Goal: Task Accomplishment & Management: Manage account settings

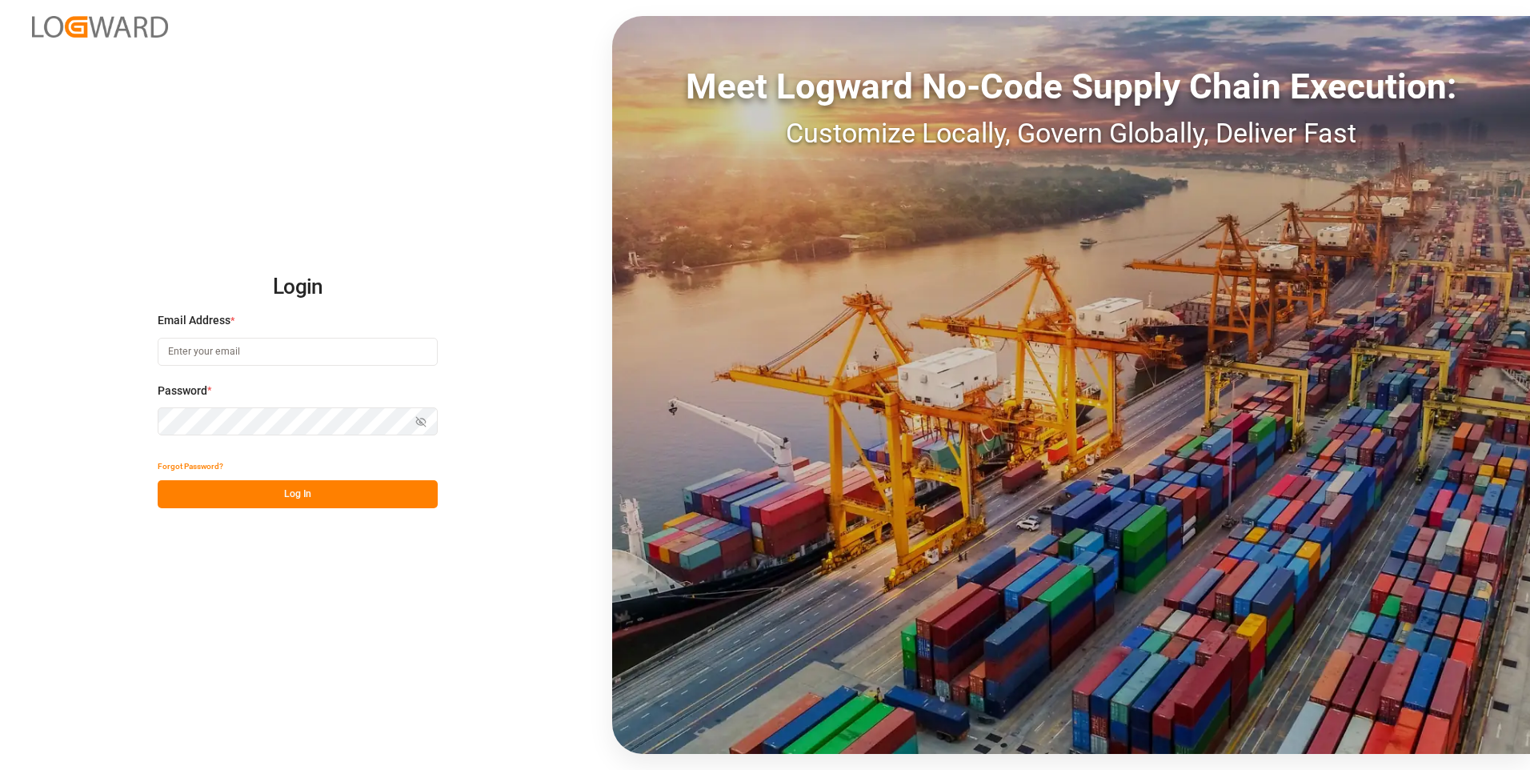
type input "[PERSON_NAME][EMAIL_ADDRESS][PERSON_NAME][DOMAIN_NAME]"
click at [314, 490] on button "Log In" at bounding box center [298, 494] width 280 height 28
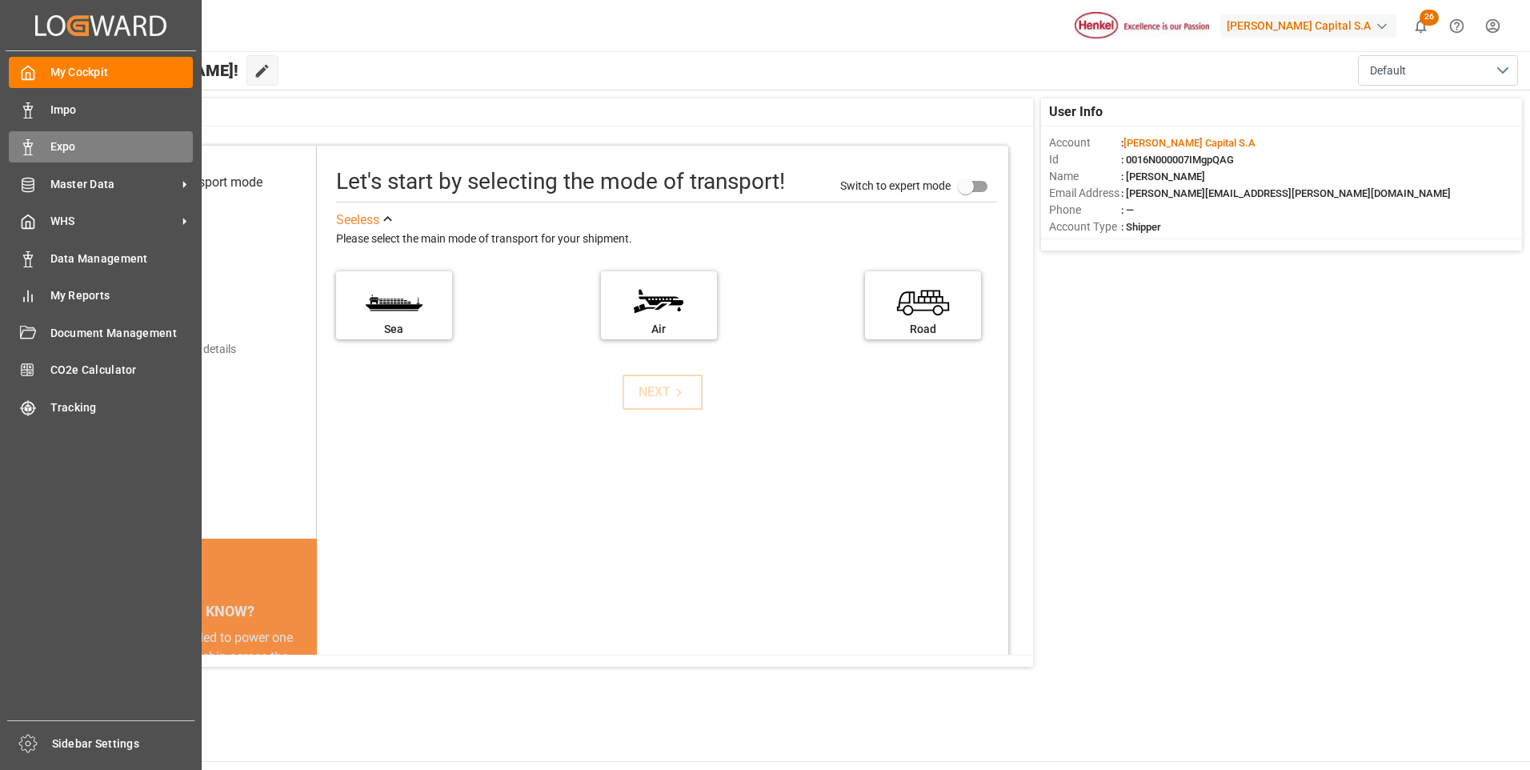
click at [38, 152] on div "Expo Expo" at bounding box center [101, 146] width 184 height 31
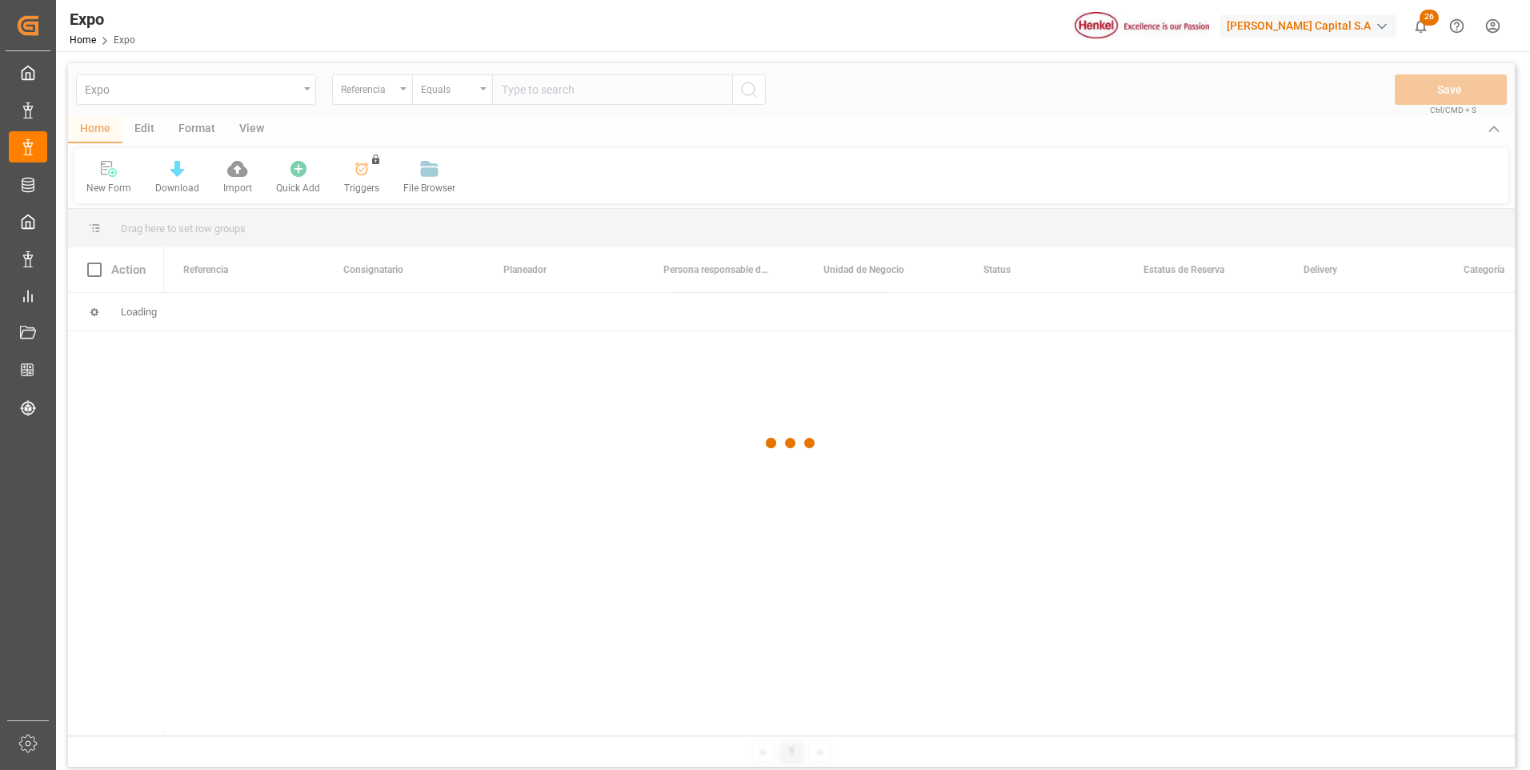
click at [352, 393] on div at bounding box center [791, 443] width 1446 height 760
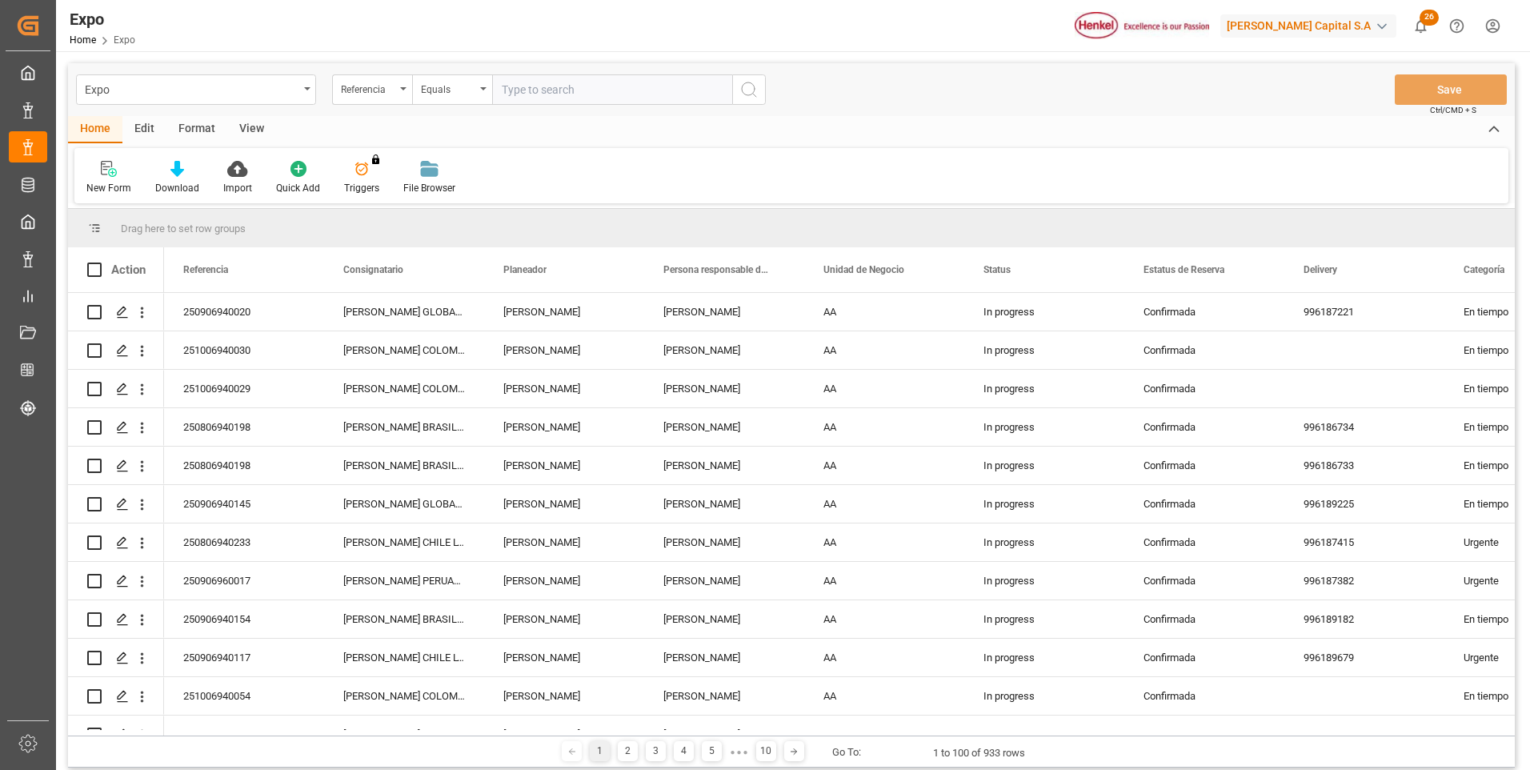
click at [653, 87] on input "text" at bounding box center [612, 89] width 240 height 30
paste input "250906940046"
type input "250906940046"
click at [758, 85] on button "search button" at bounding box center [749, 89] width 34 height 30
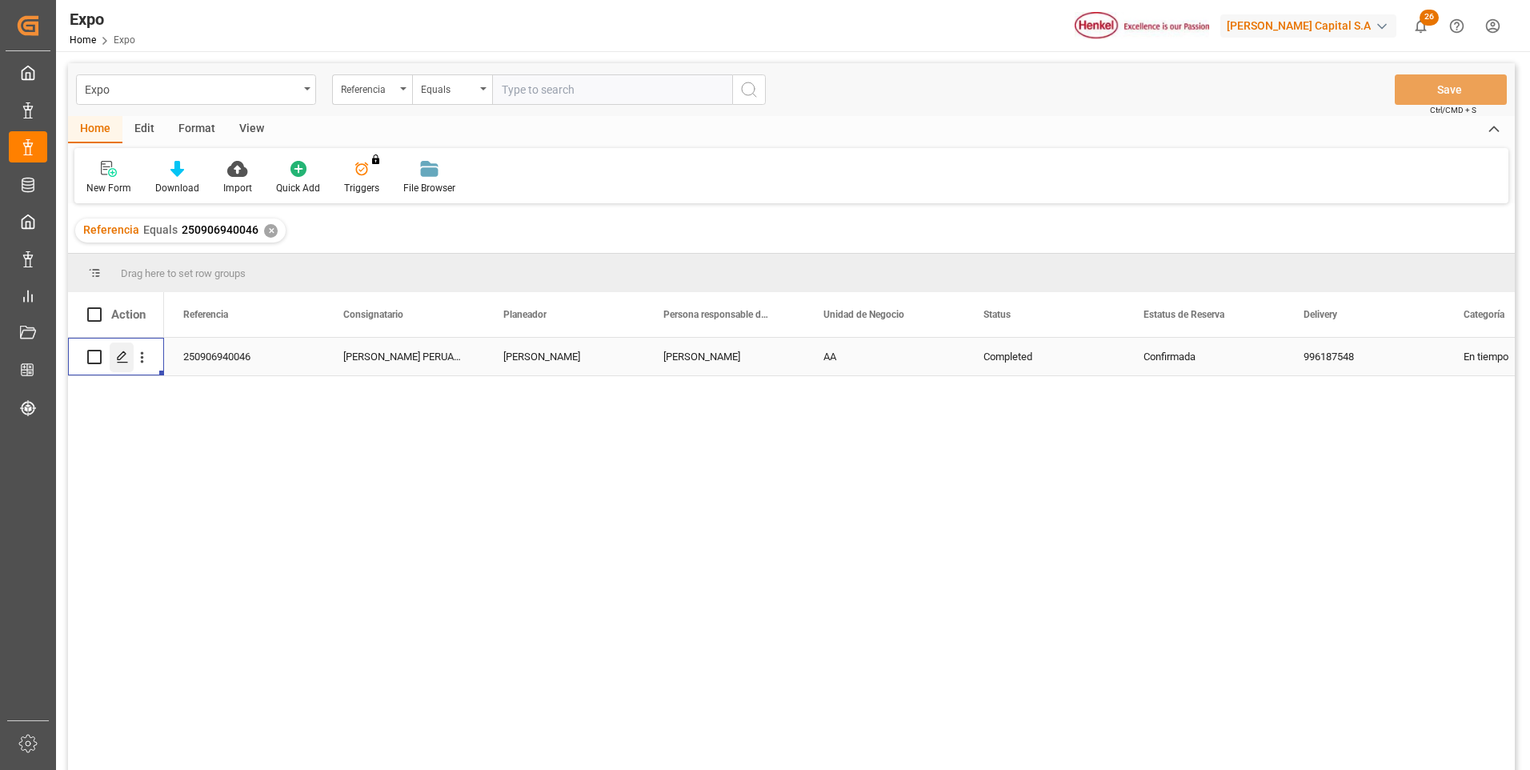
click at [117, 359] on icon "Press SPACE to select this row." at bounding box center [122, 356] width 13 height 13
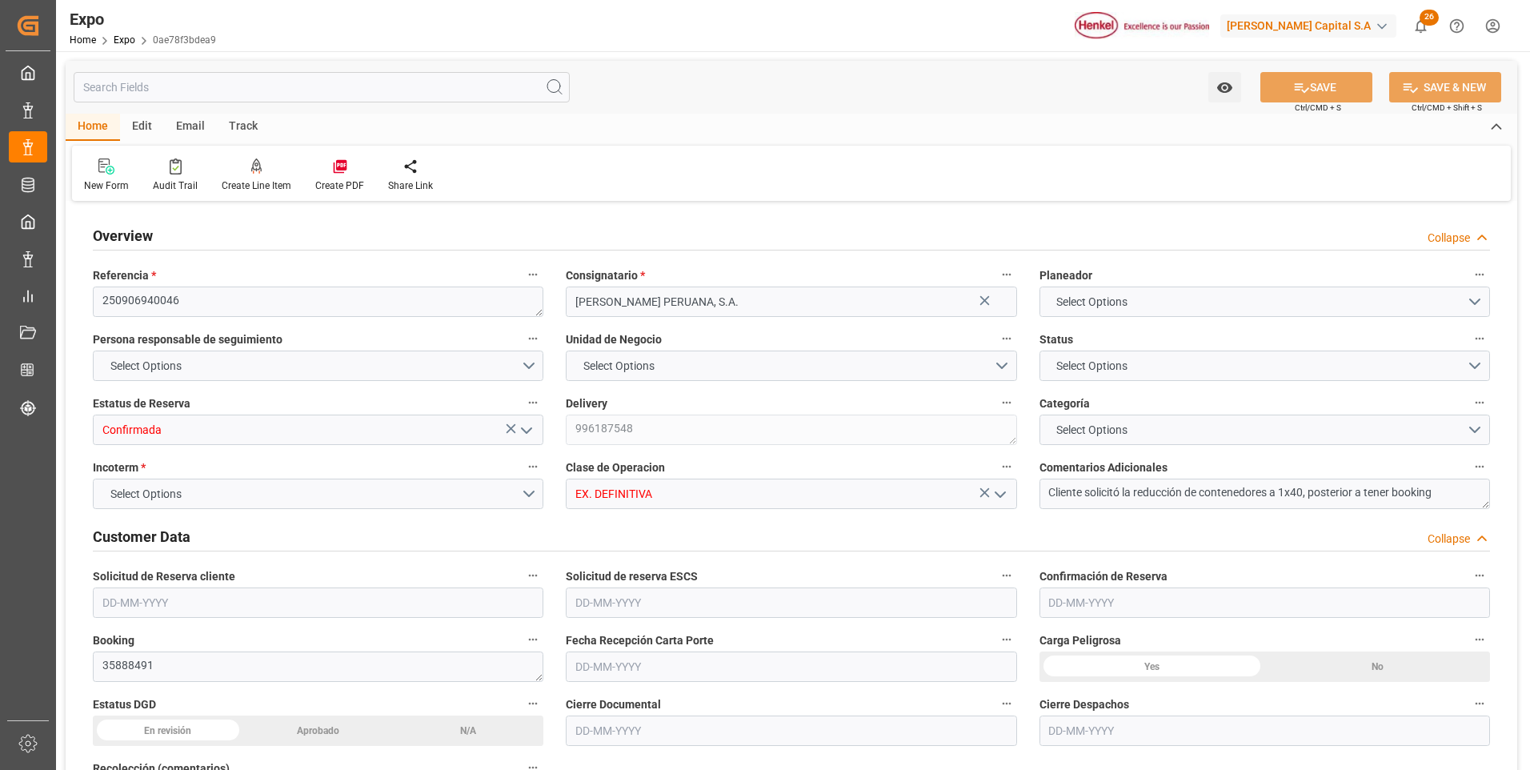
type input "20520"
type input "21530.88"
type input "36"
type input "9938420"
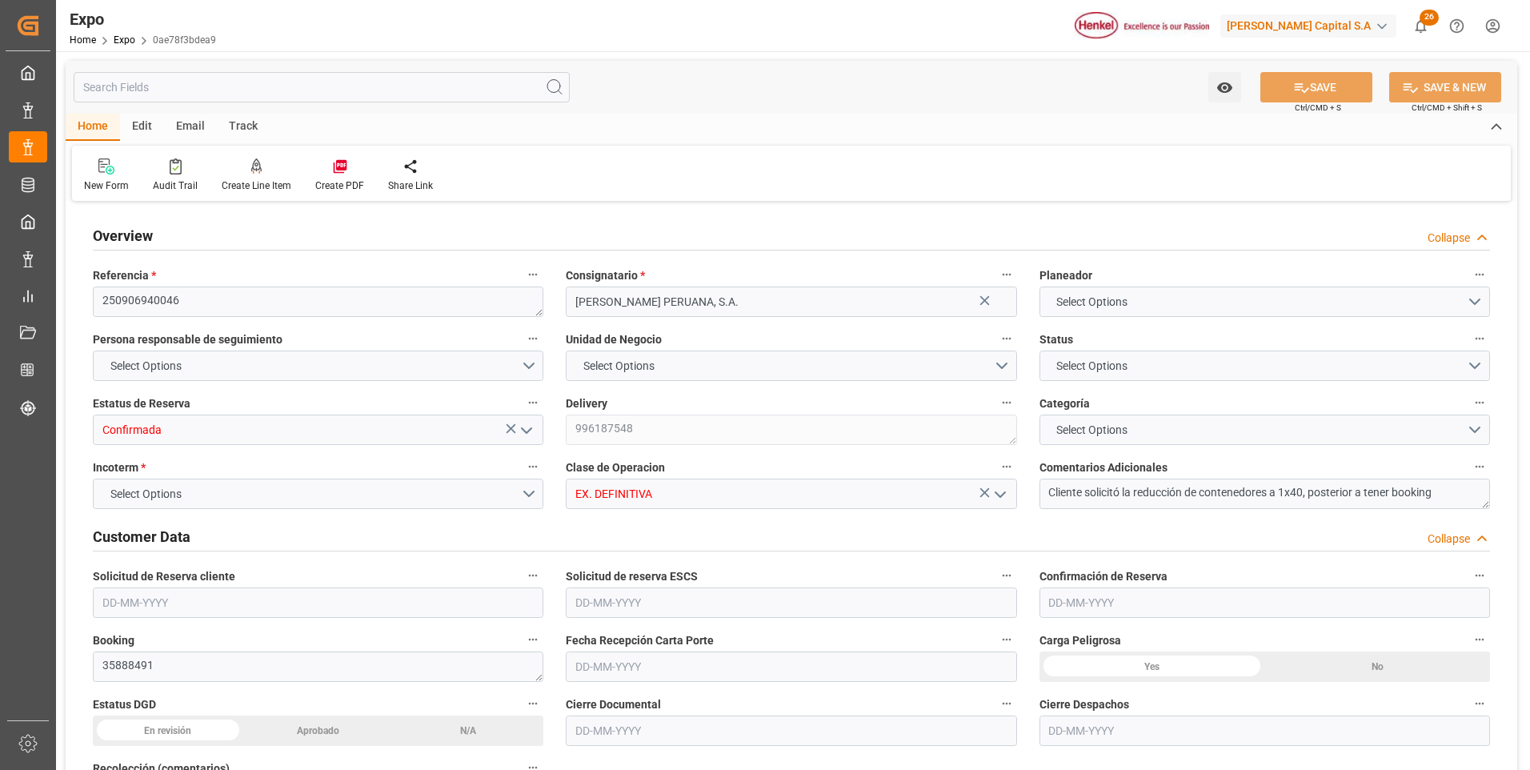
type input "9938420"
type input "MXZLO"
type input "PECLL"
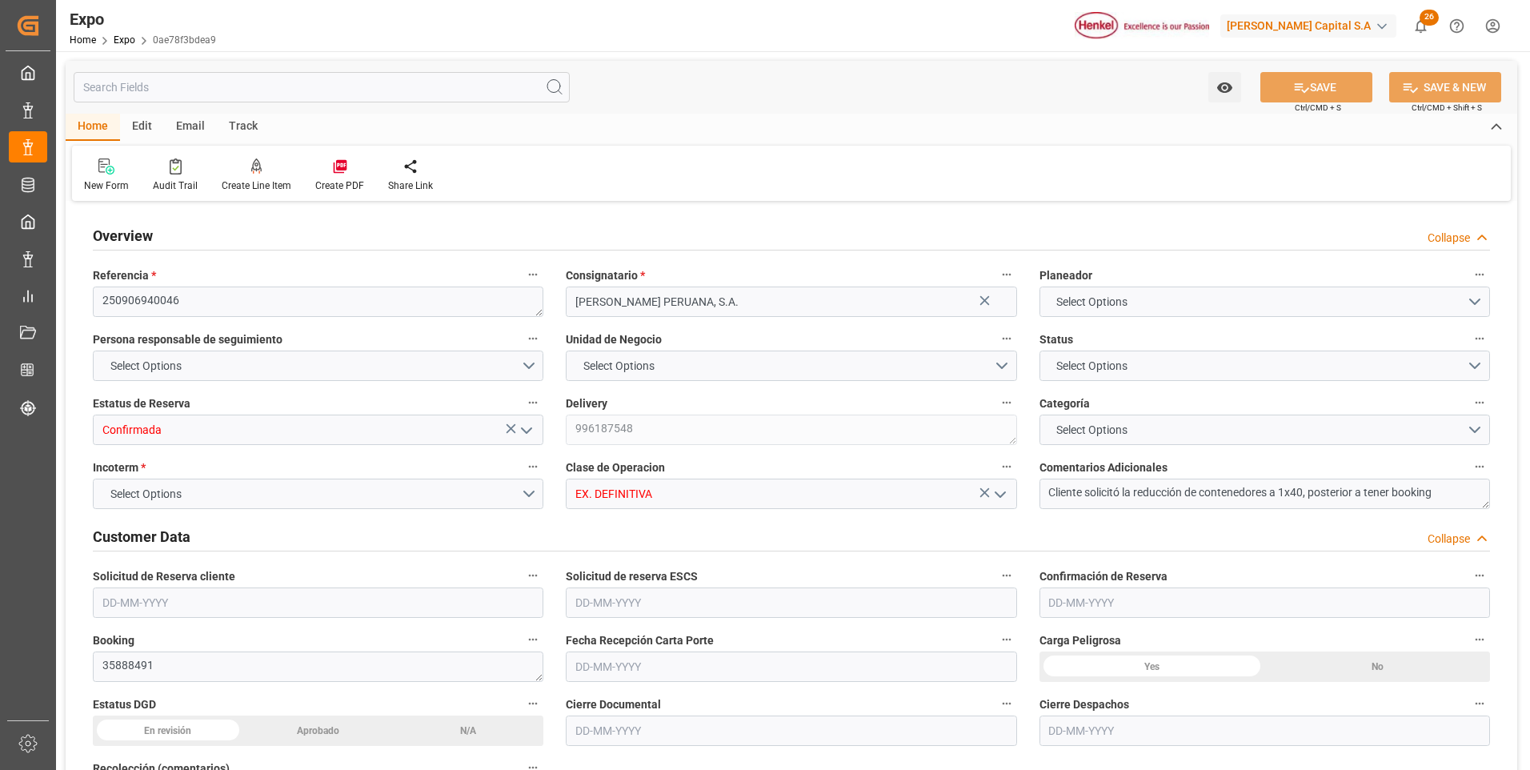
type input "9938420"
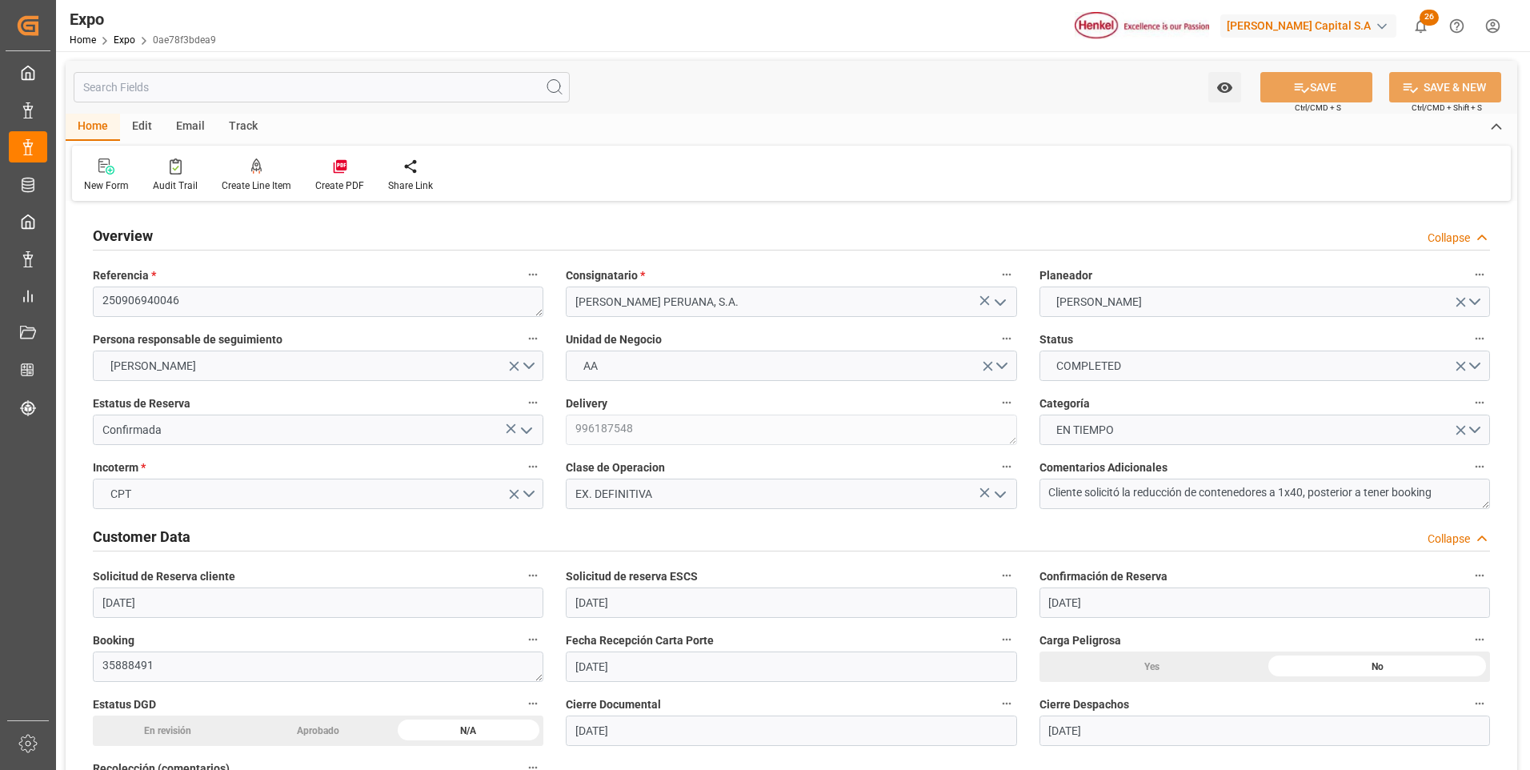
type input "[DATE]"
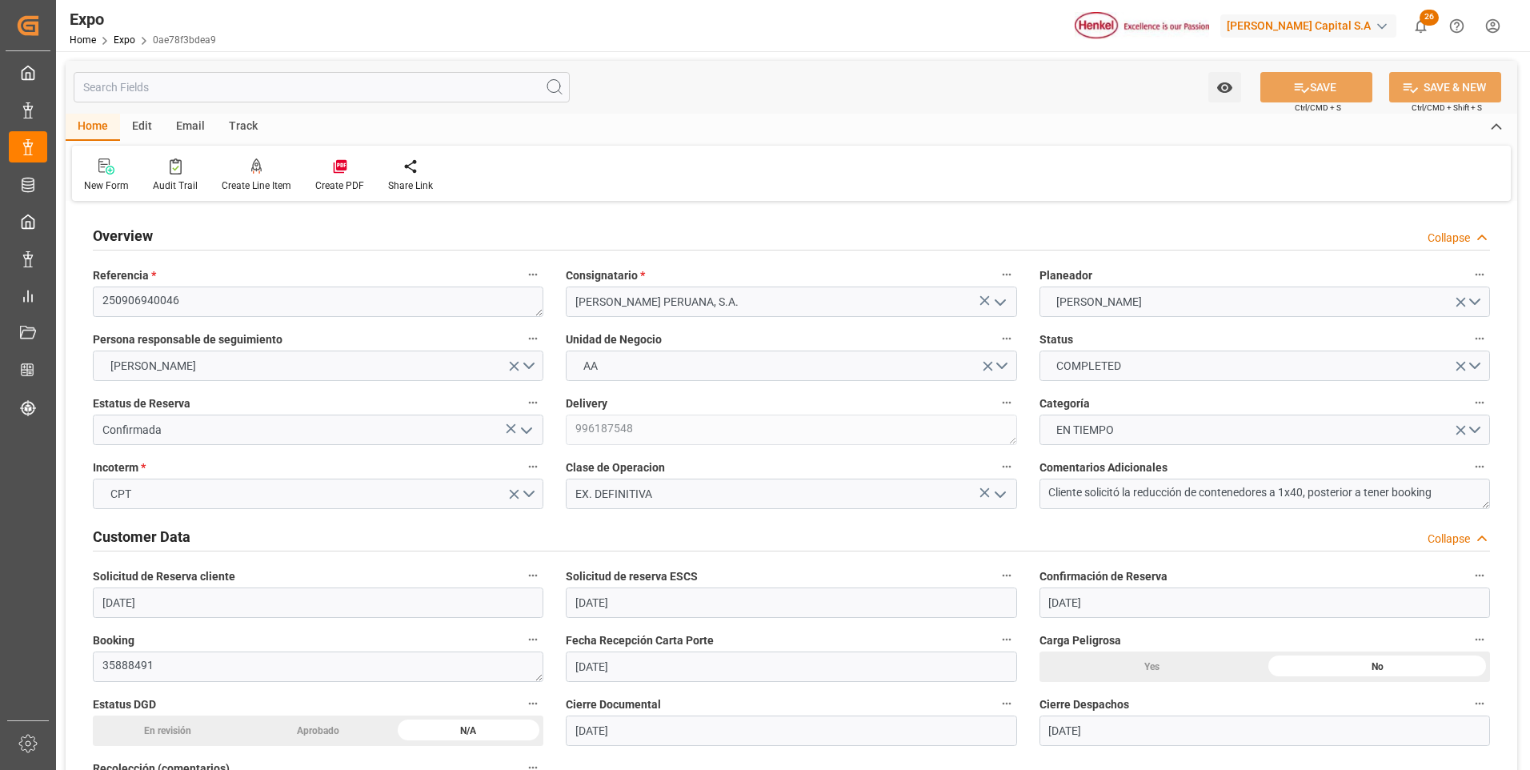
type input "[DATE]"
type input "[DATE] 00:00"
type input "[DATE]"
type input "[DATE] 22:41"
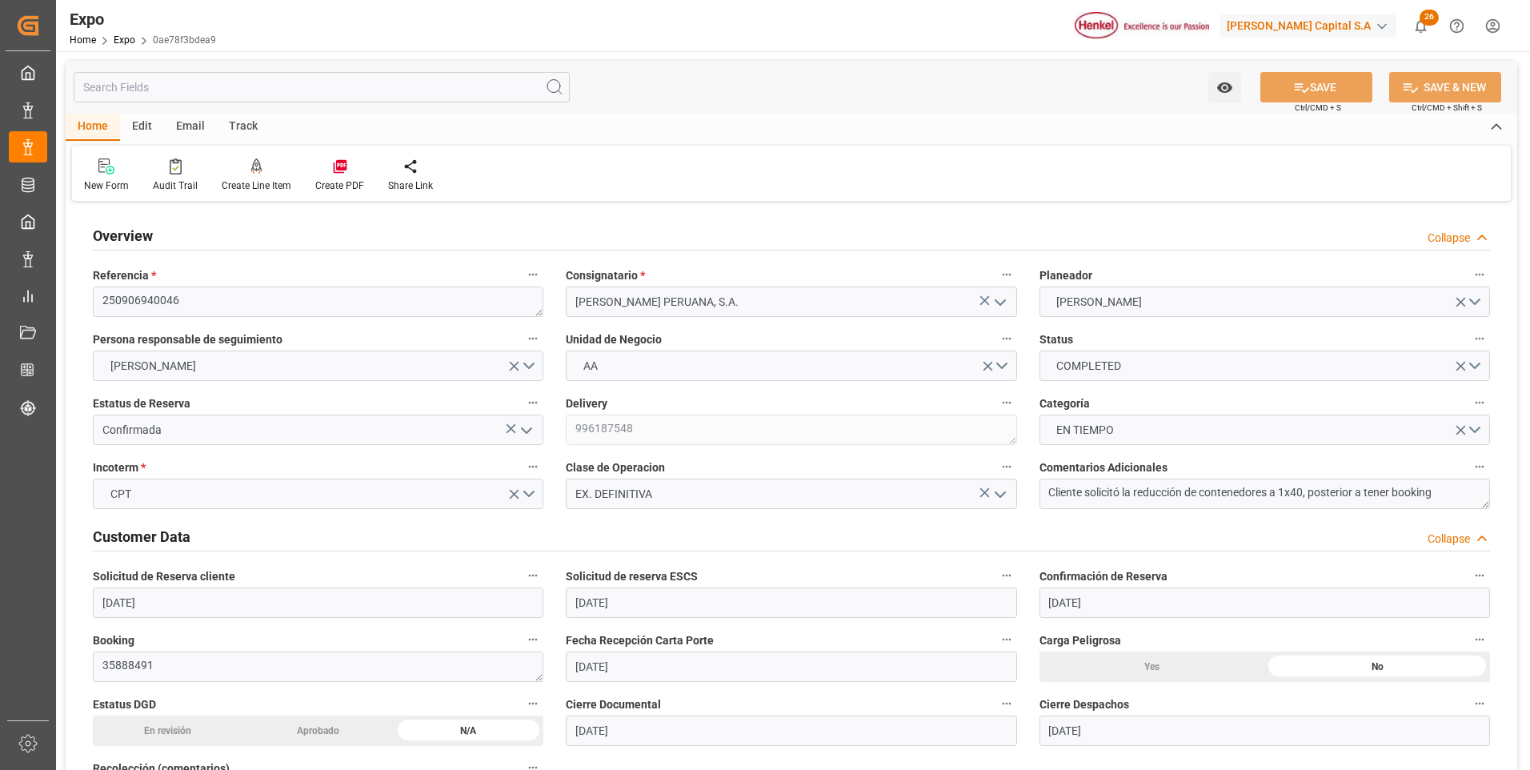
type input "[DATE]"
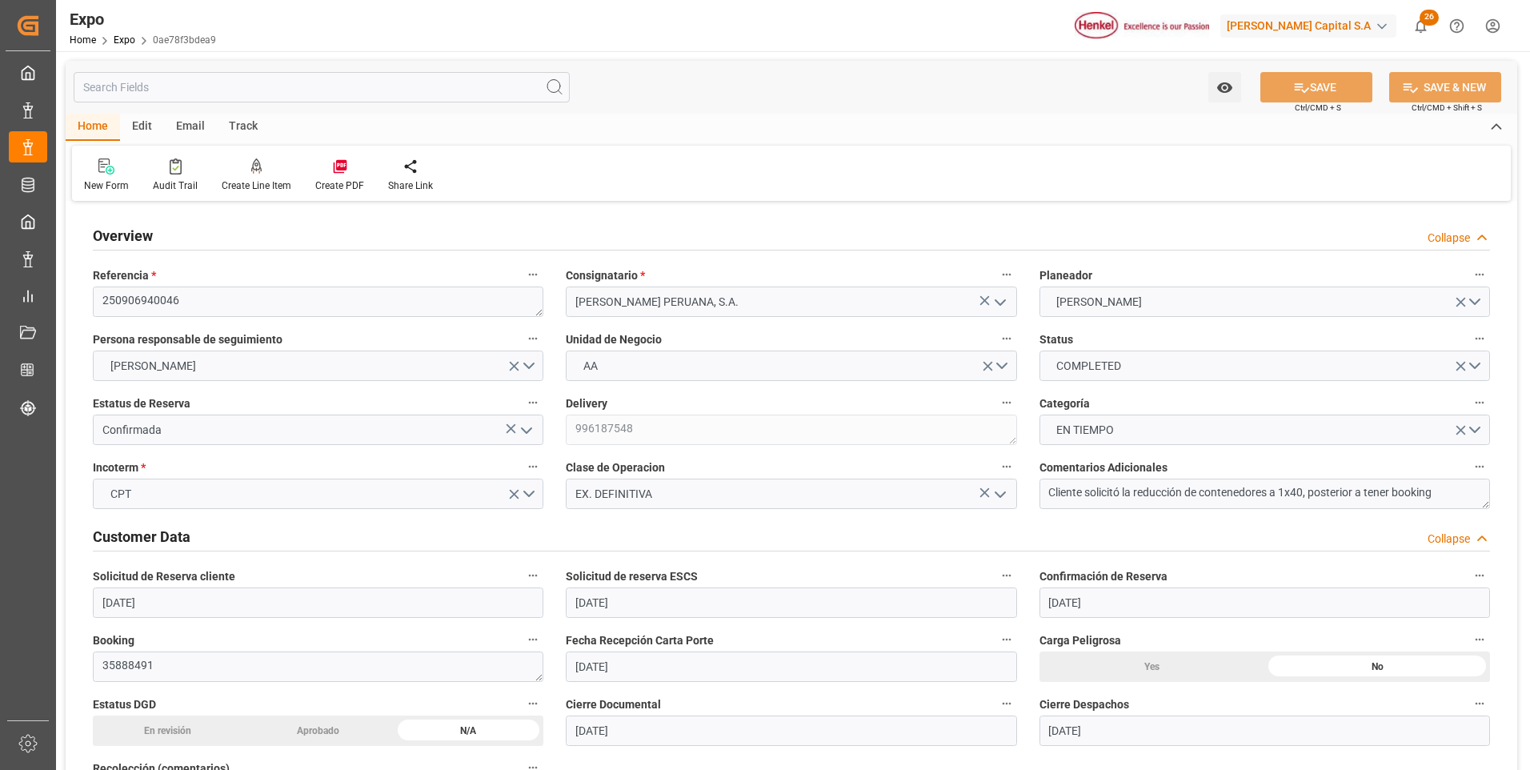
type input "[DATE] 18:00"
type input "[DATE] 00:00"
type input "[DATE] 01:06"
type input "[DATE] 07:00"
type input "[DATE] 00:00"
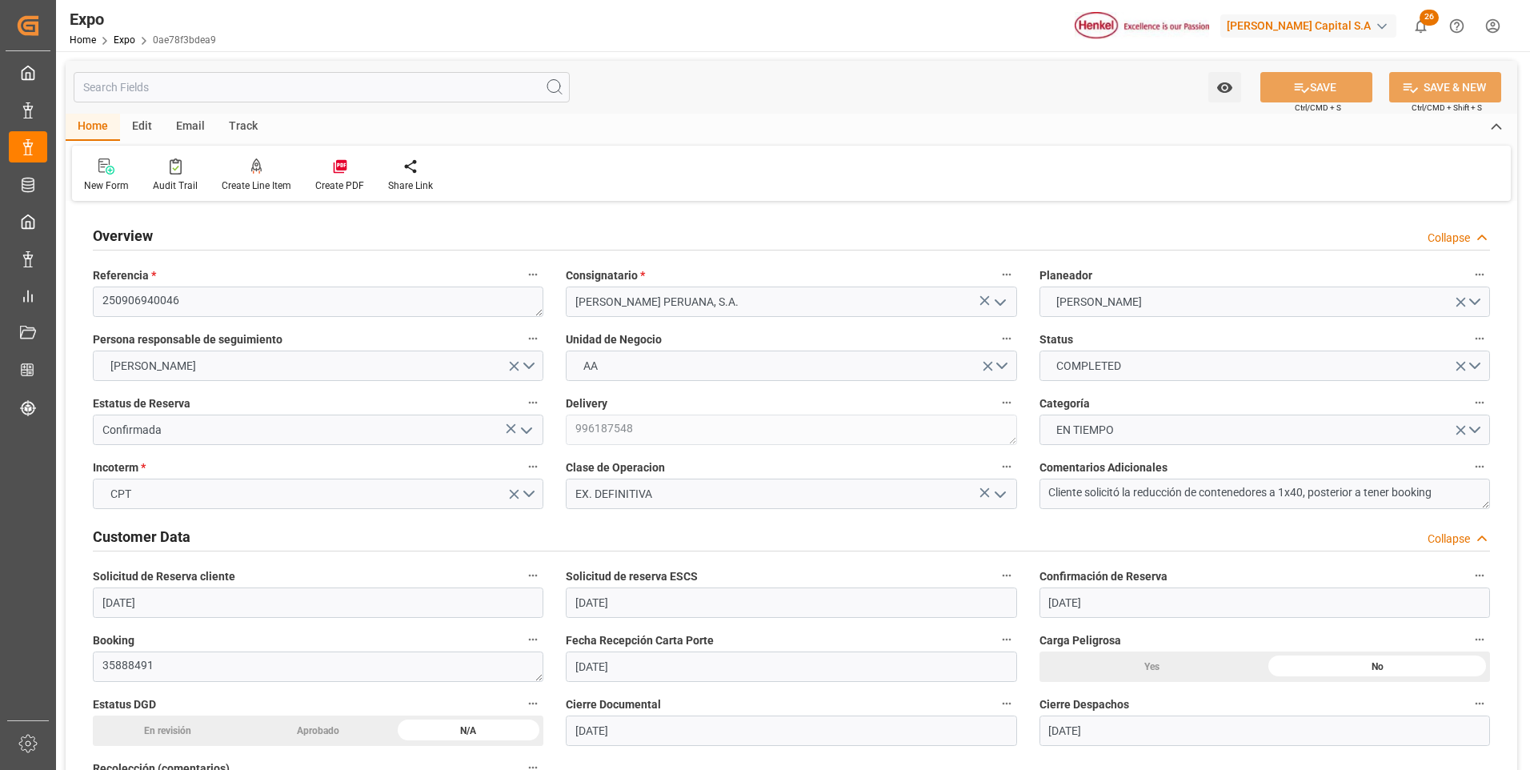
type input "[DATE] 00:08"
type input "[DATE] 09:07"
type input "[DATE] 11:40"
type input "[DATE] 20:41"
type input "[DATE] 19:00"
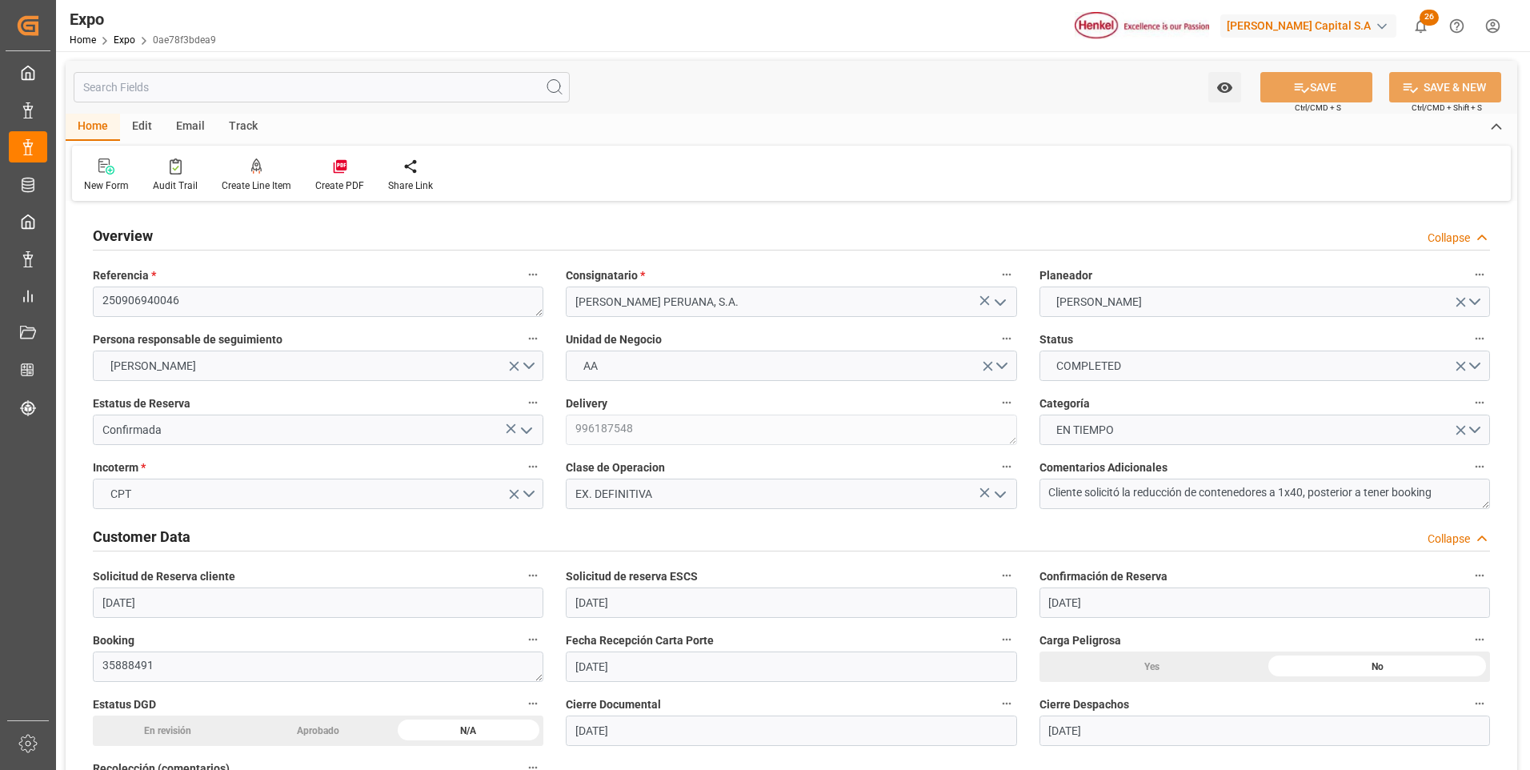
type input "[DATE] 01:22"
type input "[DATE] 07:00"
type input "[DATE] 23:32"
type input "[DATE] 11:45"
type input "[DATE] 02:39"
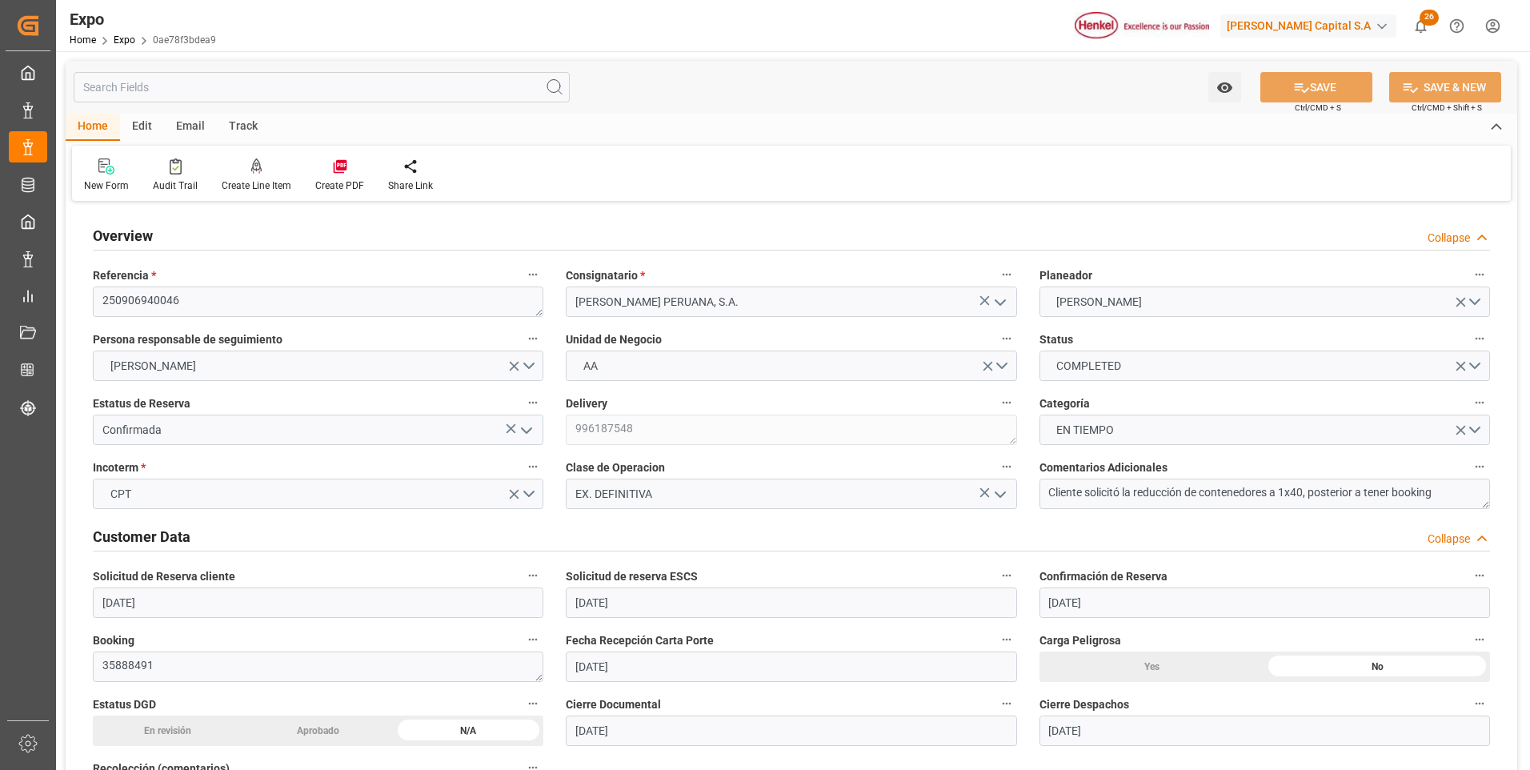
type input "[DATE] 11:45"
click at [1338, 183] on div "New Form Audit Trail Create Line Item Create PDF Share Link" at bounding box center [791, 173] width 1438 height 55
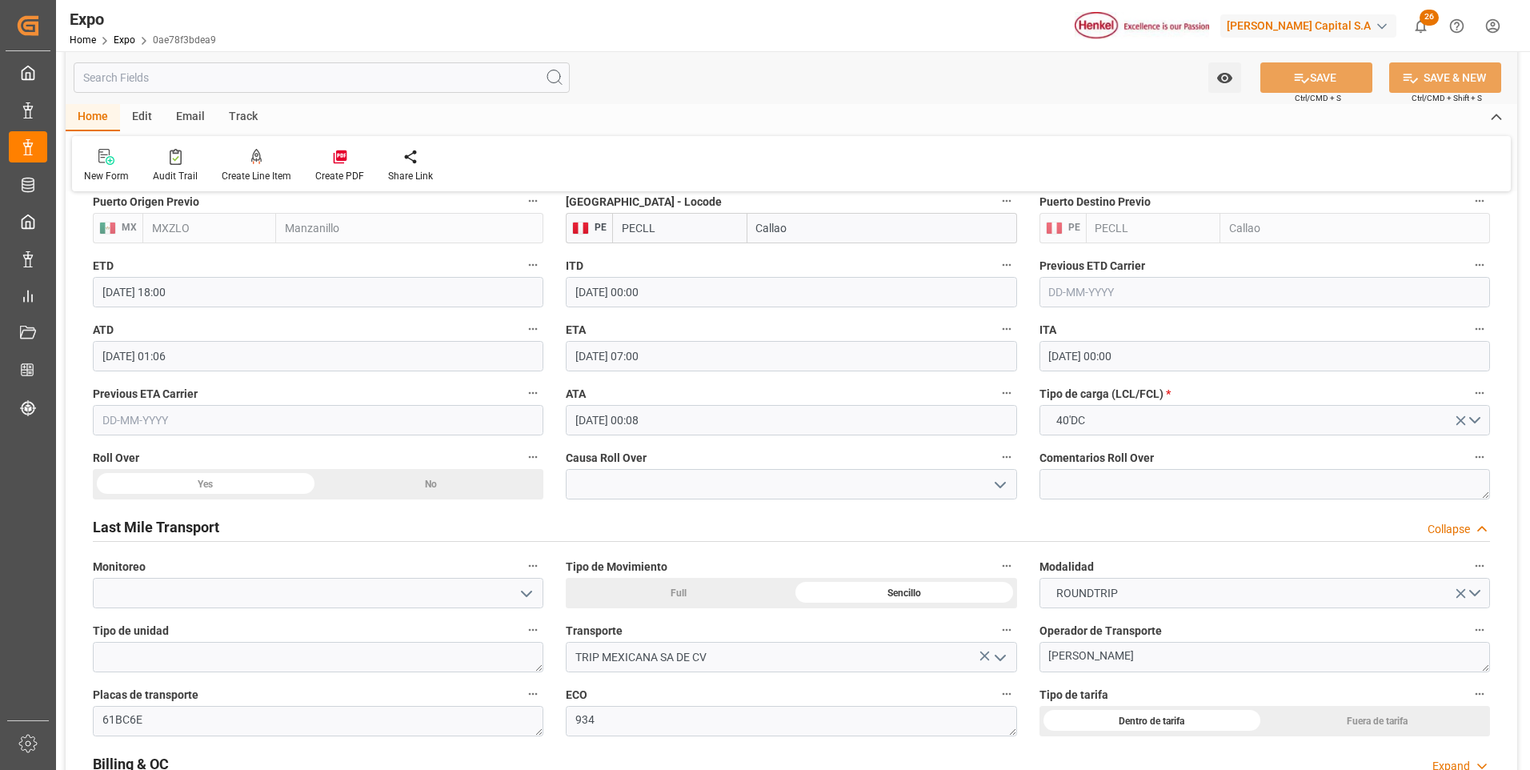
scroll to position [2464, 0]
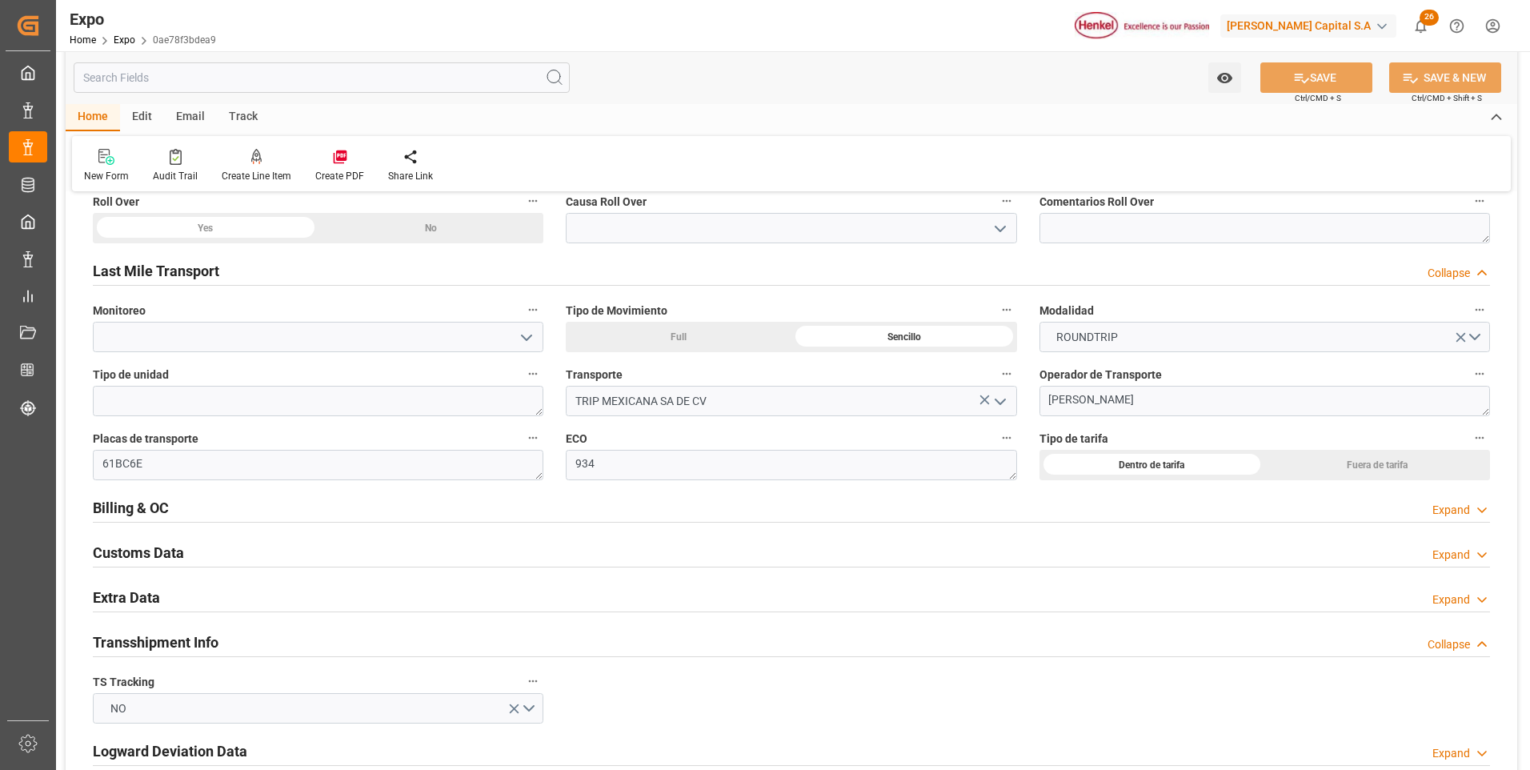
click at [1478, 510] on icon at bounding box center [1482, 510] width 16 height 17
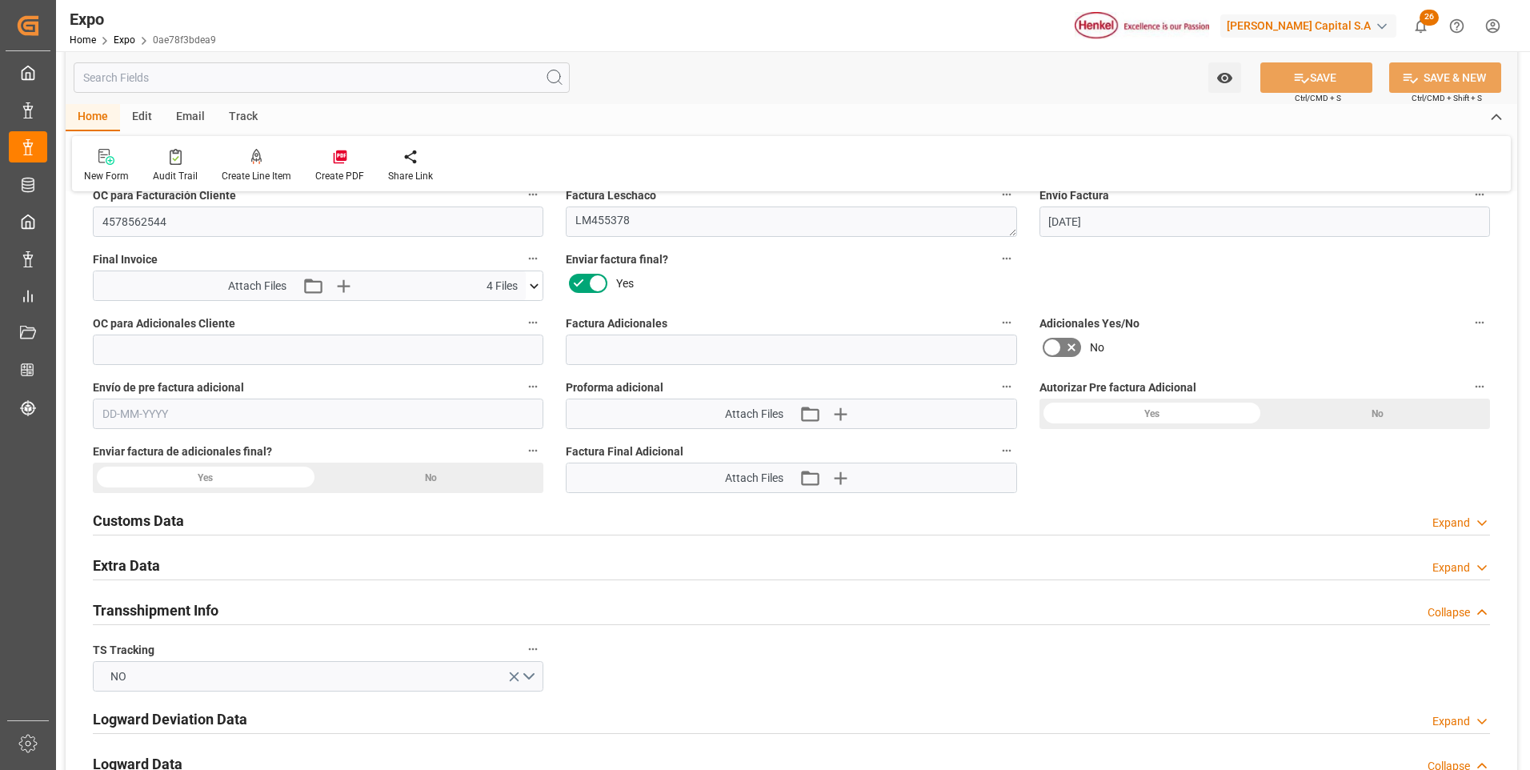
scroll to position [3008, 0]
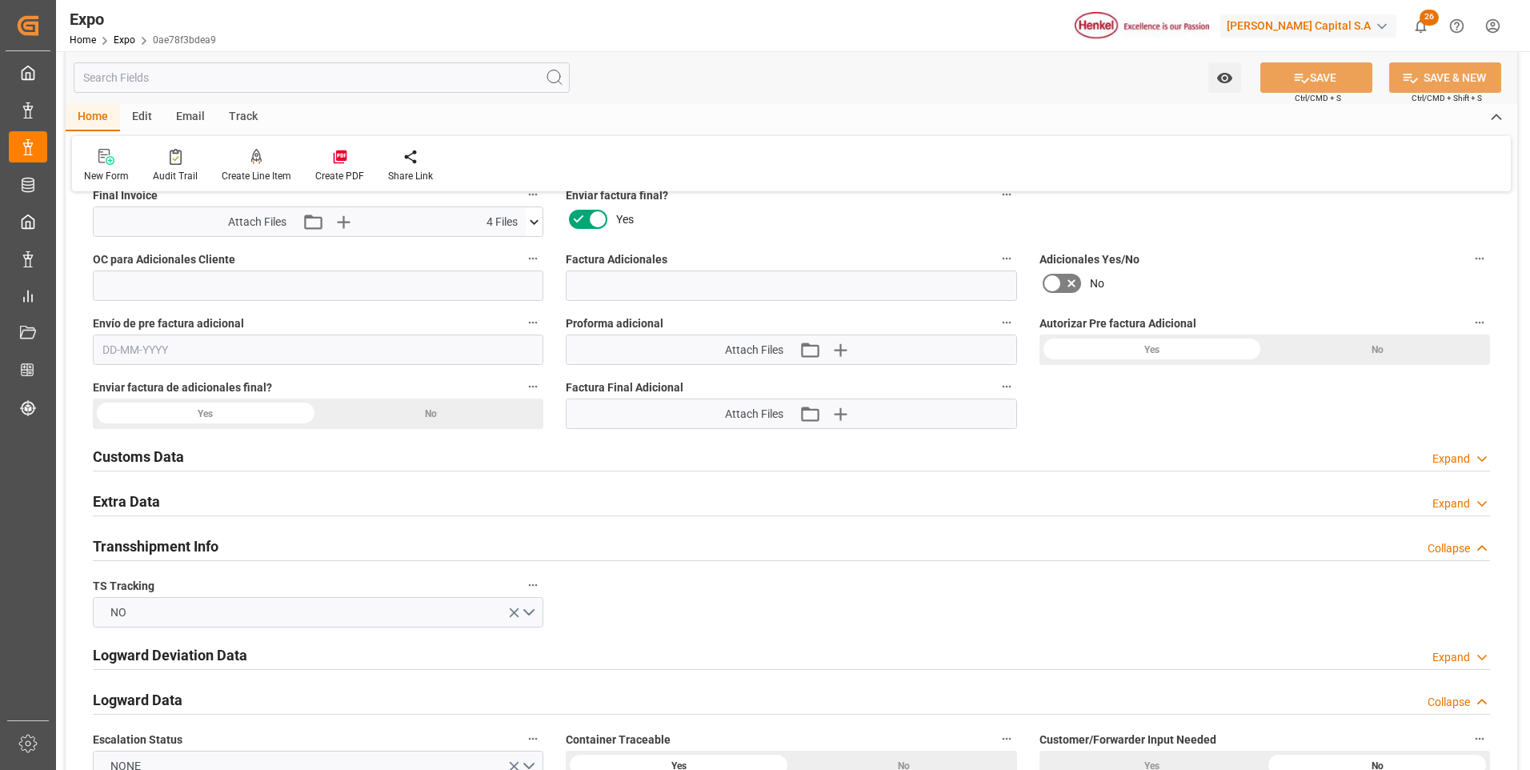
click at [1477, 506] on icon at bounding box center [1482, 503] width 16 height 17
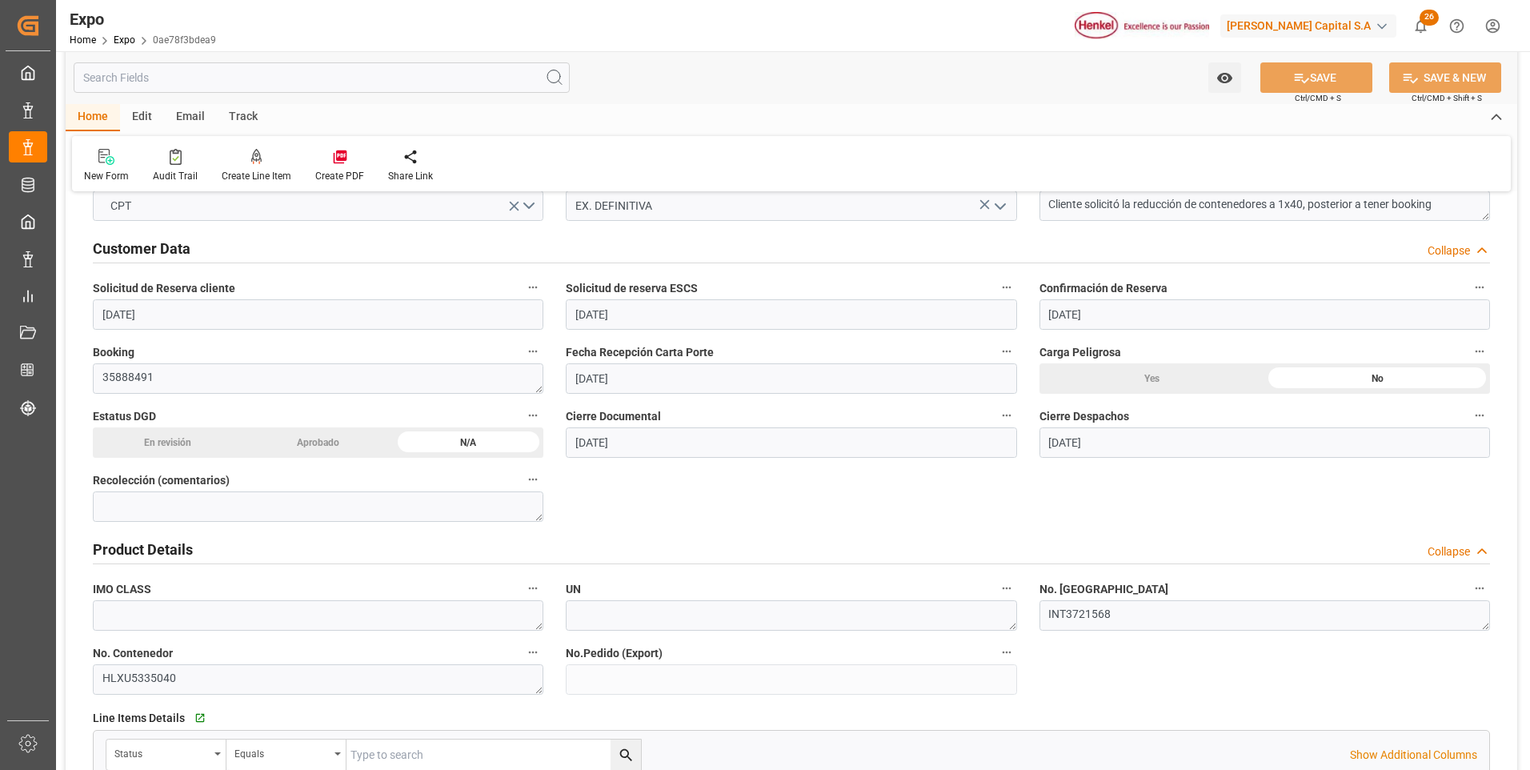
scroll to position [0, 0]
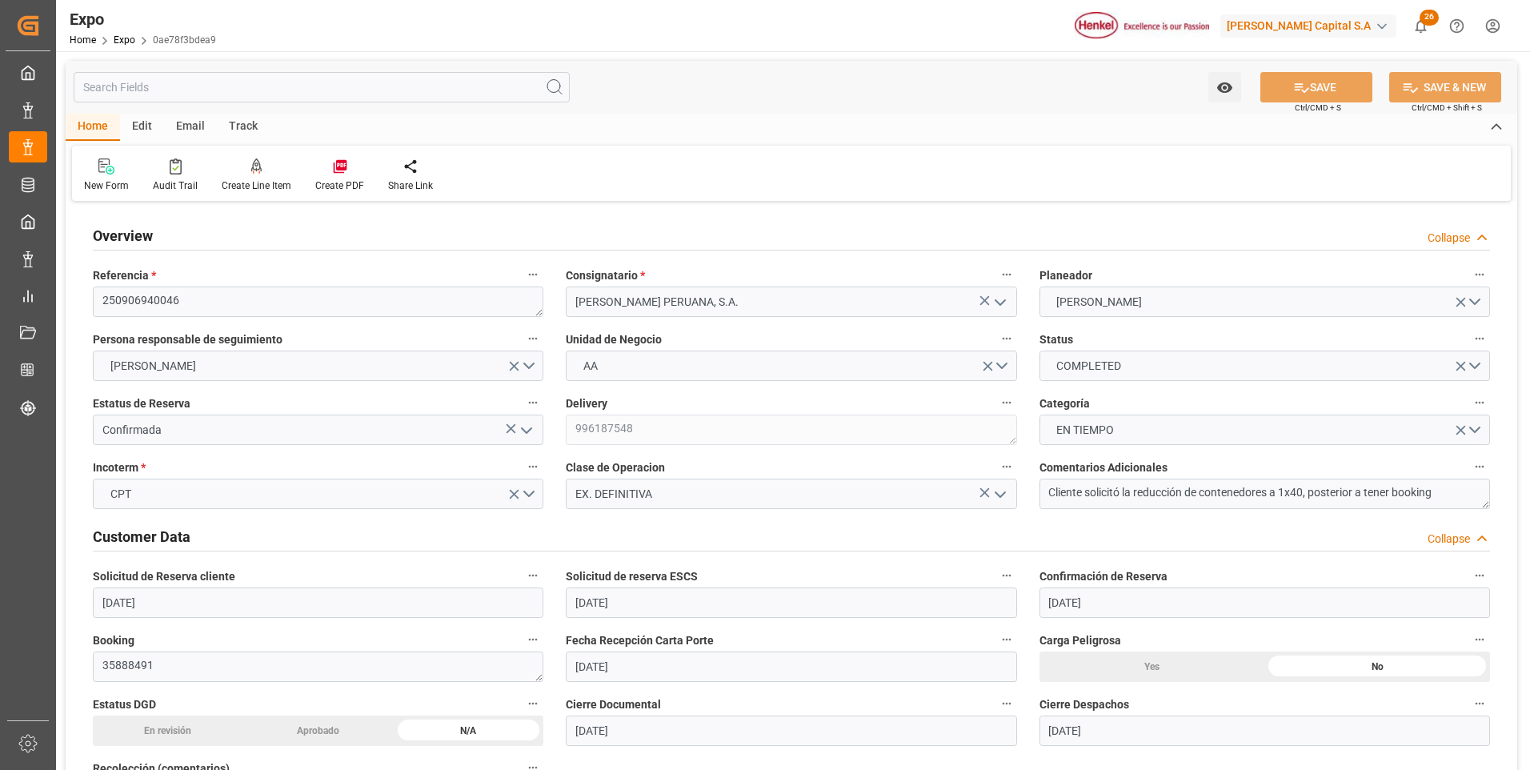
click at [526, 432] on polyline "open menu" at bounding box center [527, 430] width 10 height 5
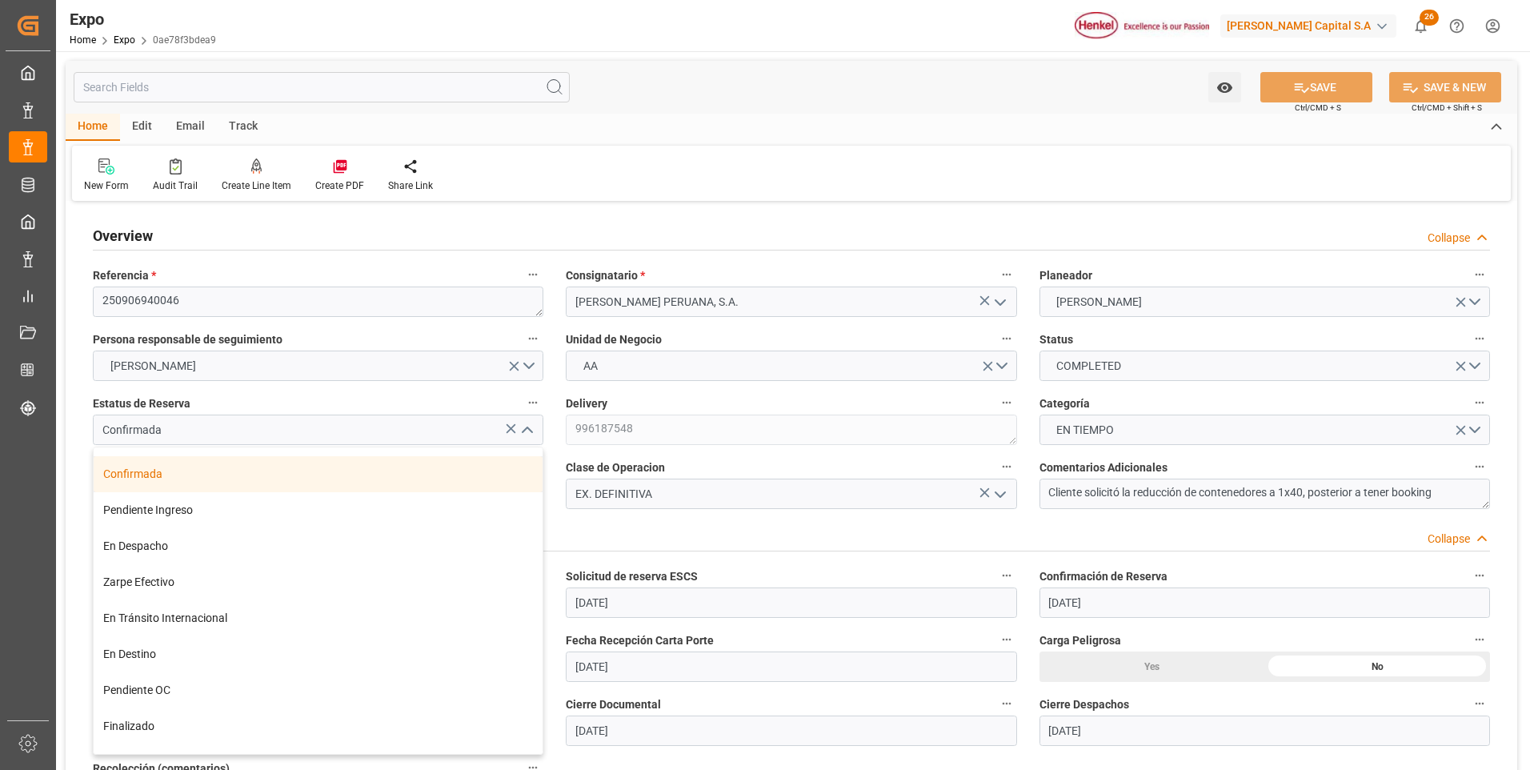
scroll to position [125, 0]
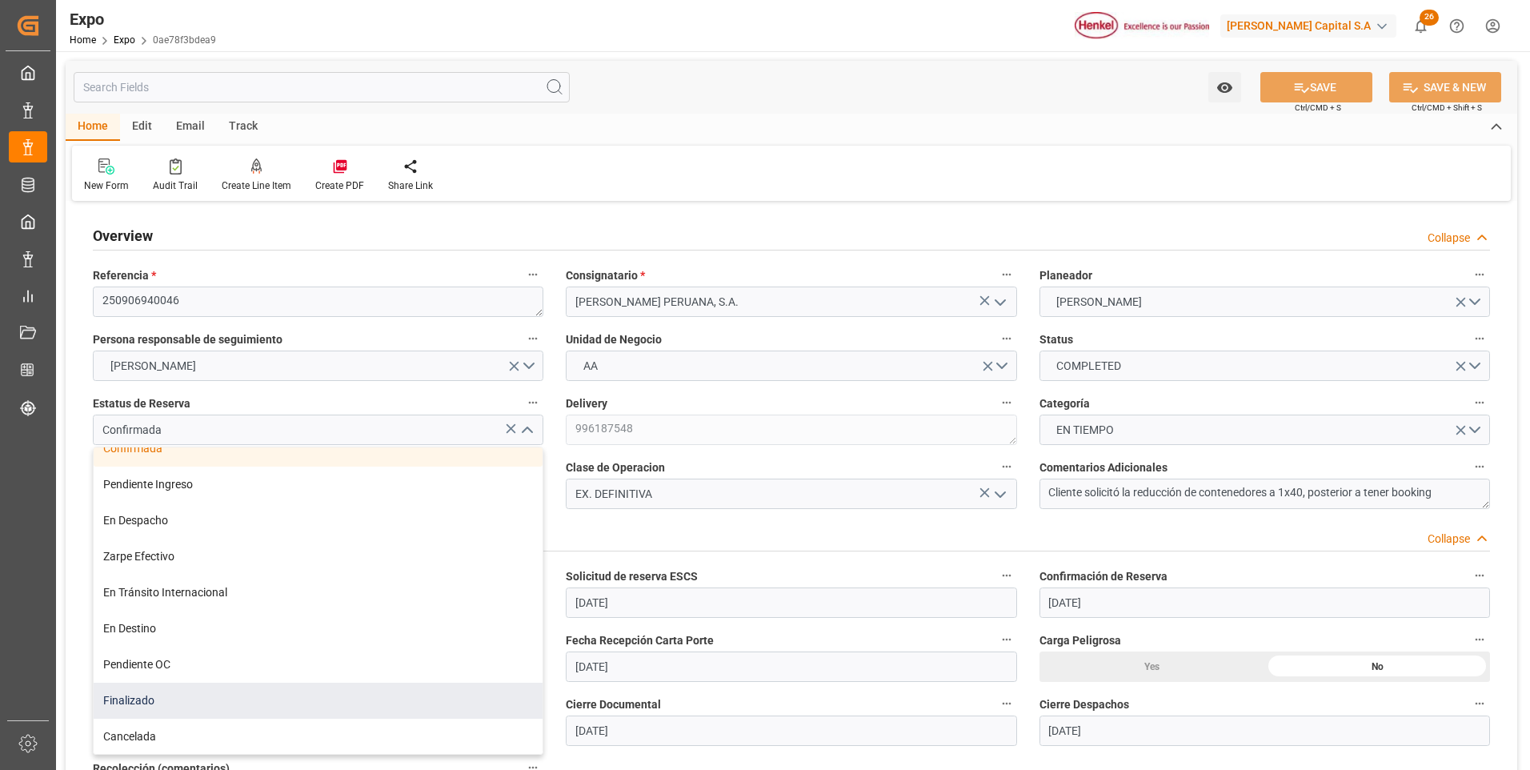
click at [394, 697] on div "Finalizado" at bounding box center [318, 700] width 449 height 36
type input "Finalizado"
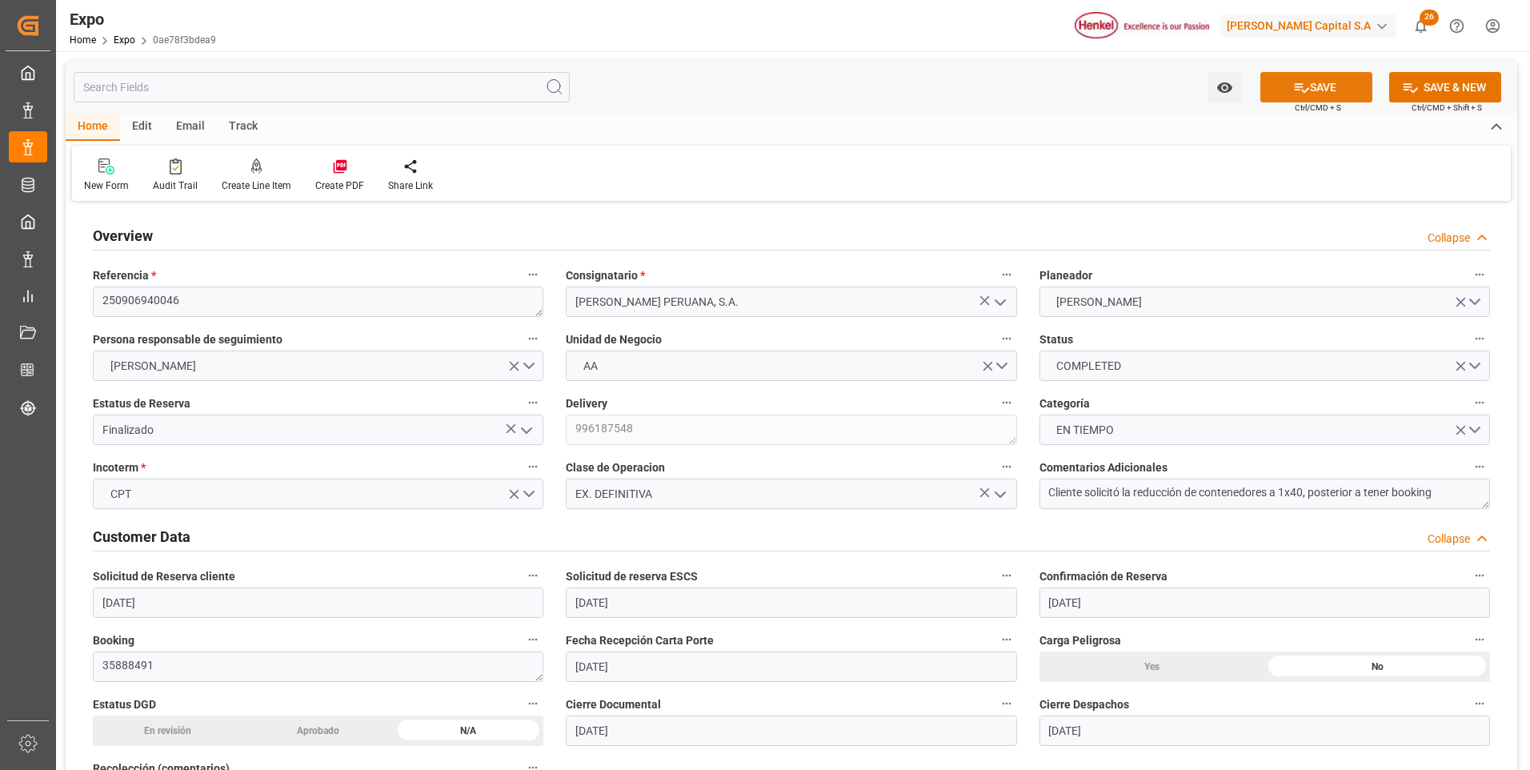
click at [1282, 96] on button "SAVE" at bounding box center [1316, 87] width 112 height 30
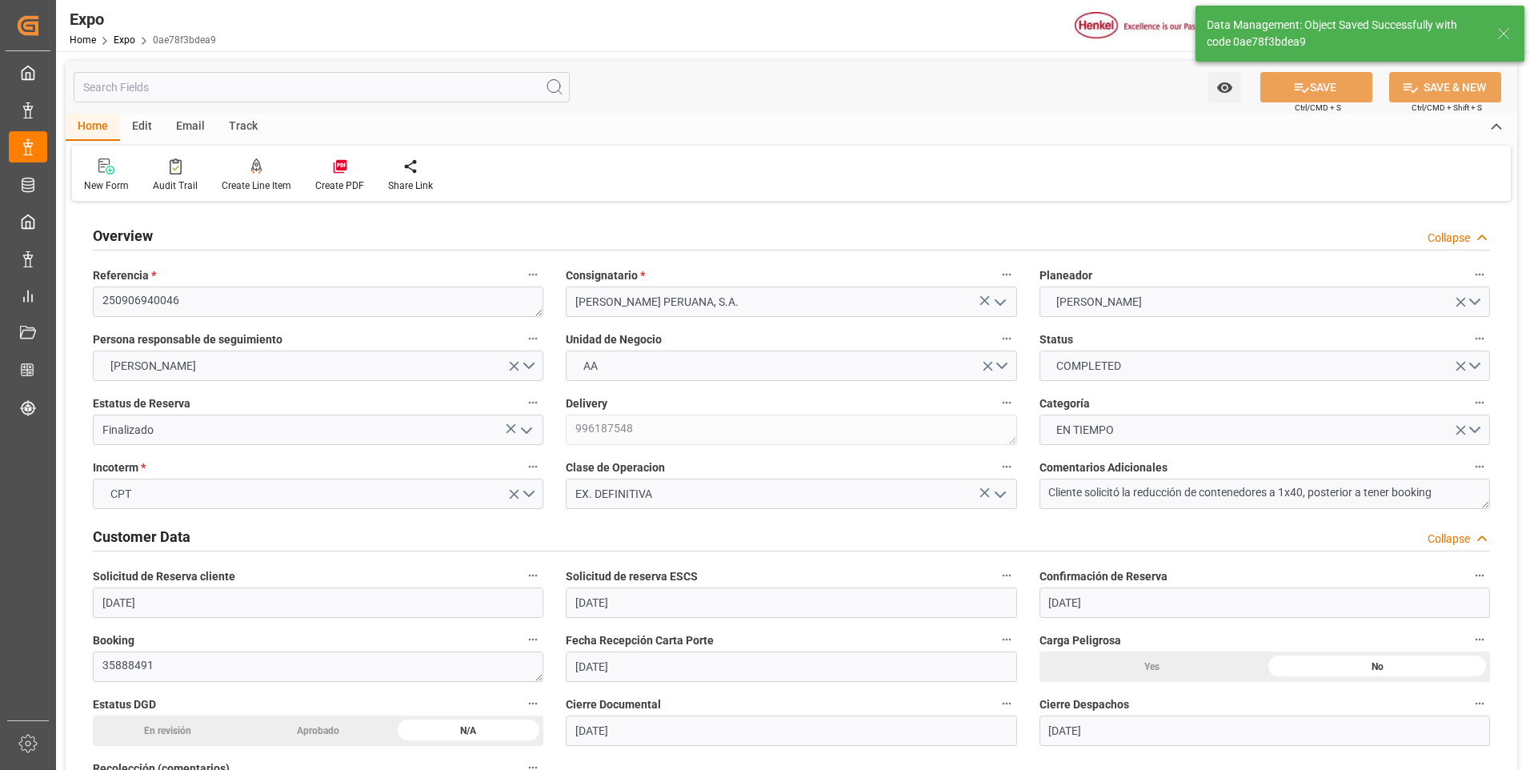
type textarea "[PERSON_NAME]"
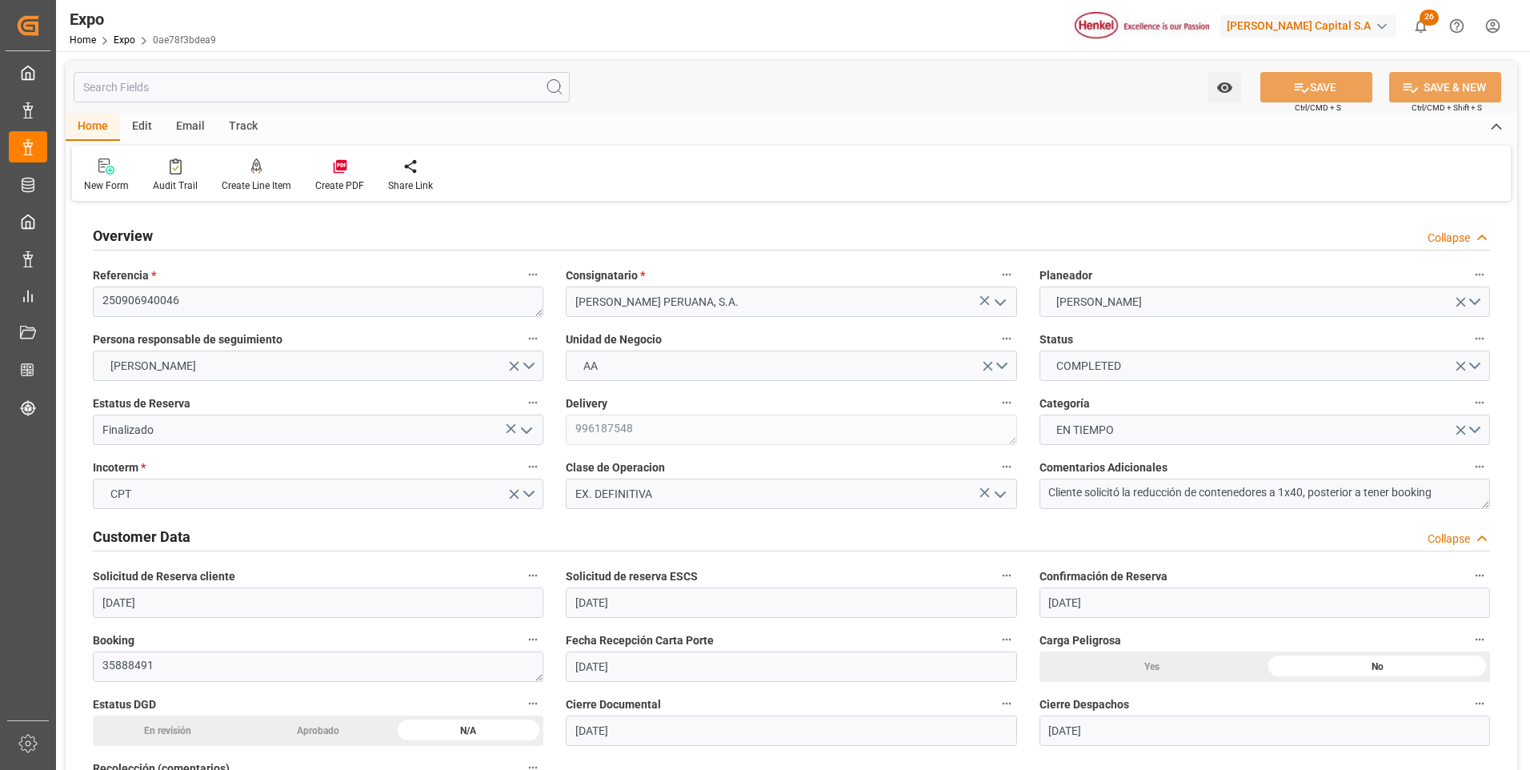
click at [1410, 163] on div "New Form Audit Trail Create Line Item Create PDF Share Link" at bounding box center [791, 173] width 1438 height 55
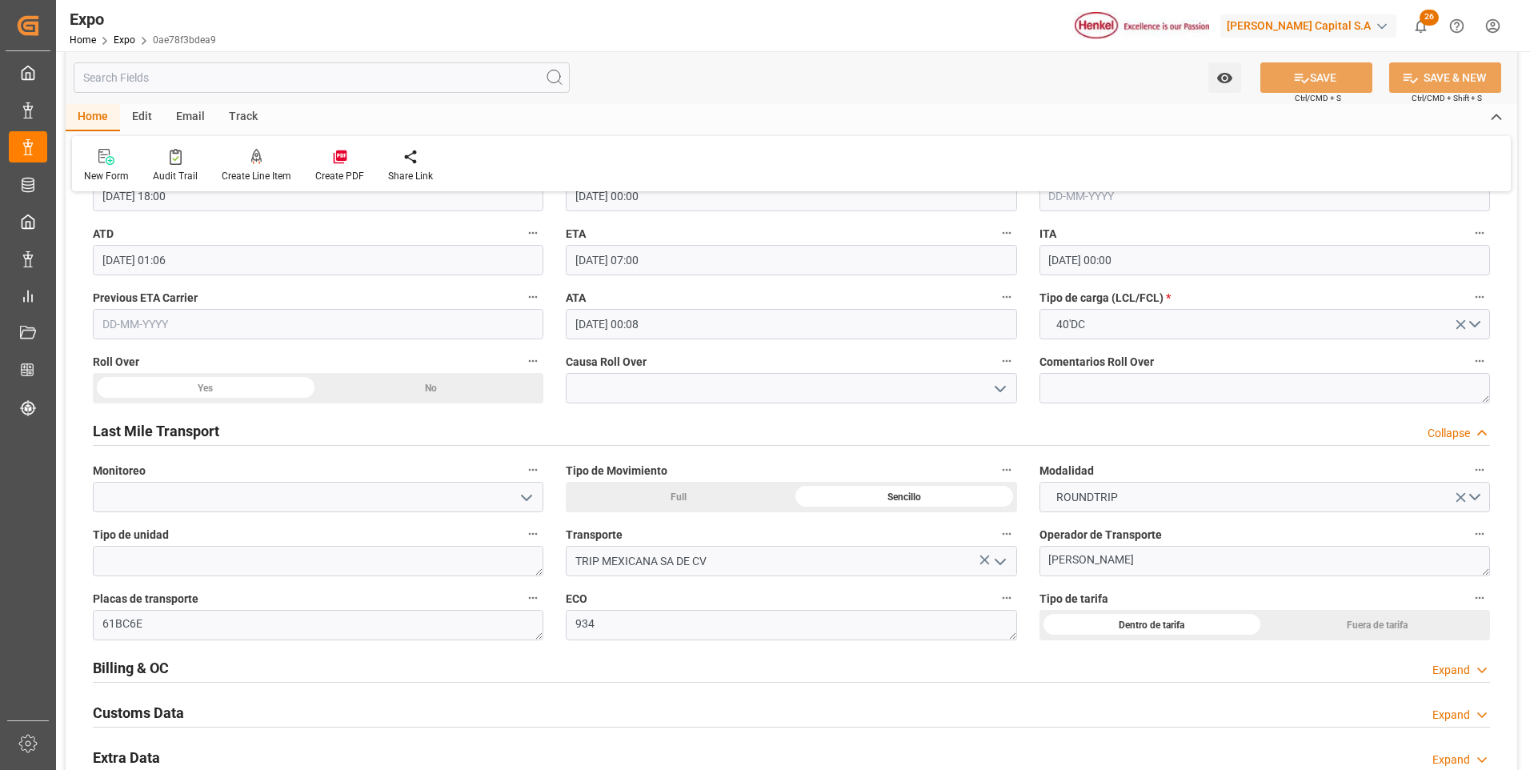
scroll to position [2496, 0]
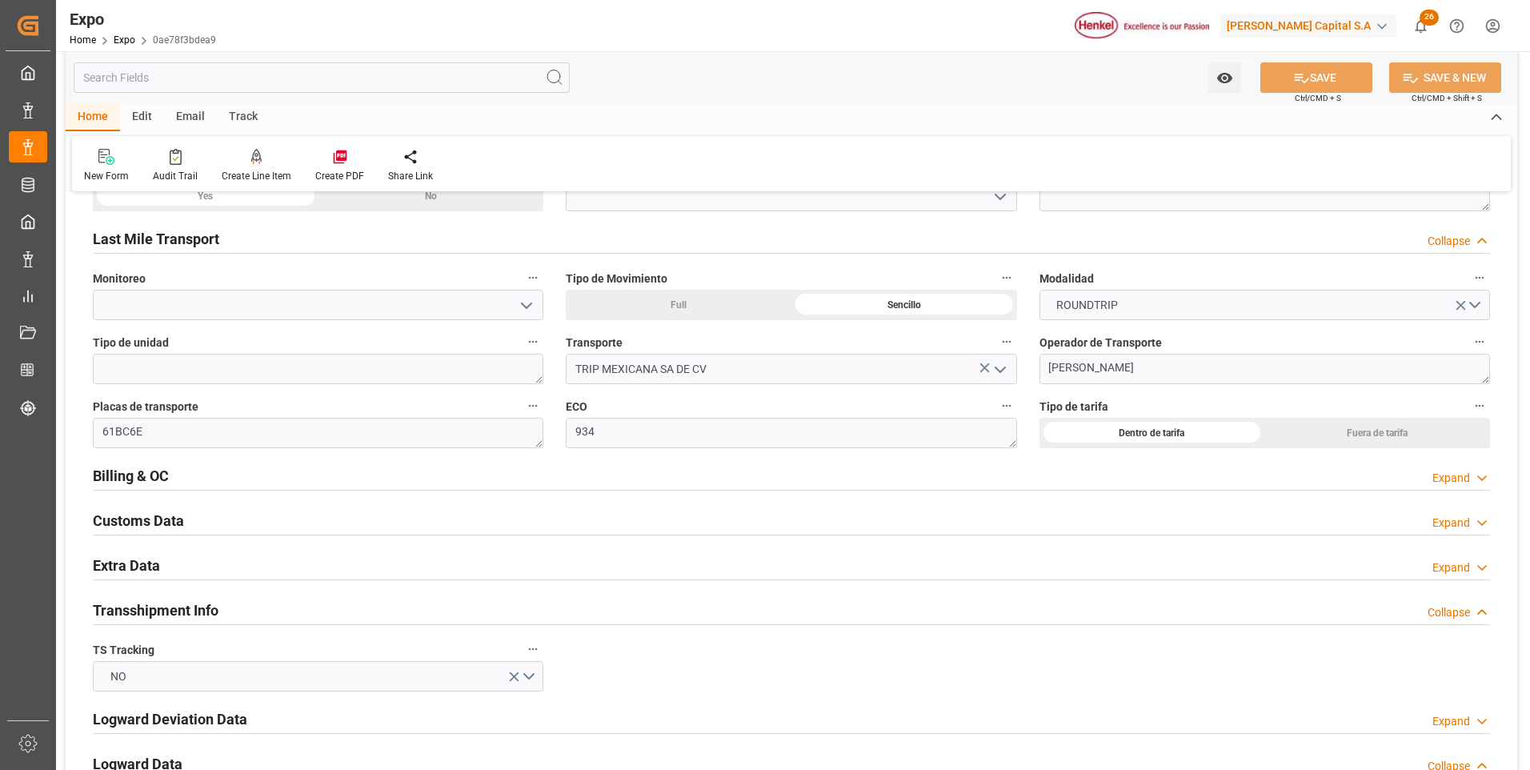
click at [1476, 566] on icon at bounding box center [1482, 567] width 16 height 17
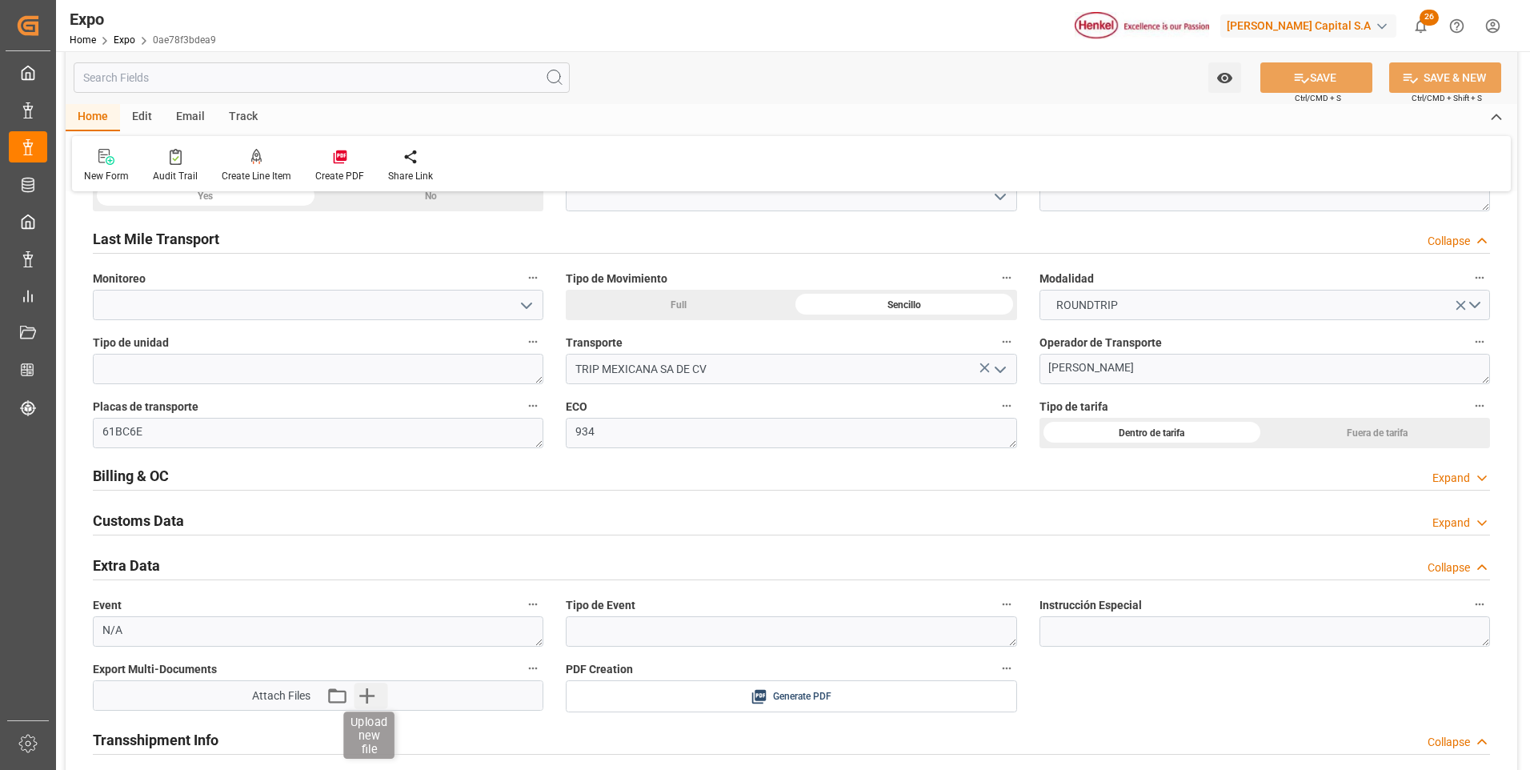
click at [369, 687] on icon "button" at bounding box center [367, 695] width 26 height 26
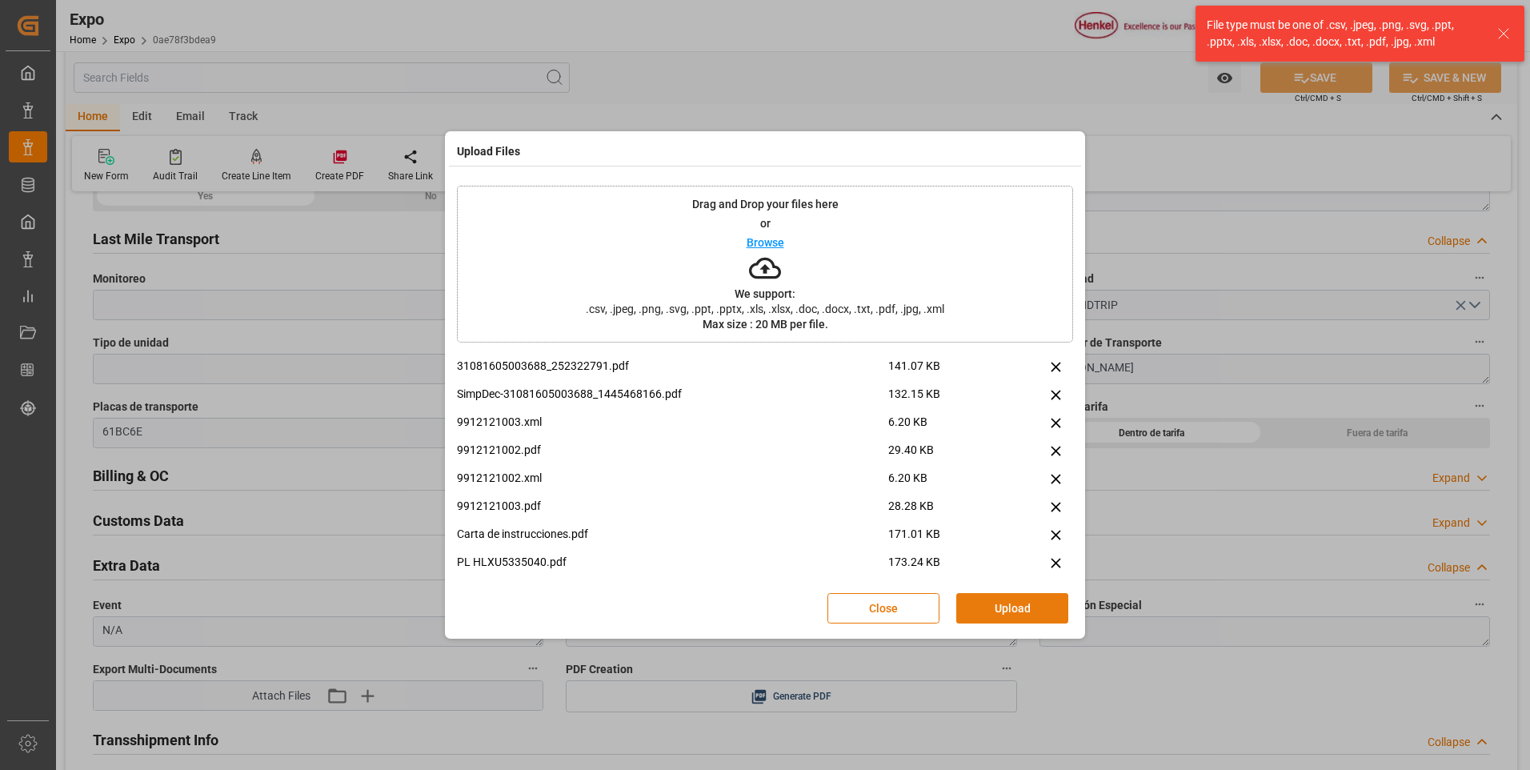
click at [973, 606] on button "Upload" at bounding box center [1012, 608] width 112 height 30
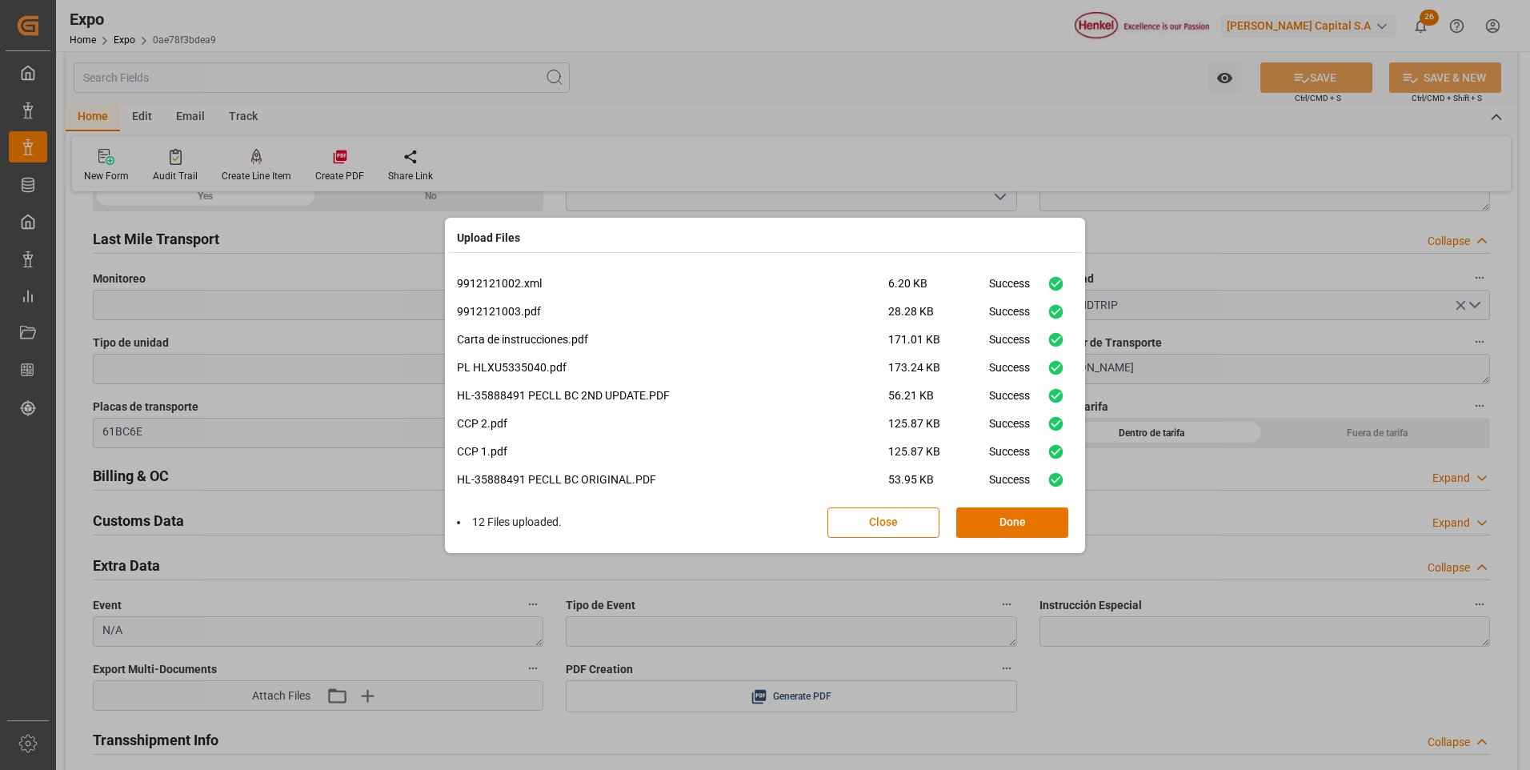
scroll to position [123, 0]
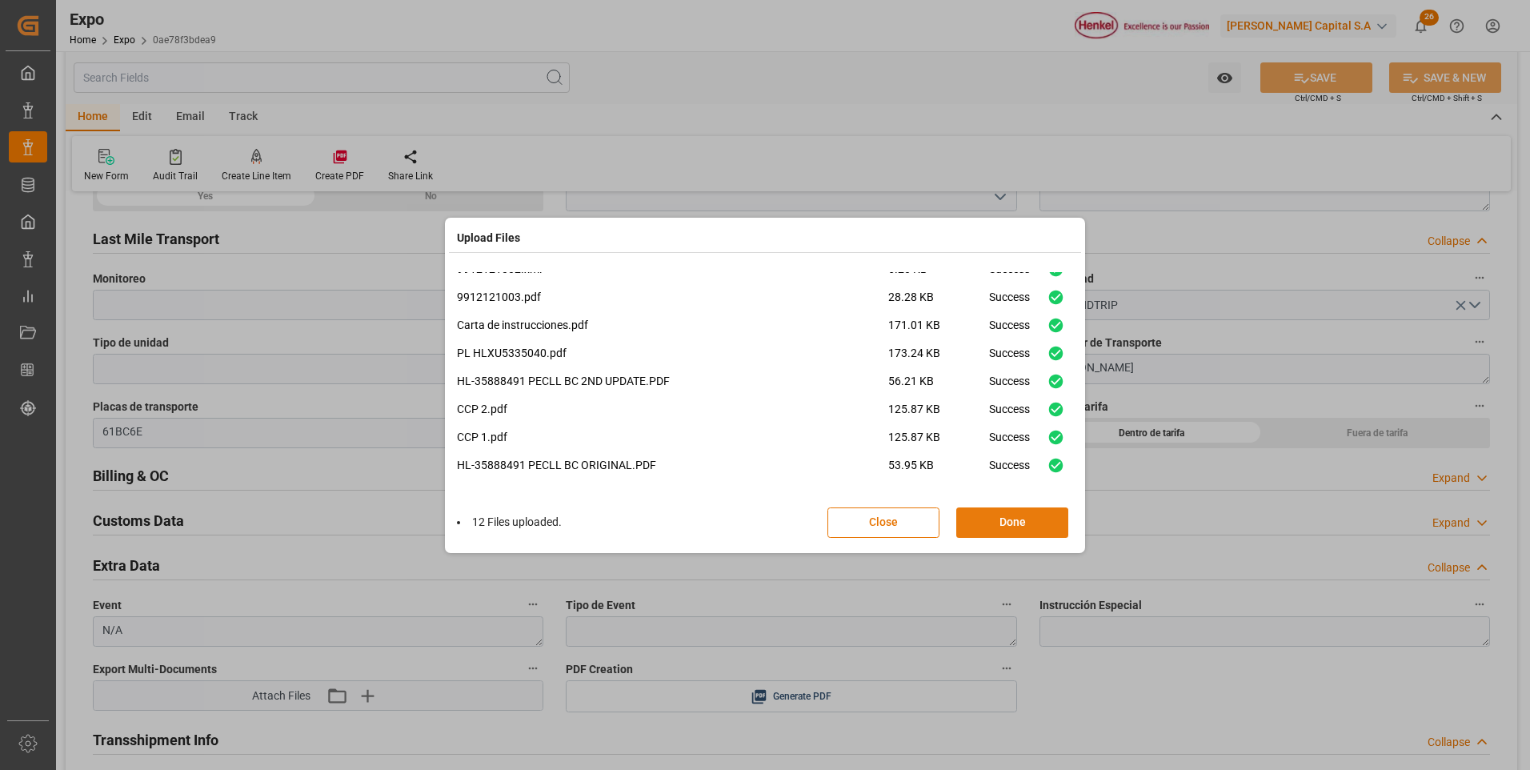
click at [1037, 527] on button "Done" at bounding box center [1012, 522] width 112 height 30
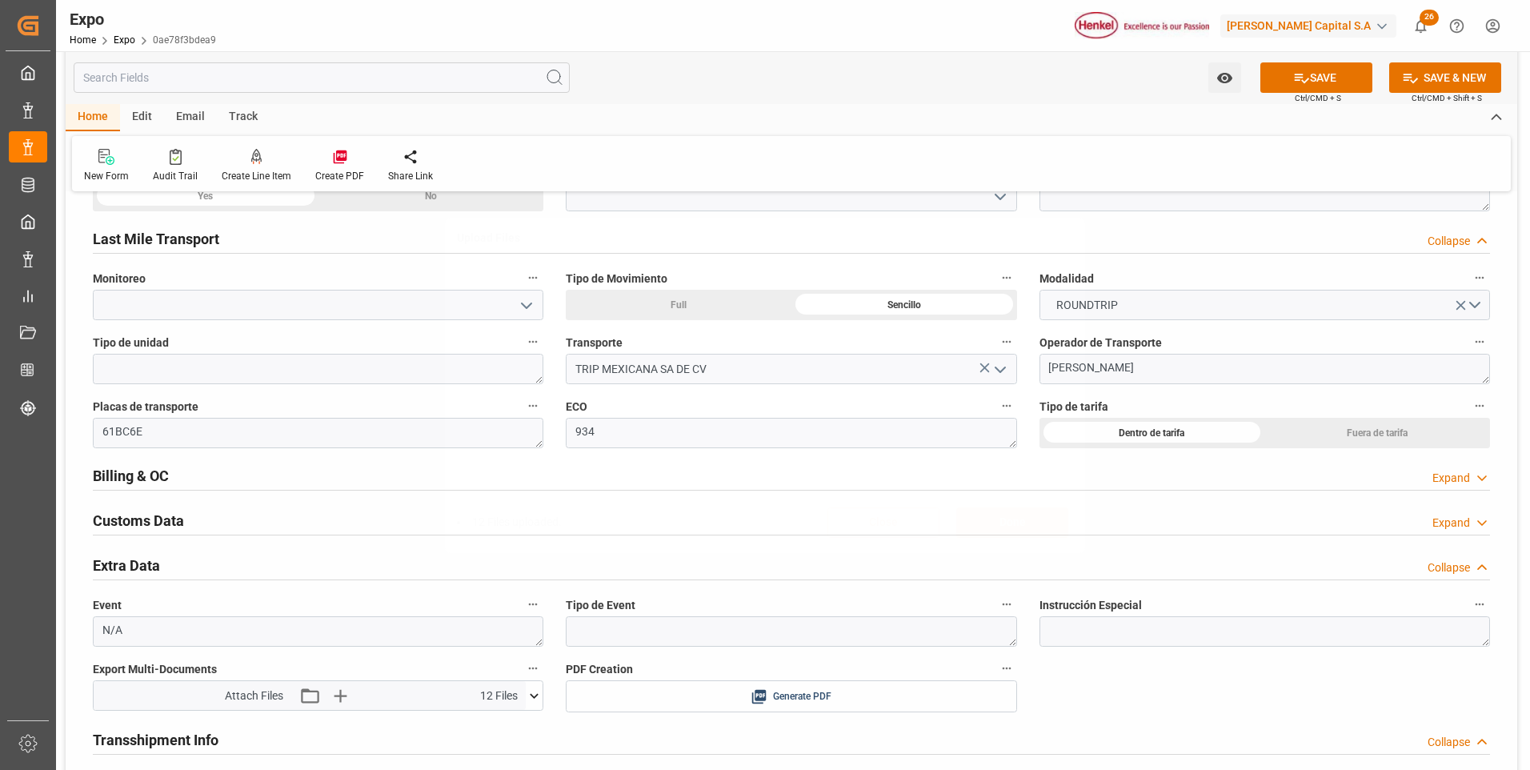
scroll to position [0, 0]
click at [1299, 79] on icon at bounding box center [1301, 78] width 17 height 17
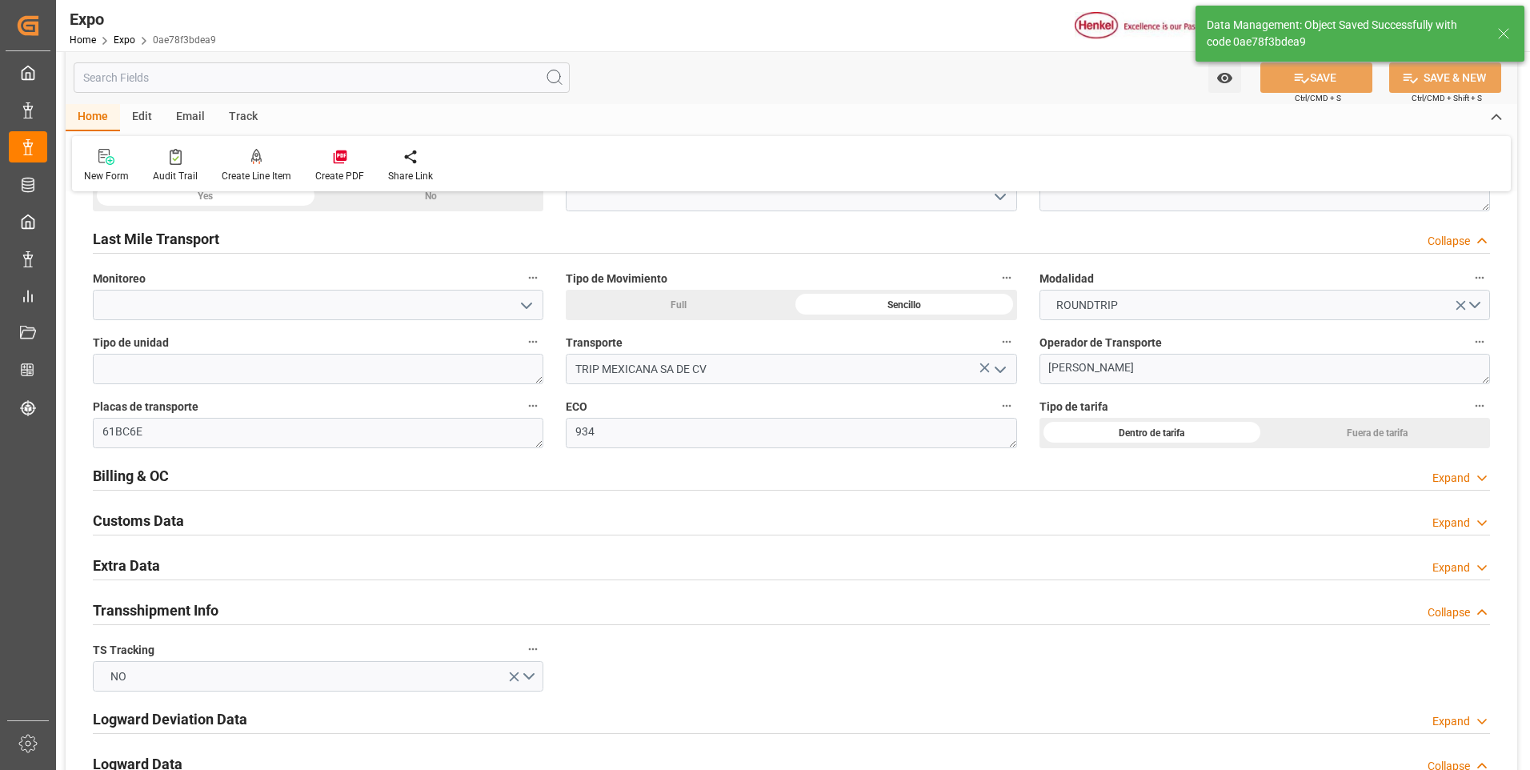
type input "[DATE] 23:28"
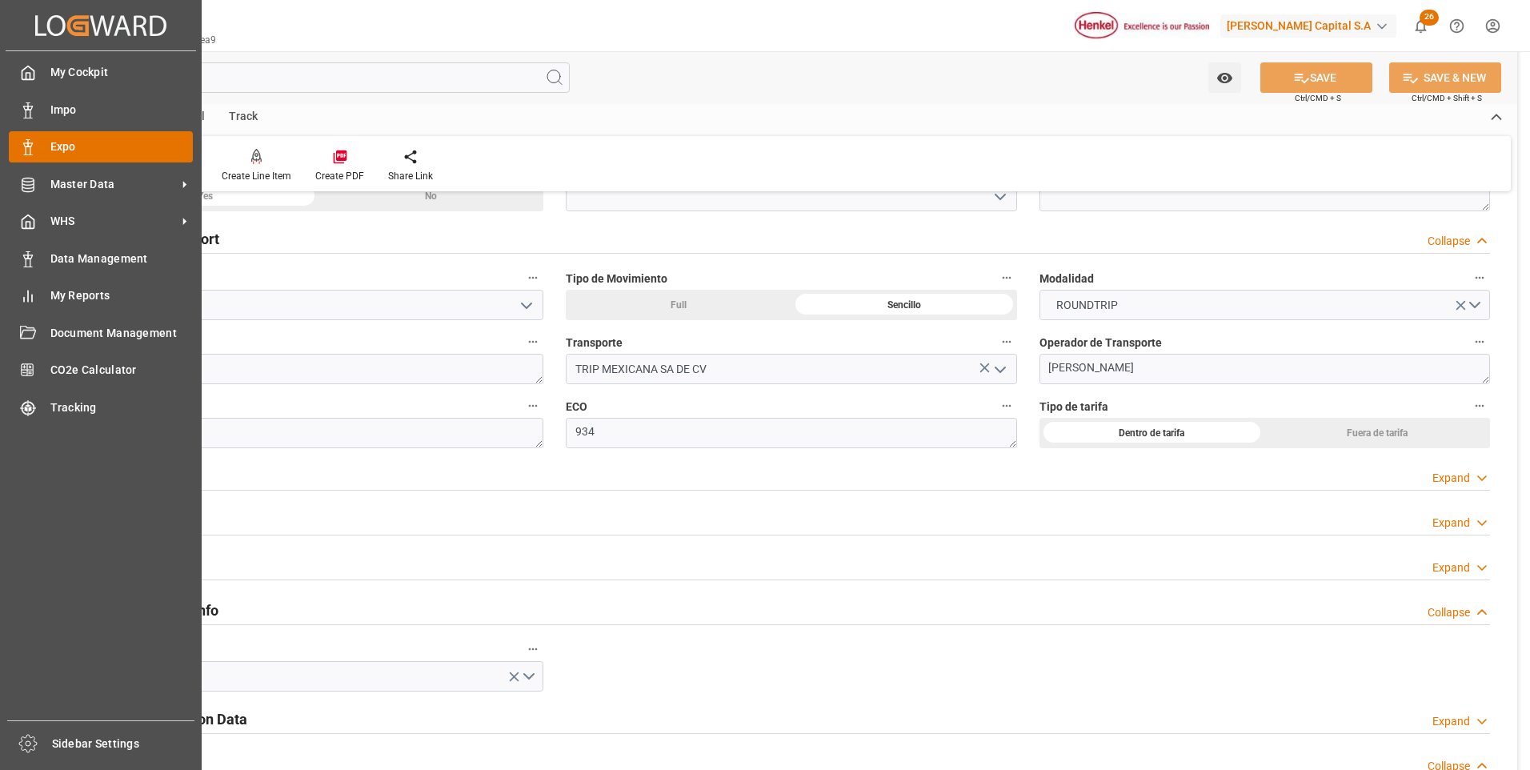
click at [34, 150] on icon at bounding box center [28, 147] width 16 height 16
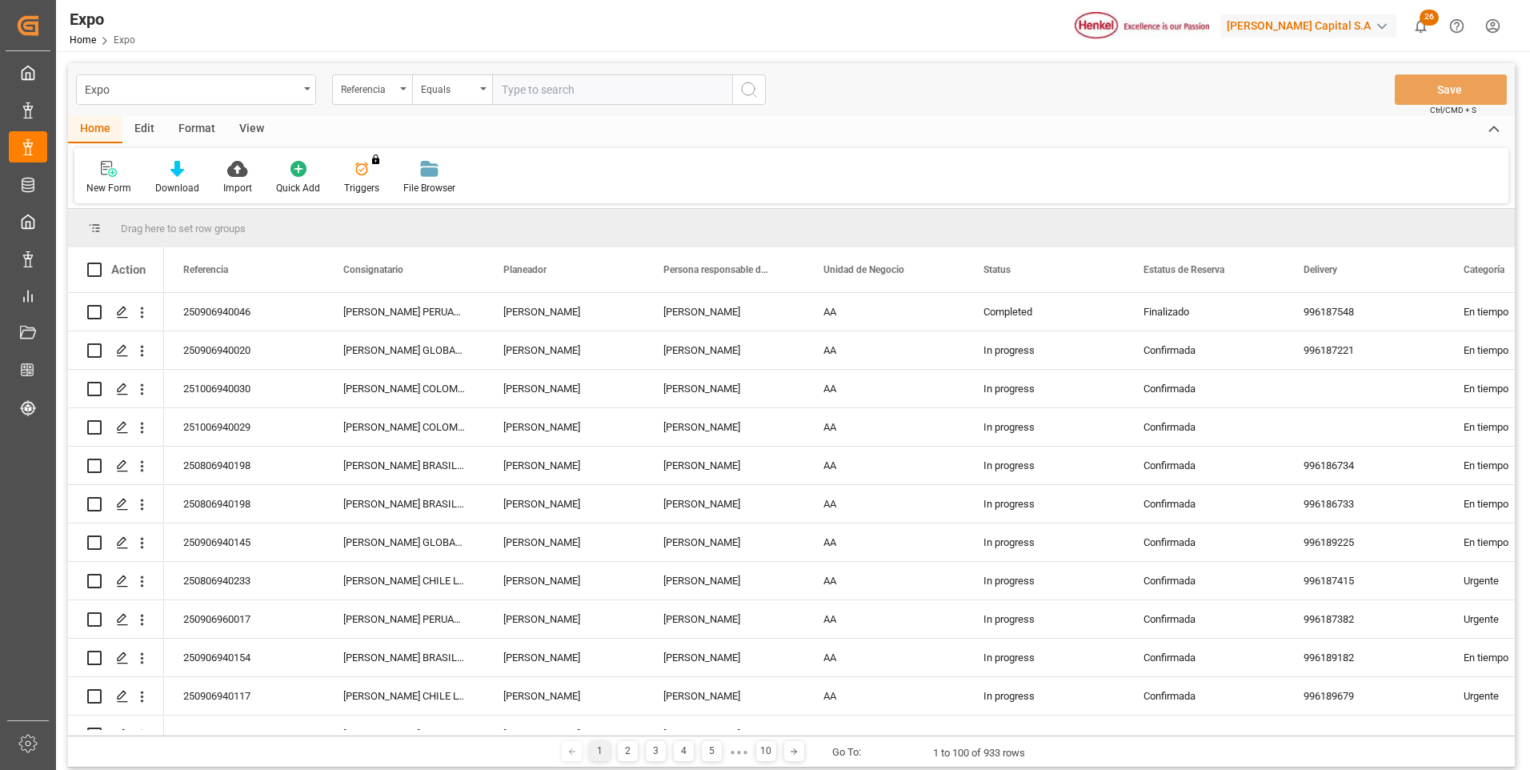
click at [522, 85] on input "text" at bounding box center [612, 89] width 240 height 30
type input "250906940145"
click at [751, 97] on icon "search button" at bounding box center [748, 89] width 19 height 19
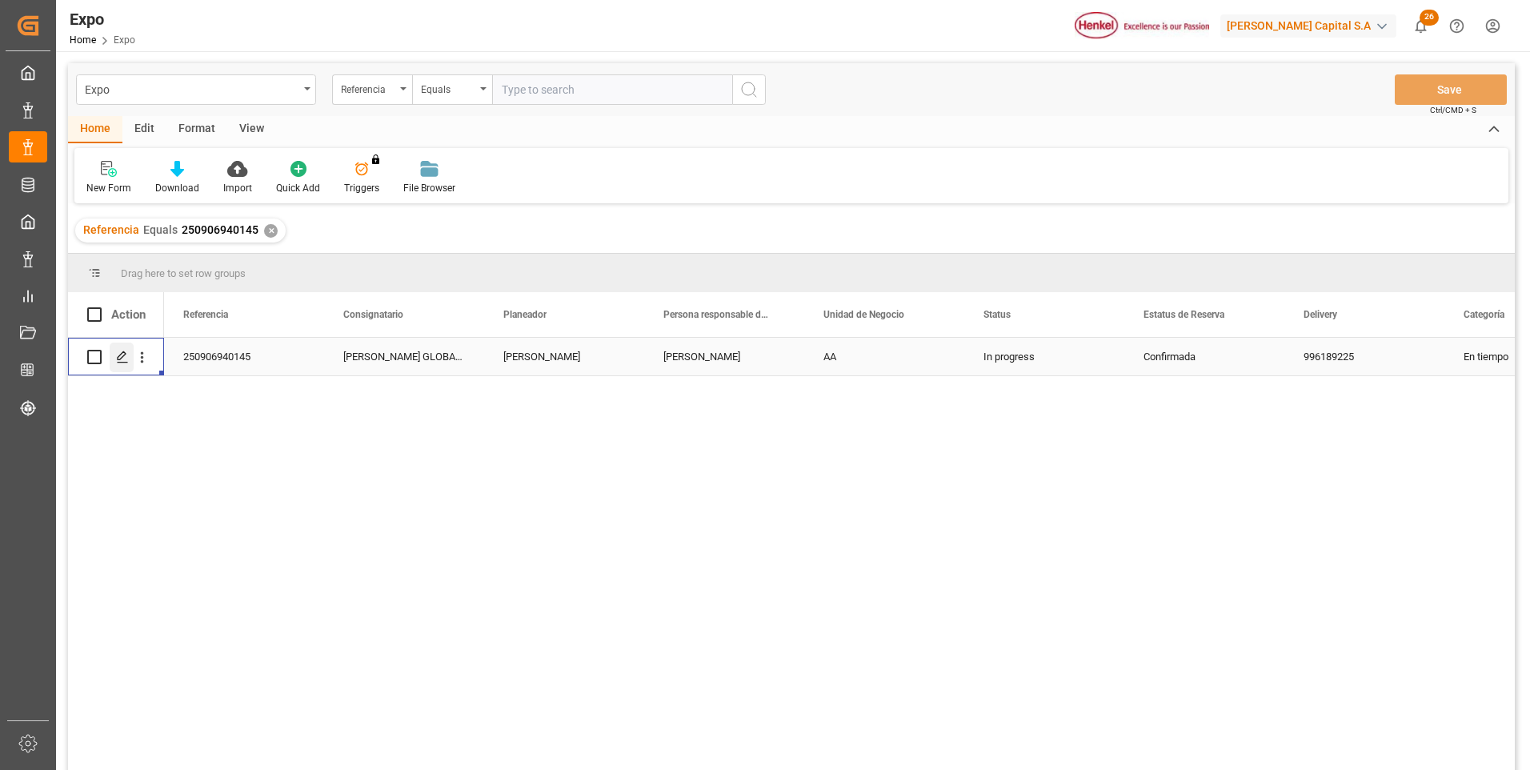
click at [122, 355] on icon "Press SPACE to select this row." at bounding box center [122, 356] width 13 height 13
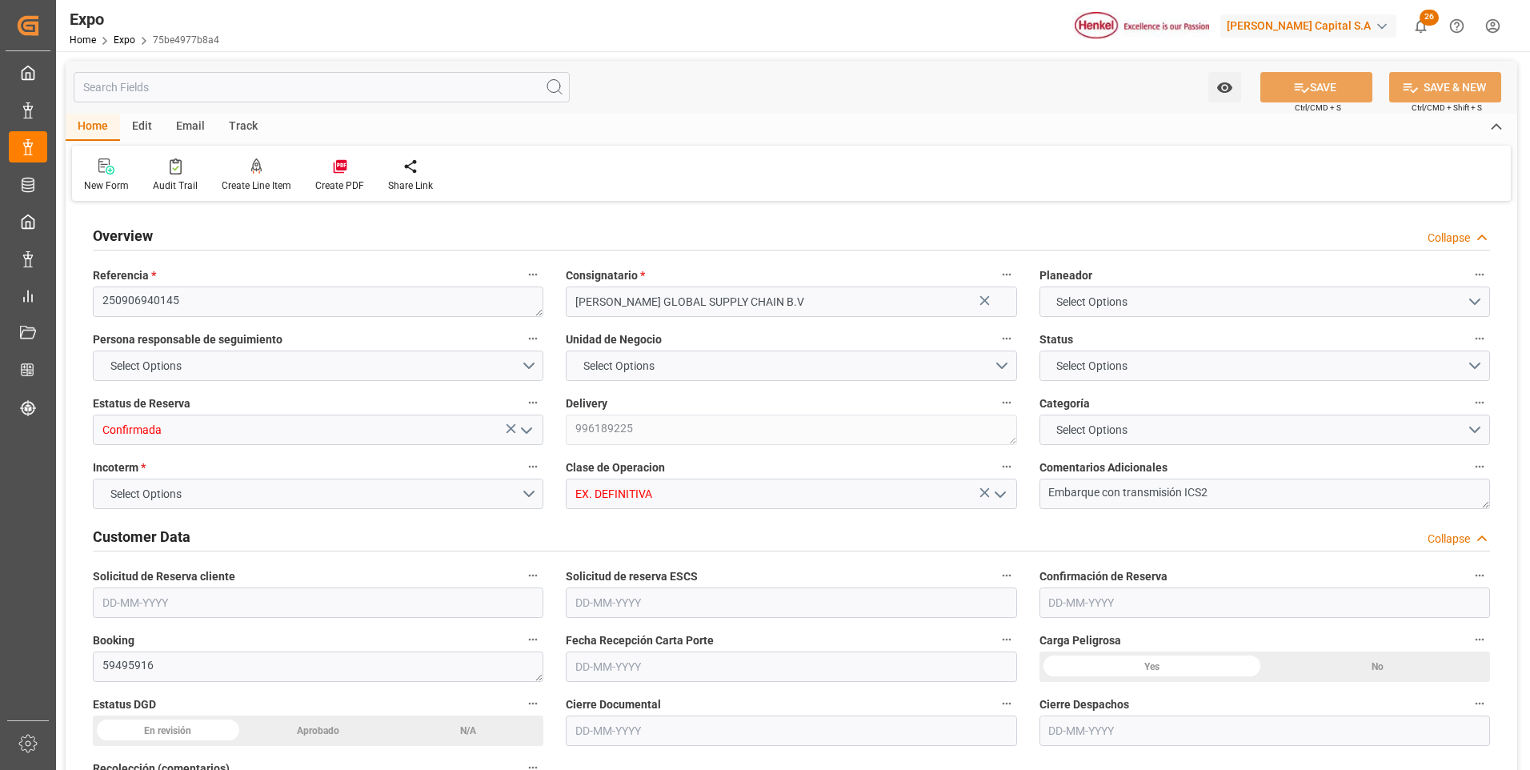
type input "6343.36"
type input "8722.121"
type input "10"
type input "9211482"
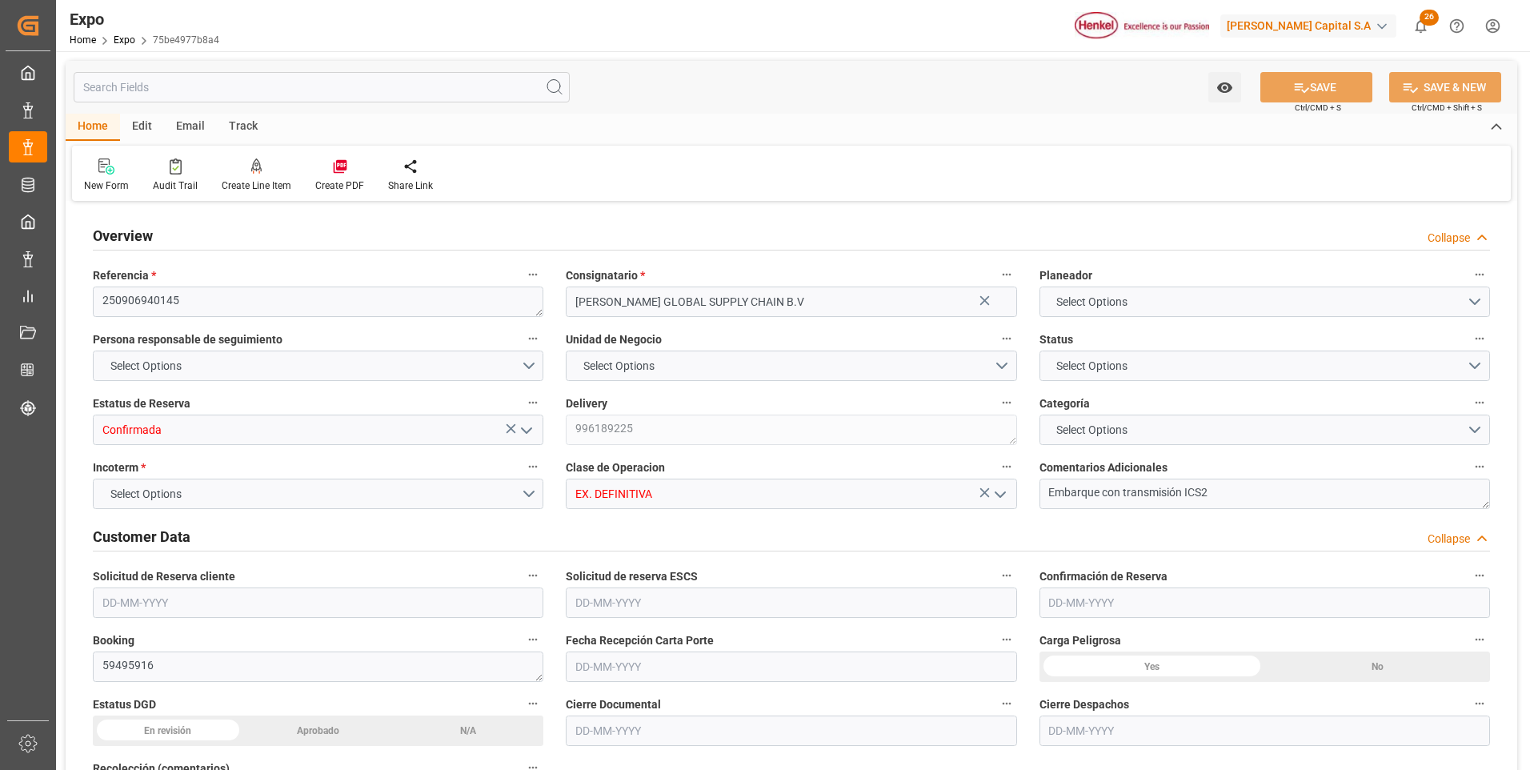
type input "9211482"
type input "MXATM"
type input "PLGDY"
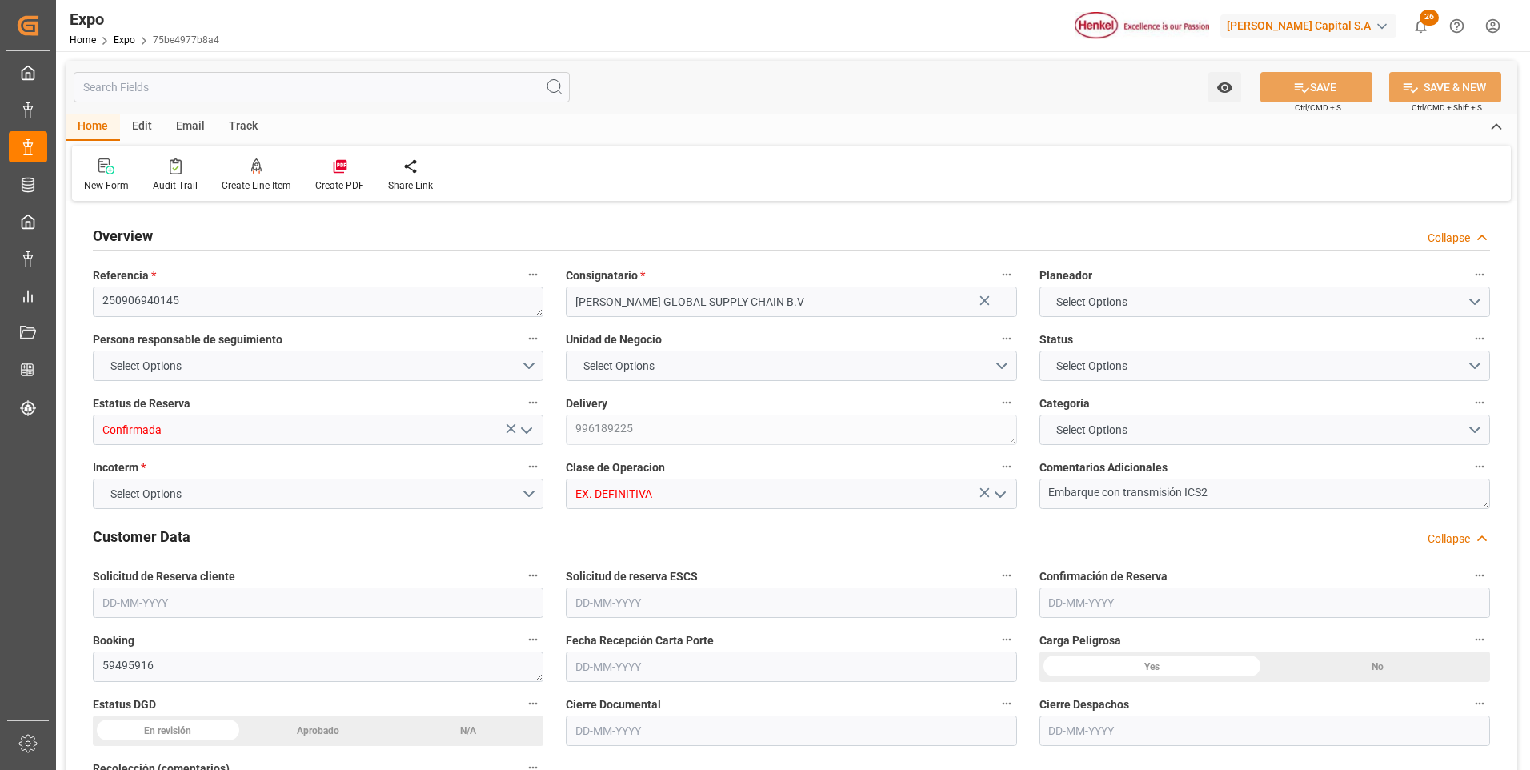
type input "9292149"
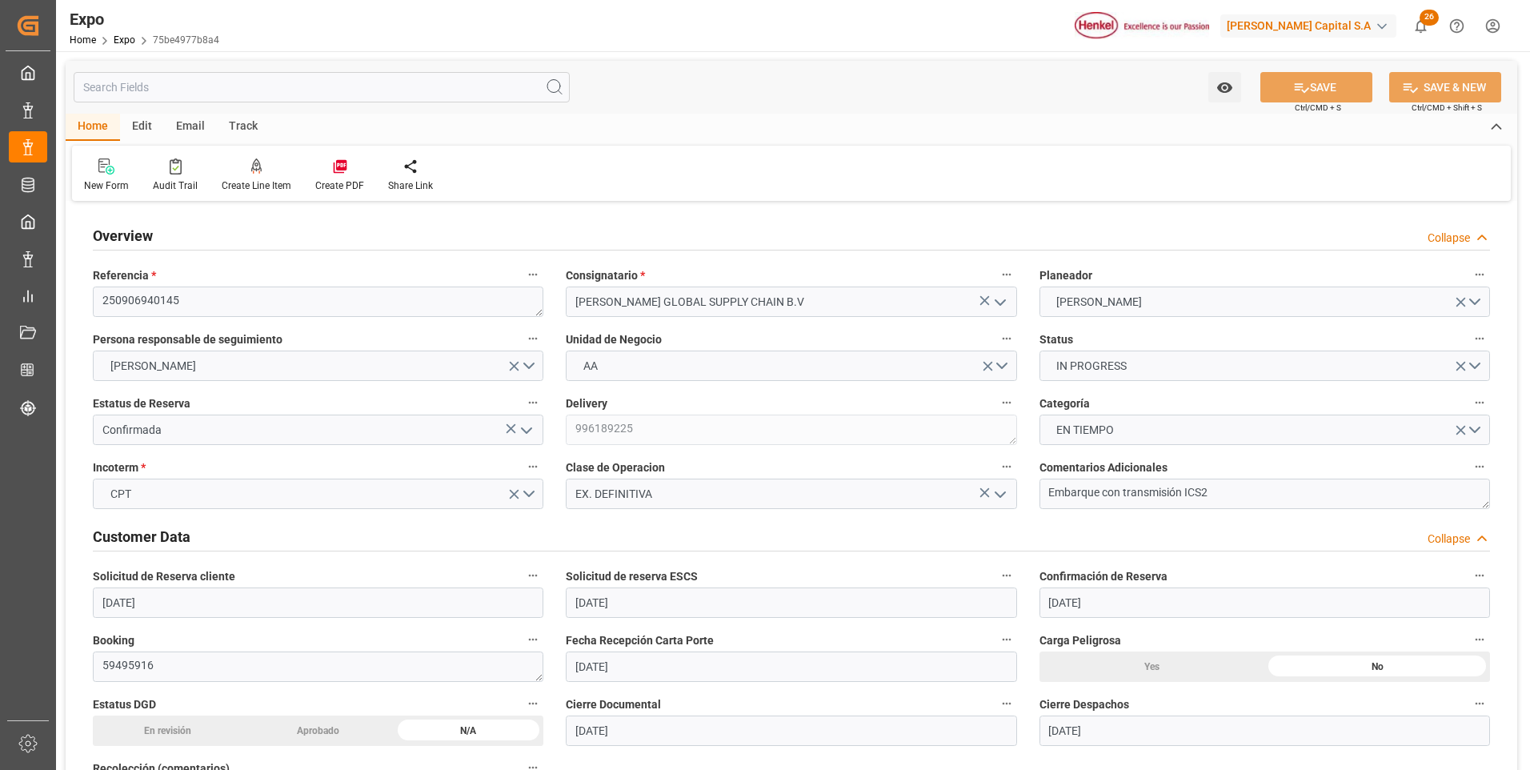
type input "[DATE]"
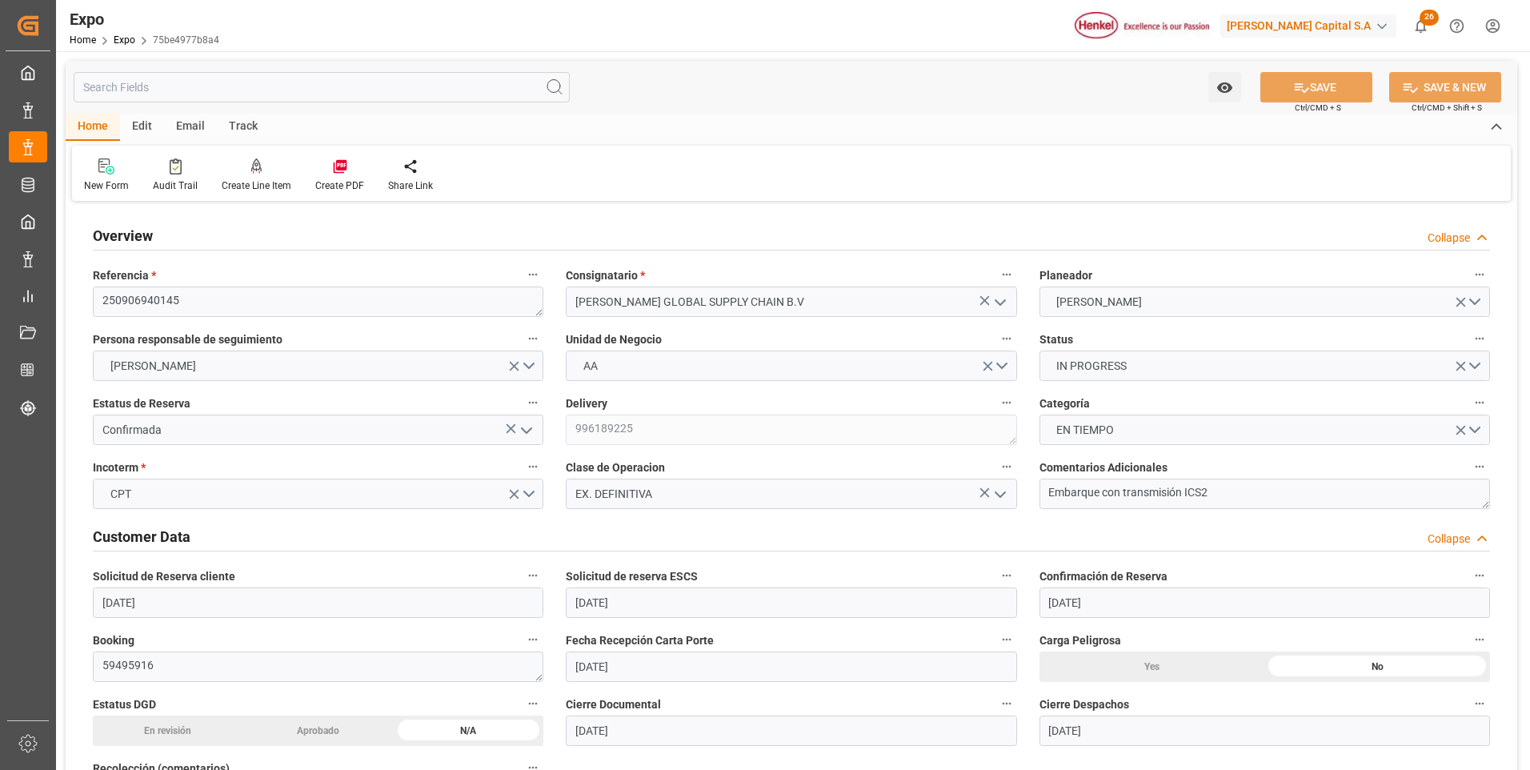
type input "[DATE]"
type input "[DATE] 00:00"
type input "[DATE]"
type input "[DATE] 11:25"
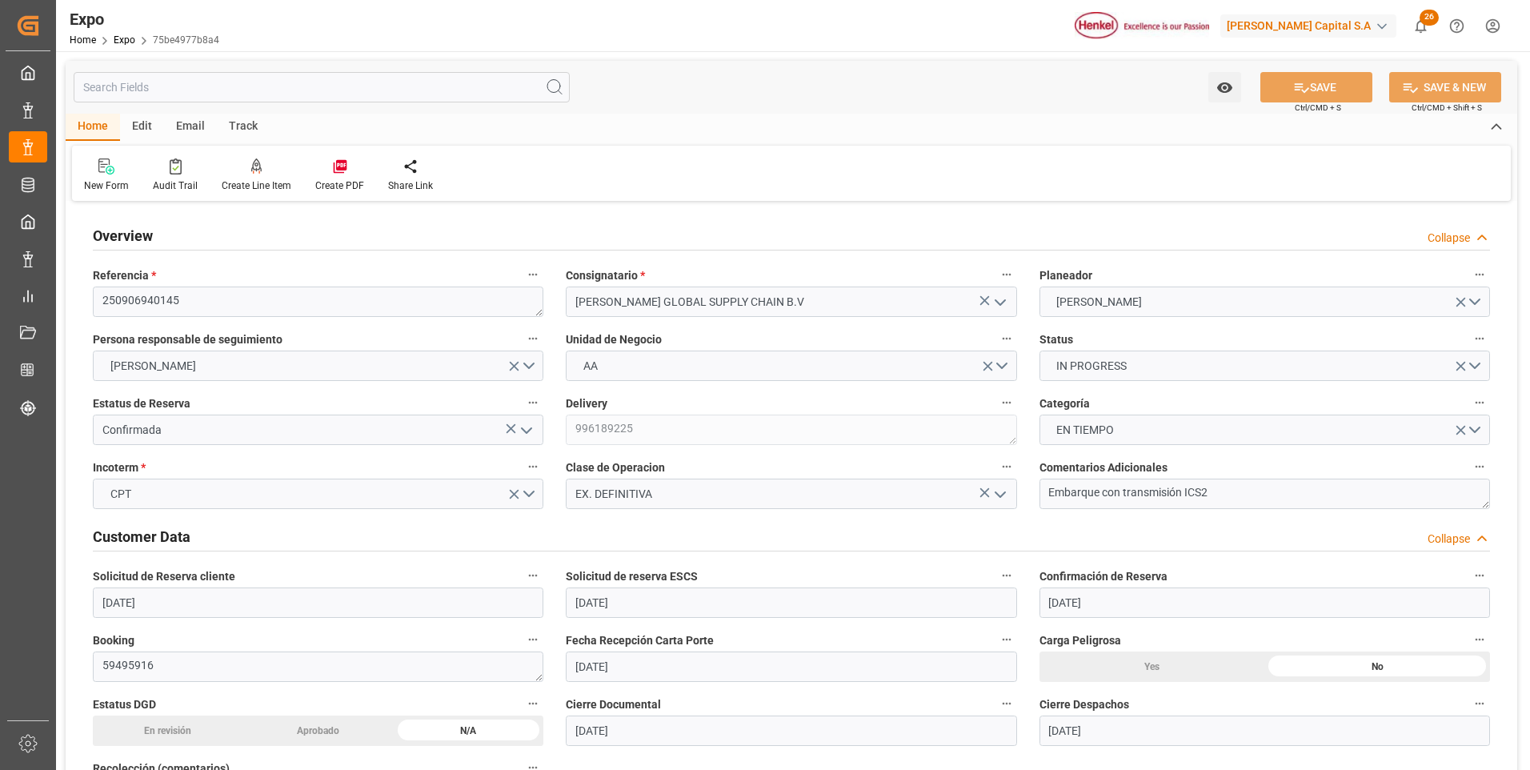
type input "[DATE]"
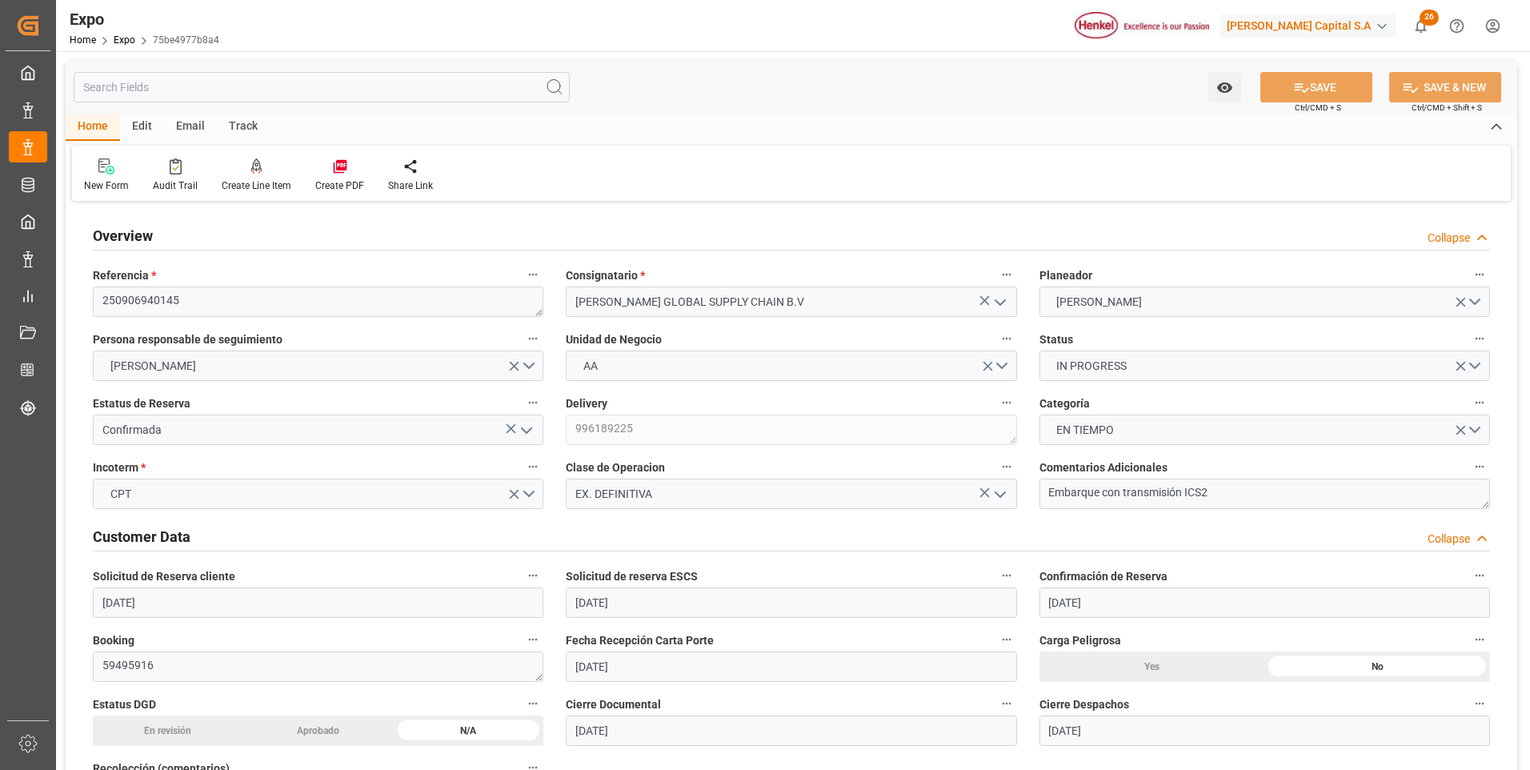
type input "[DATE] 18:00"
type input "[DATE] 00:00"
type input "[DATE] 20:30"
type input "[DATE] 23:00"
type input "[DATE] 00:00"
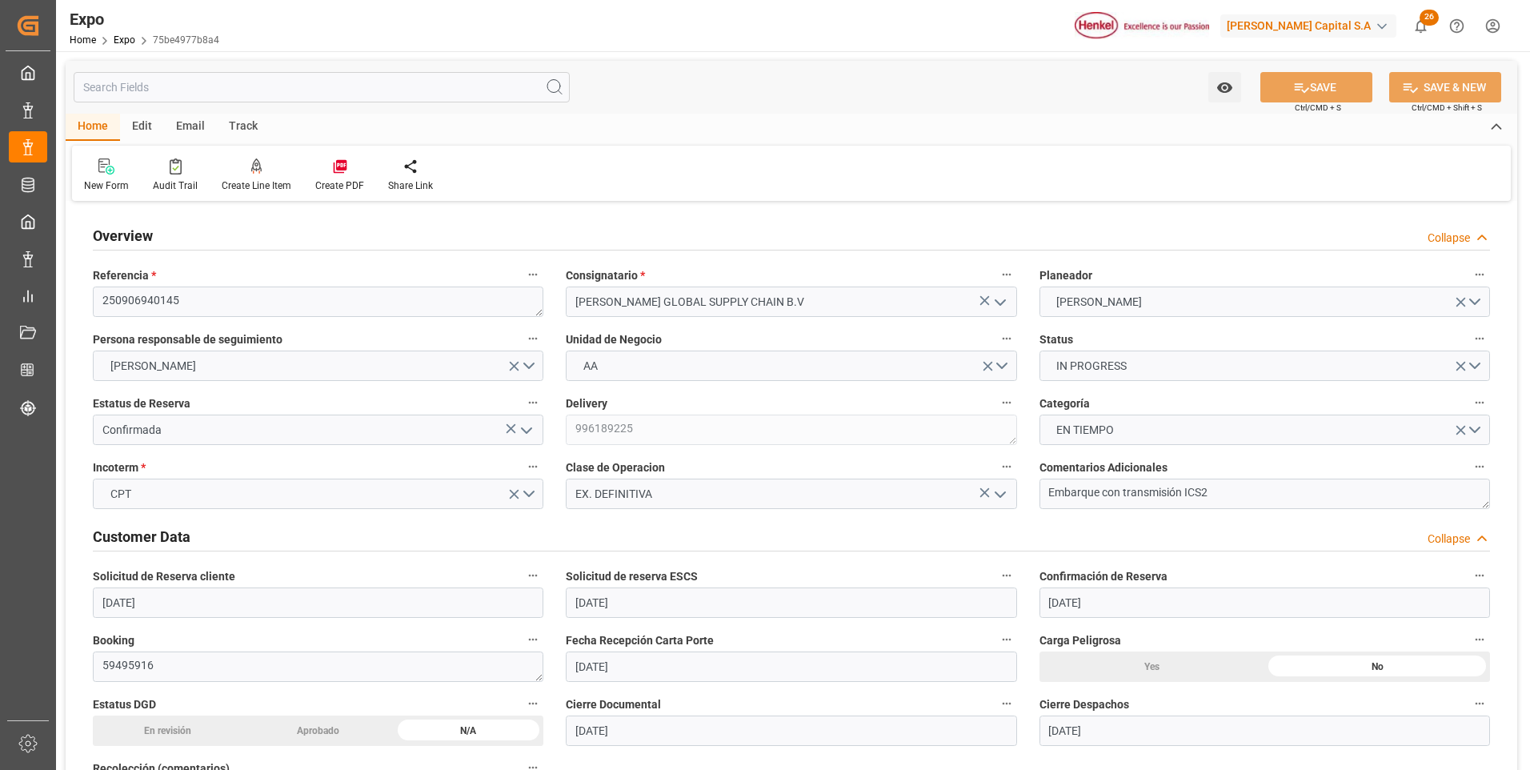
type input "[DATE] 21:22"
type input "[DATE] 03:59"
type input "[DATE] 18:00"
type input "[DATE] 20:47"
type input "[DATE] 14:00"
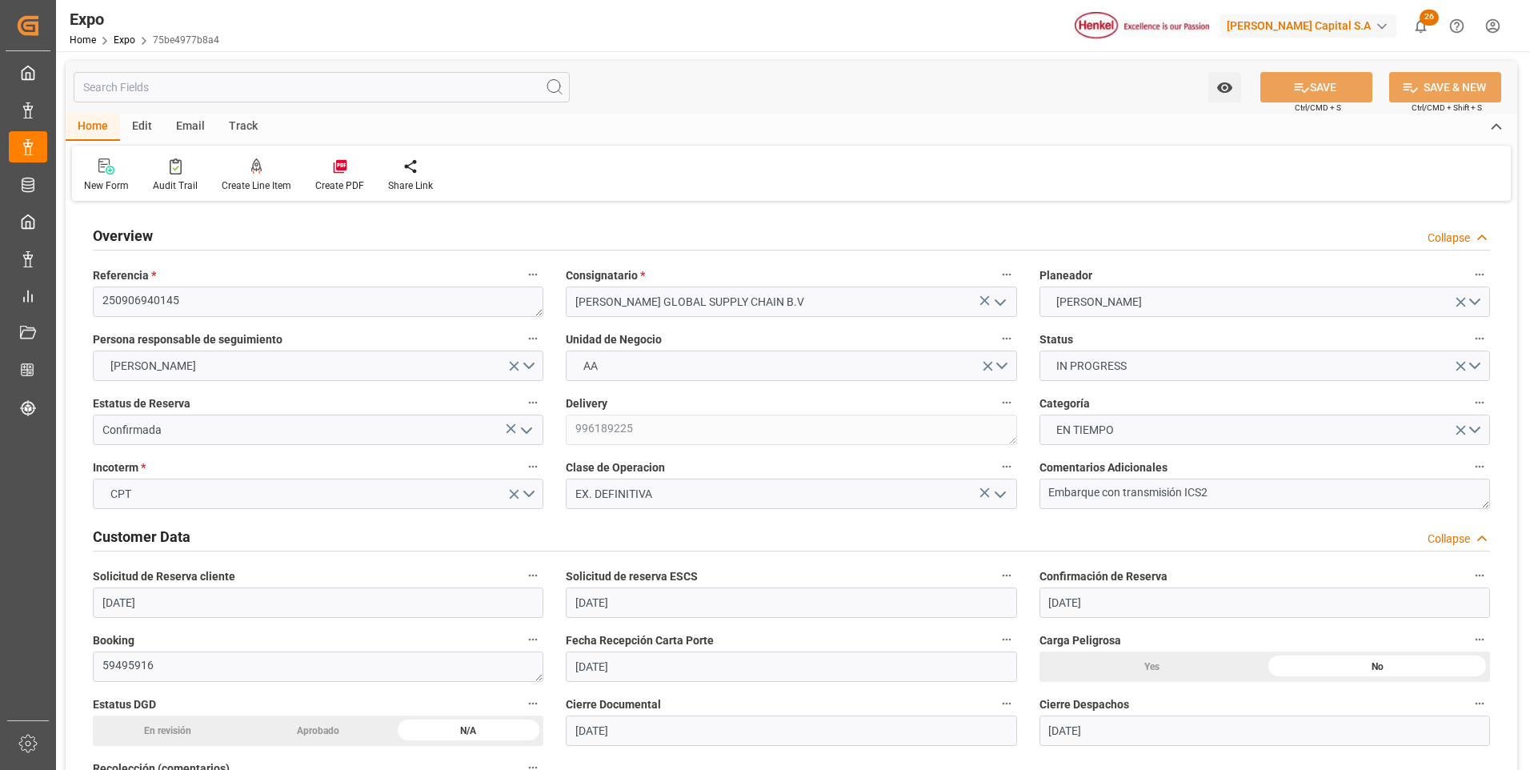
type input "[DATE] 06:24"
type input "[DATE] 07:00"
type input "[DATE] 23:00"
type input "[DATE] 10:51"
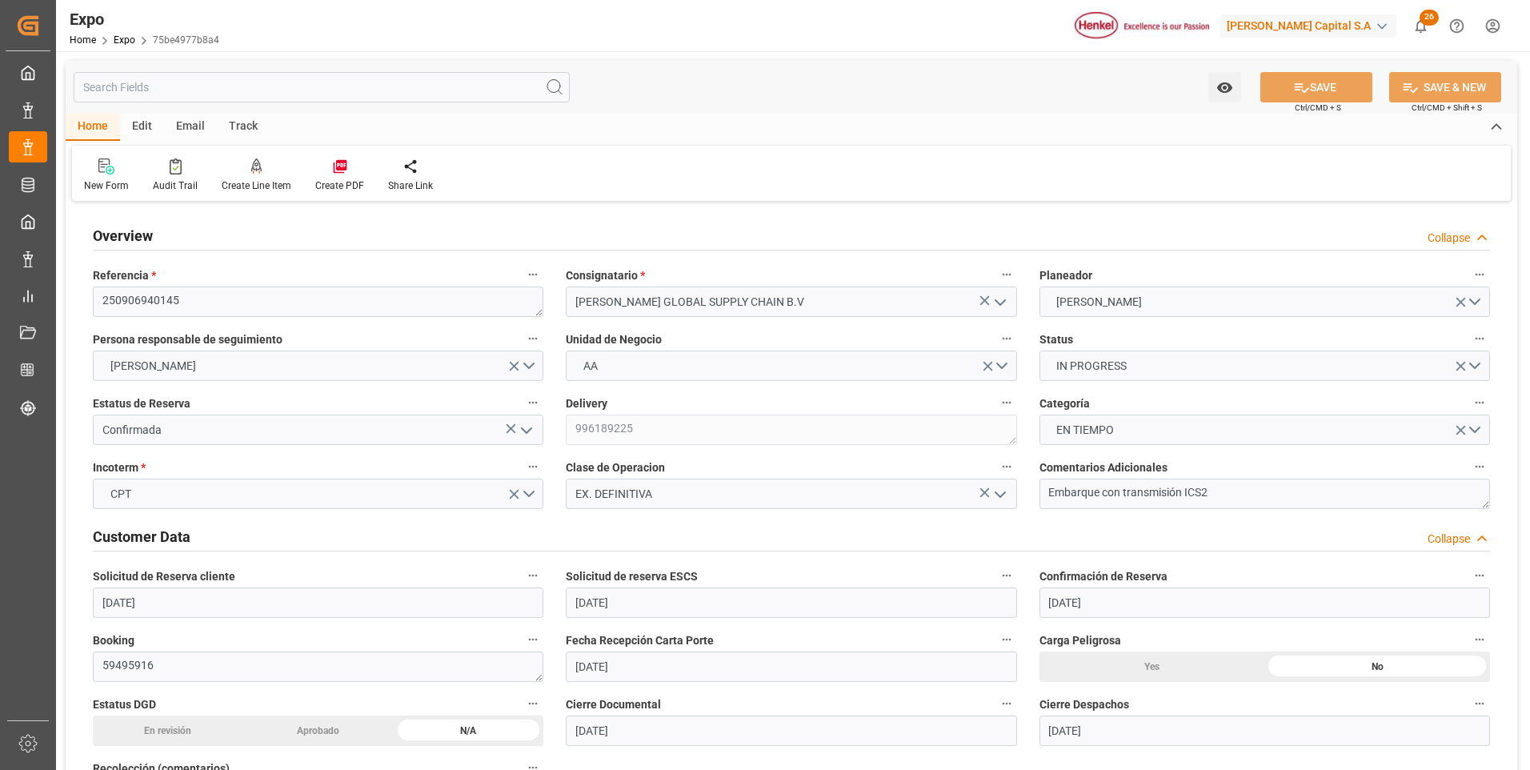
click at [1280, 164] on div "New Form Audit Trail Create Line Item Create PDF Share Link" at bounding box center [791, 173] width 1438 height 55
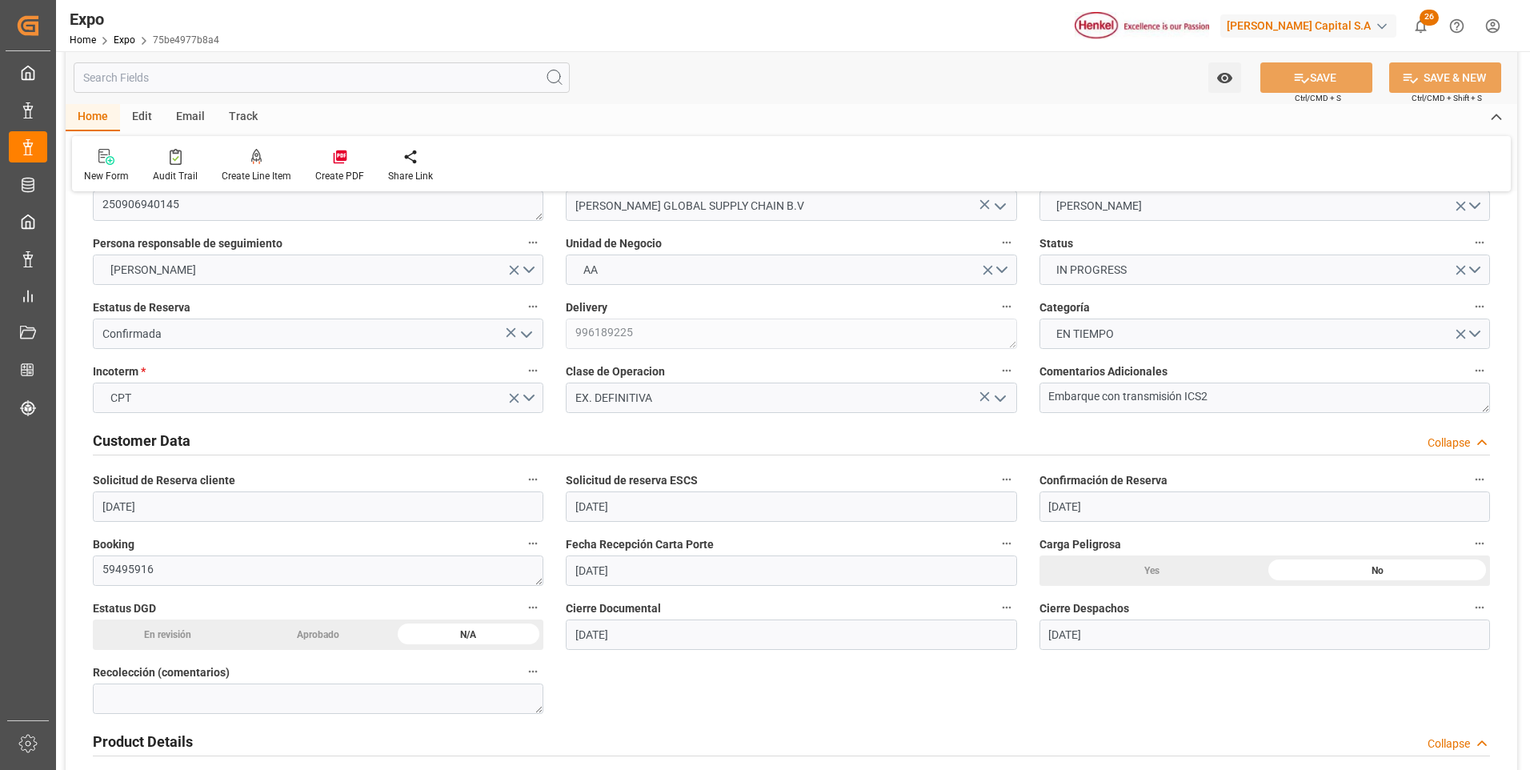
scroll to position [128, 0]
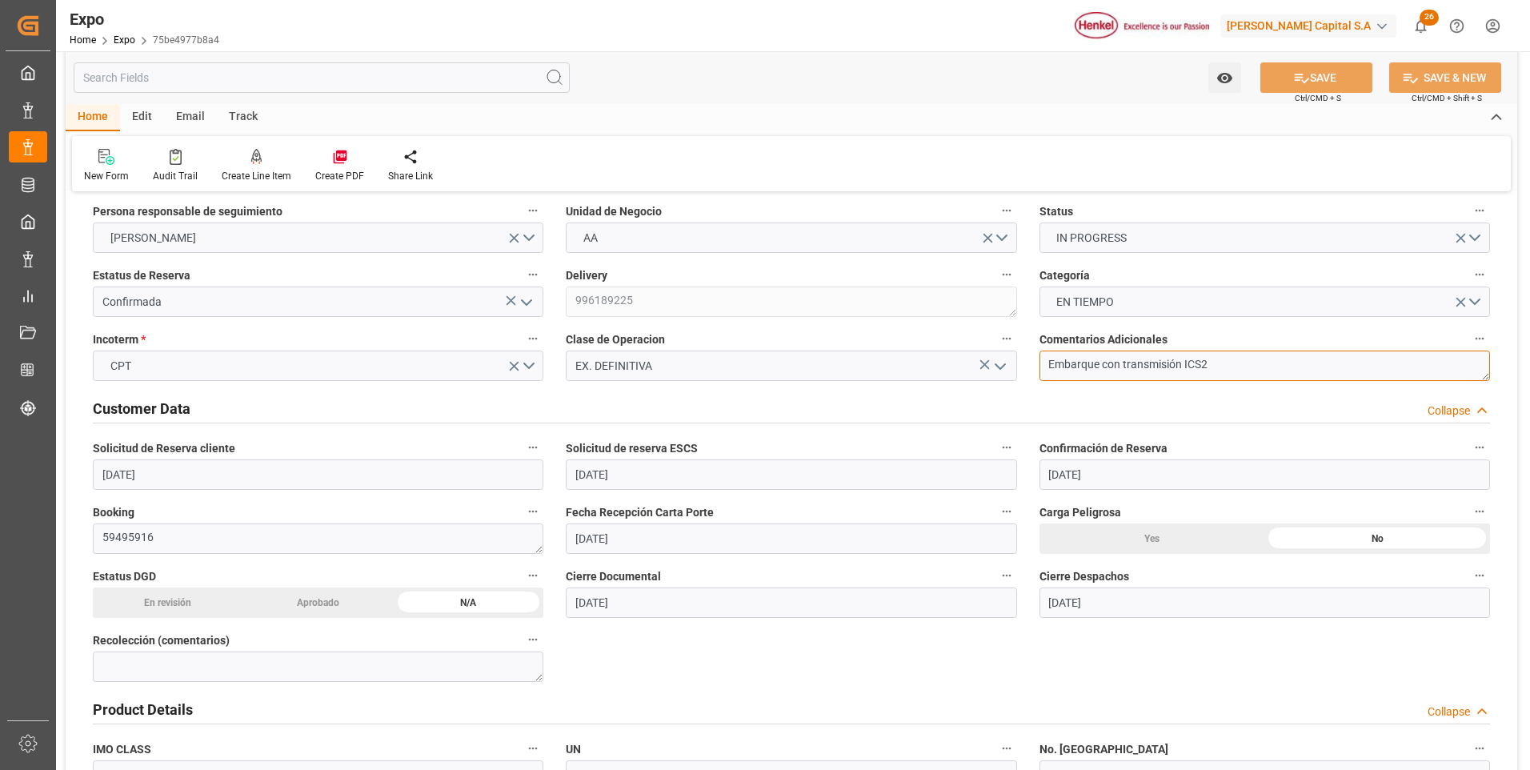
click at [1276, 366] on textarea "Embarque con transmisión ICS2" at bounding box center [1264, 365] width 450 height 30
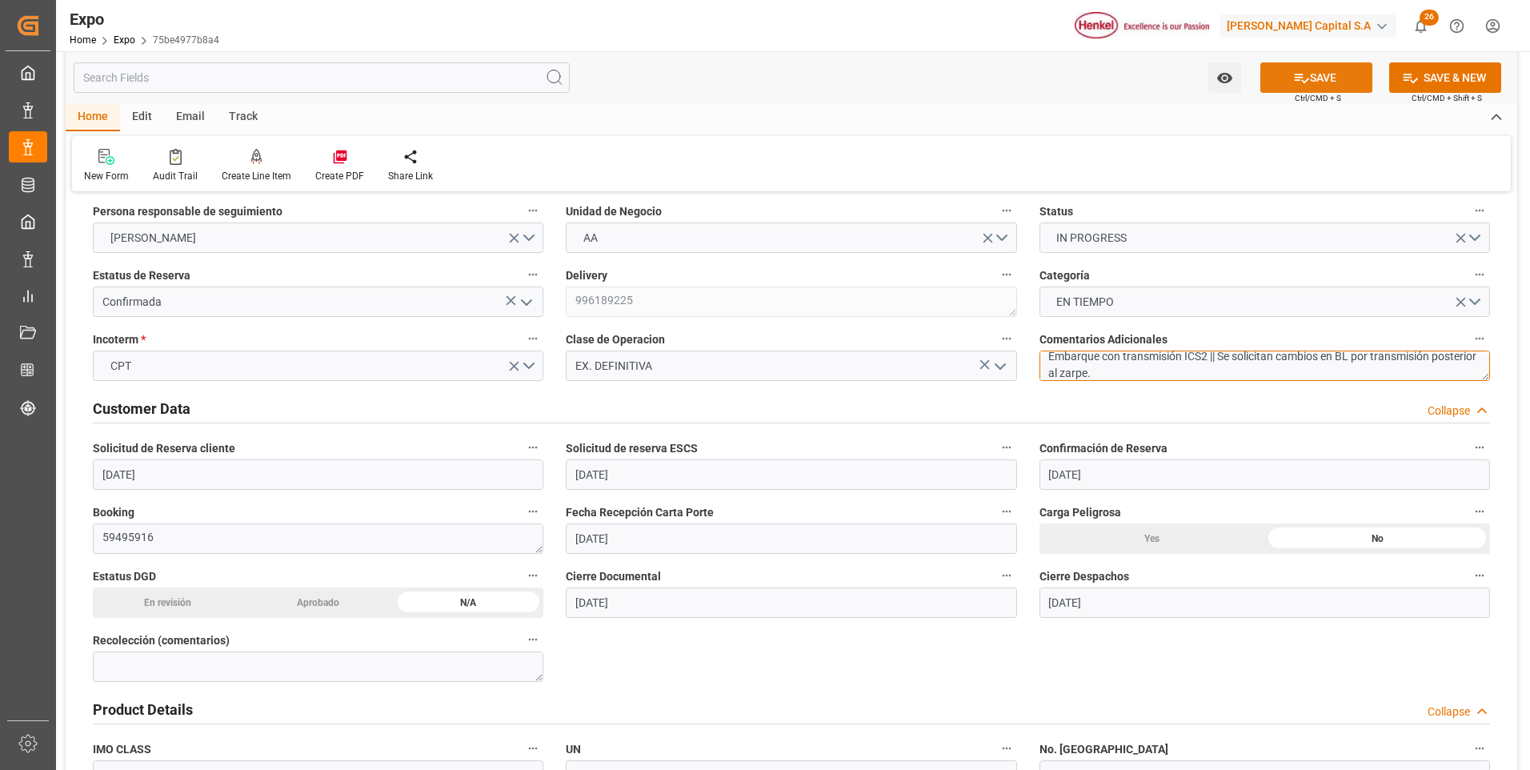
type textarea "Embarque con transmisión ICS2 || Se solicitan cambios en BL por transmisión pos…"
click at [1325, 91] on button "SAVE" at bounding box center [1316, 77] width 112 height 30
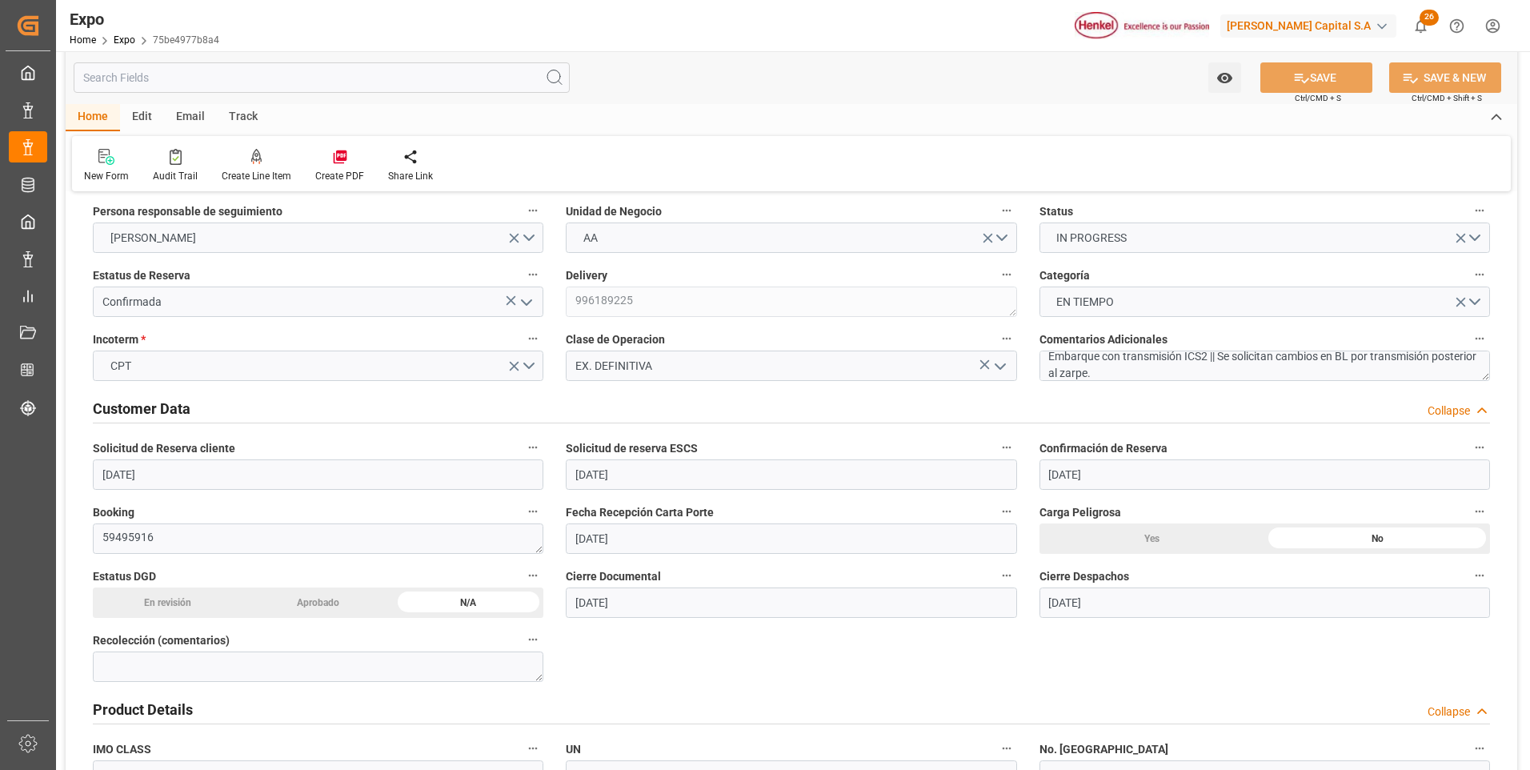
type textarea "[PERSON_NAME]"
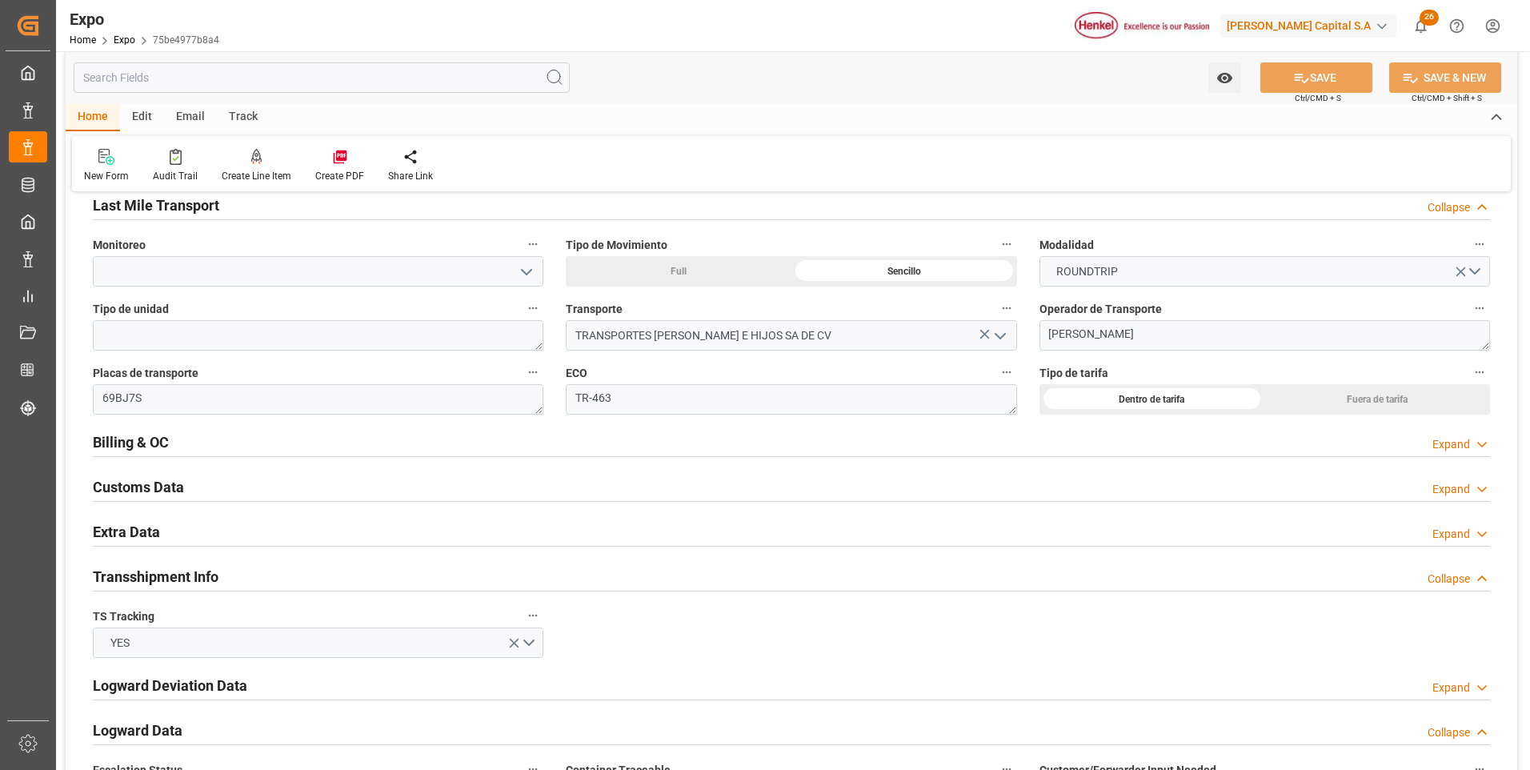
scroll to position [2528, 0]
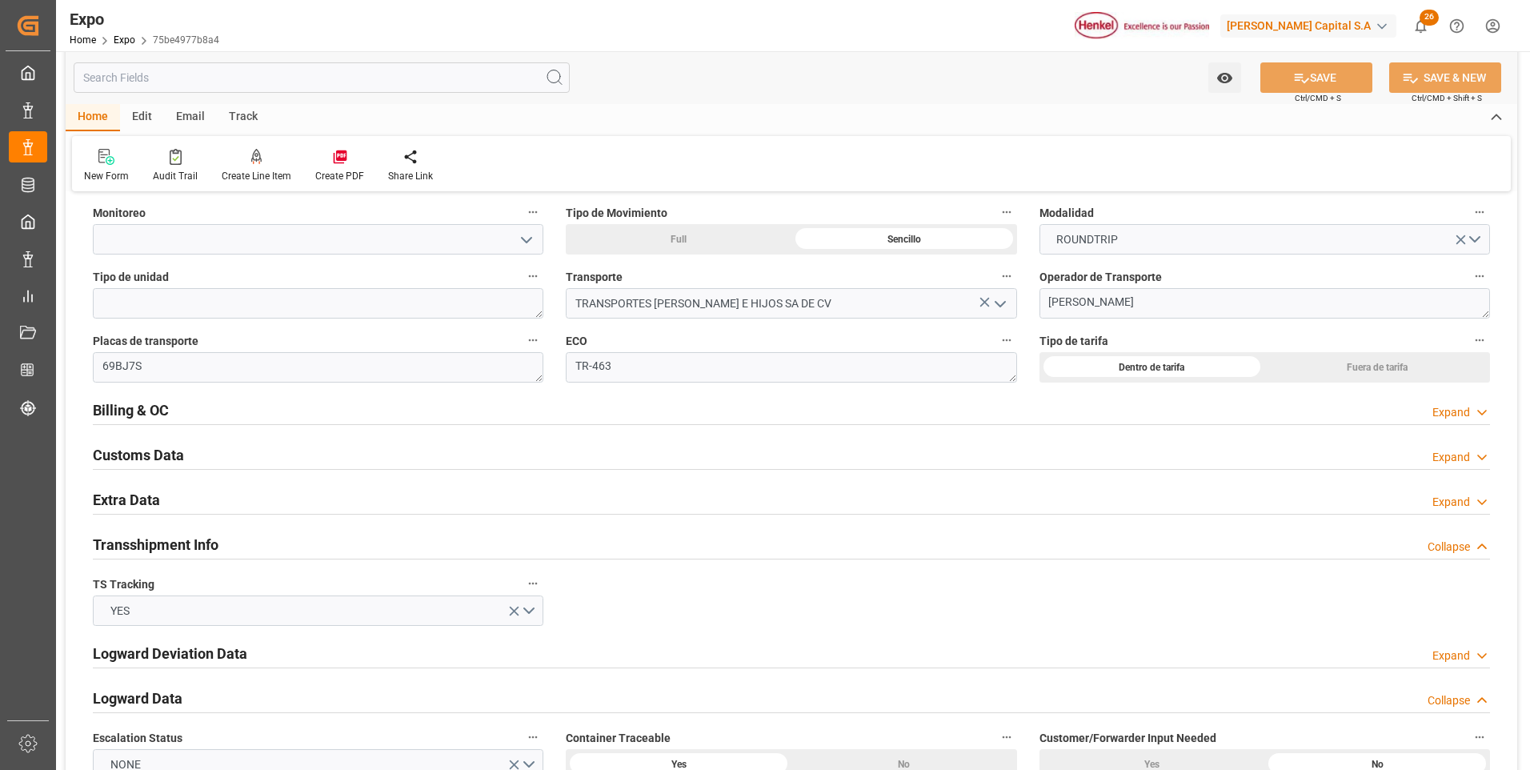
click at [1482, 413] on icon at bounding box center [1482, 412] width 16 height 17
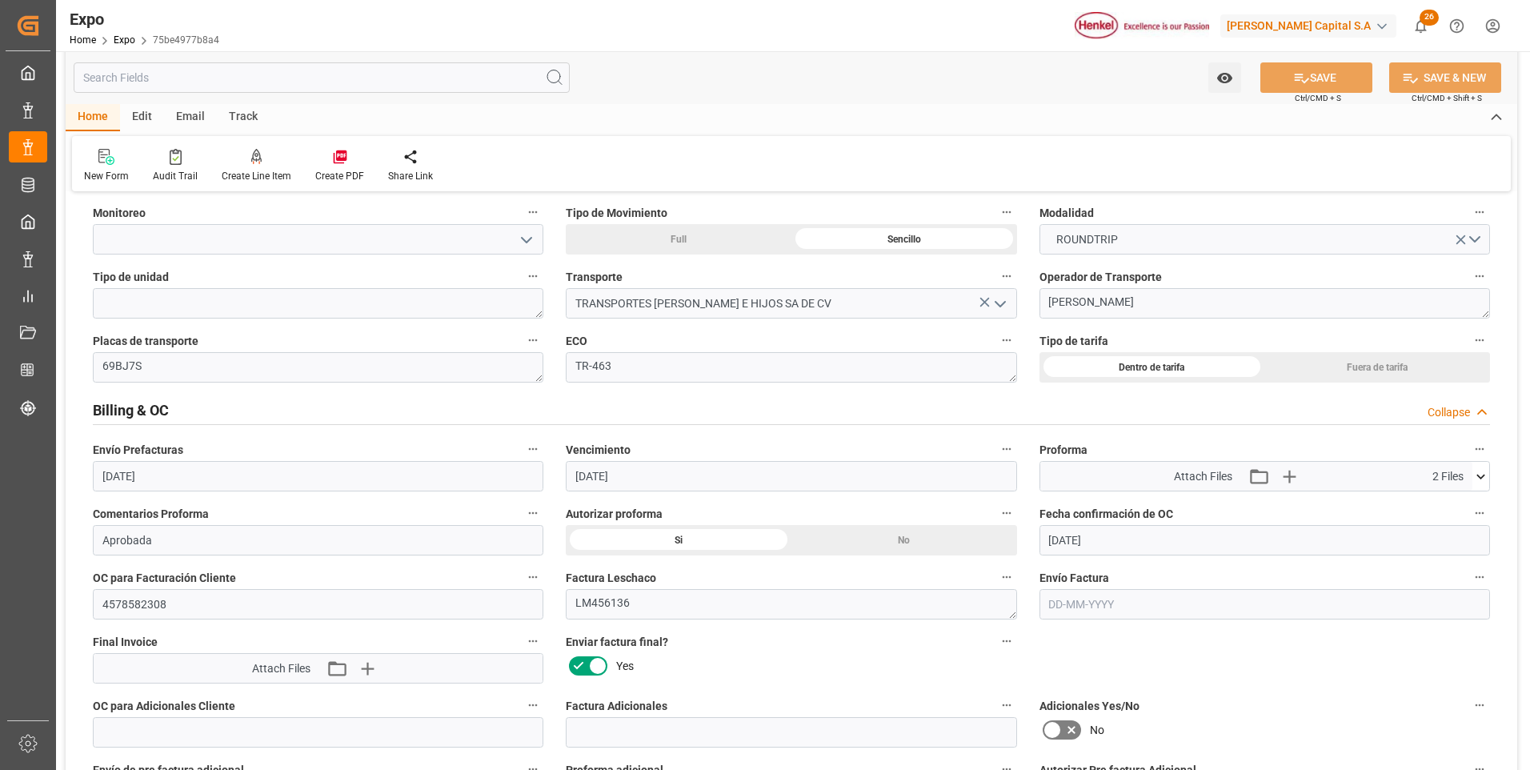
click at [1058, 726] on icon at bounding box center [1051, 729] width 19 height 19
click at [0, 0] on input "checkbox" at bounding box center [0, 0] width 0 height 0
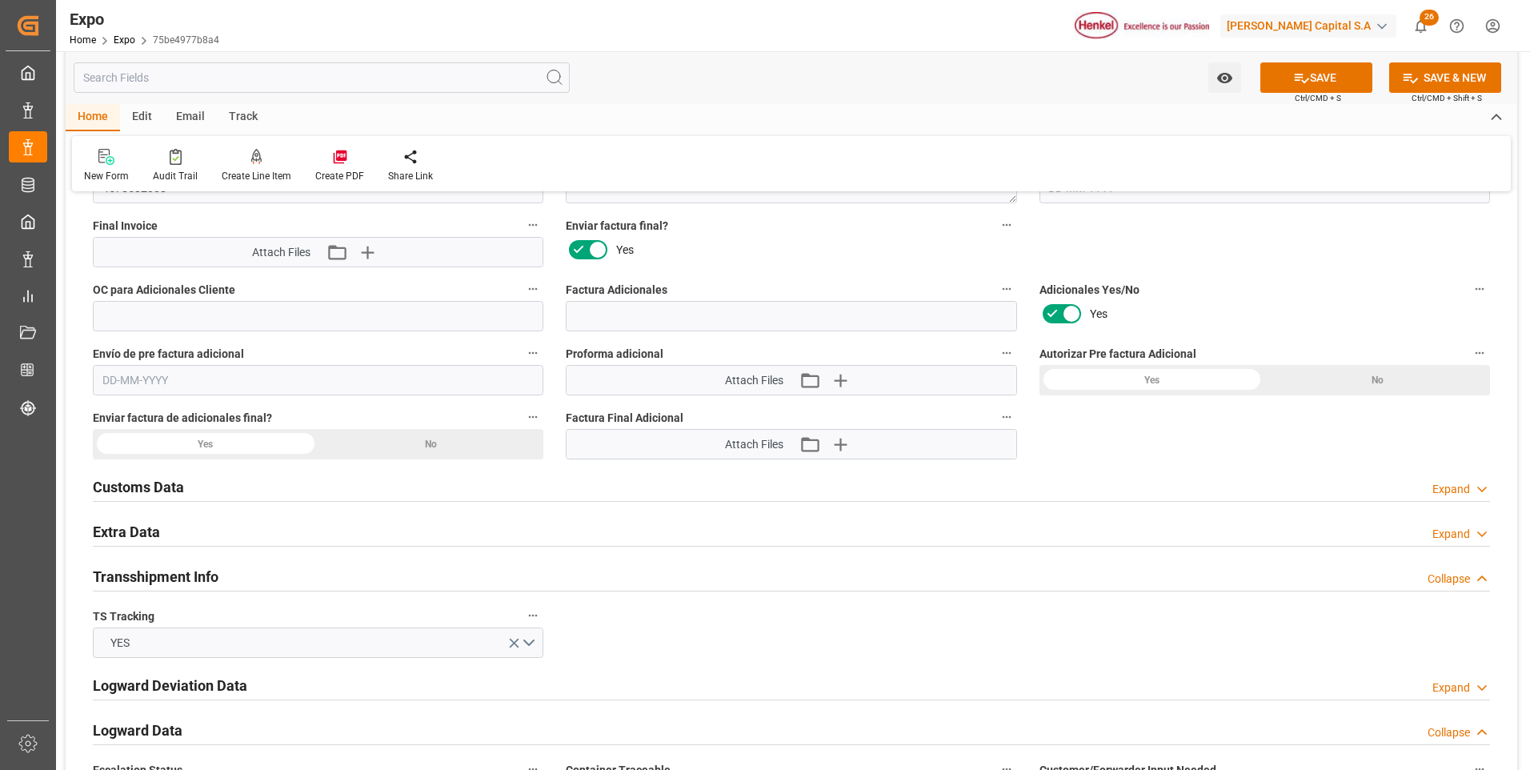
scroll to position [2976, 0]
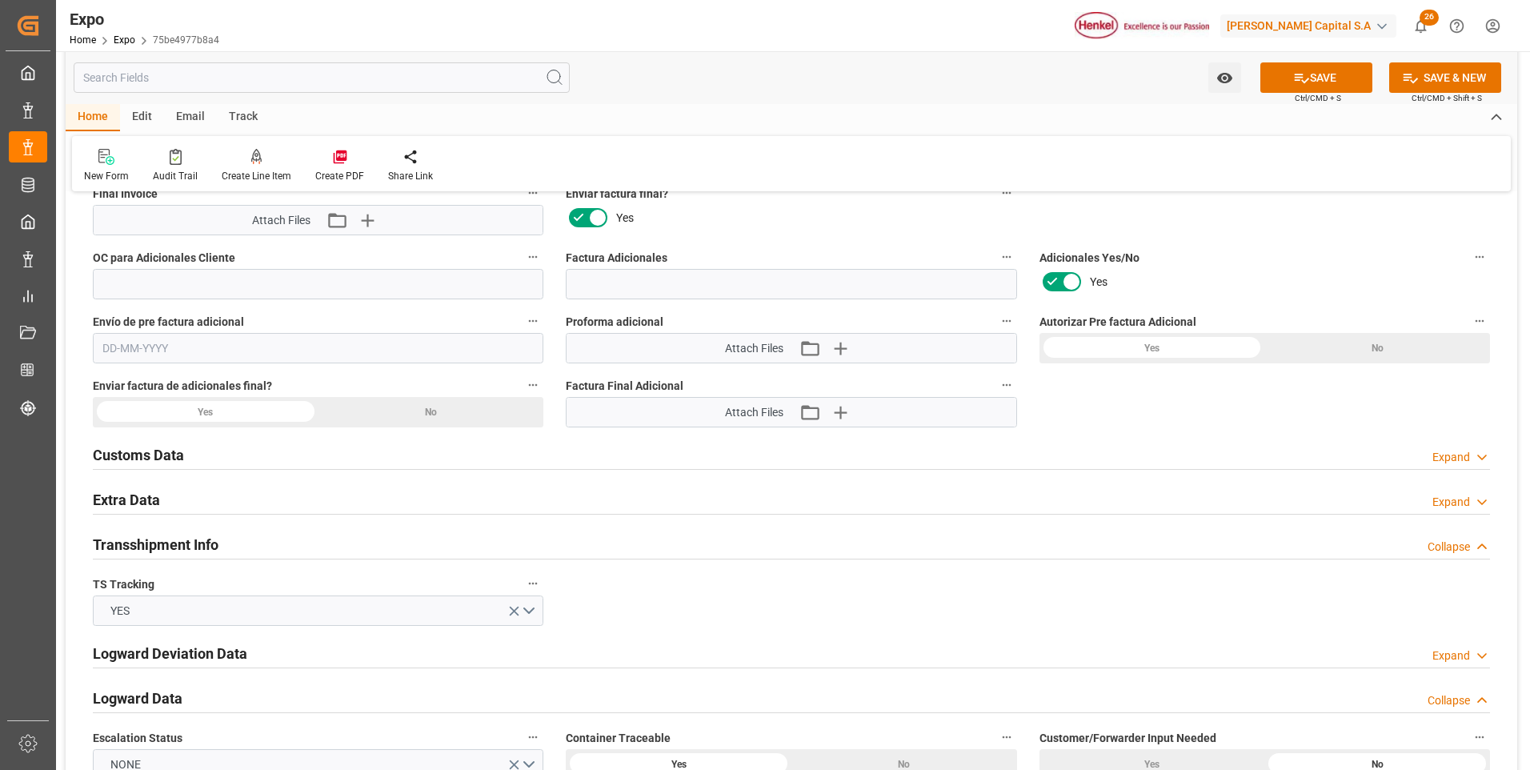
click at [1474, 505] on icon at bounding box center [1482, 502] width 16 height 17
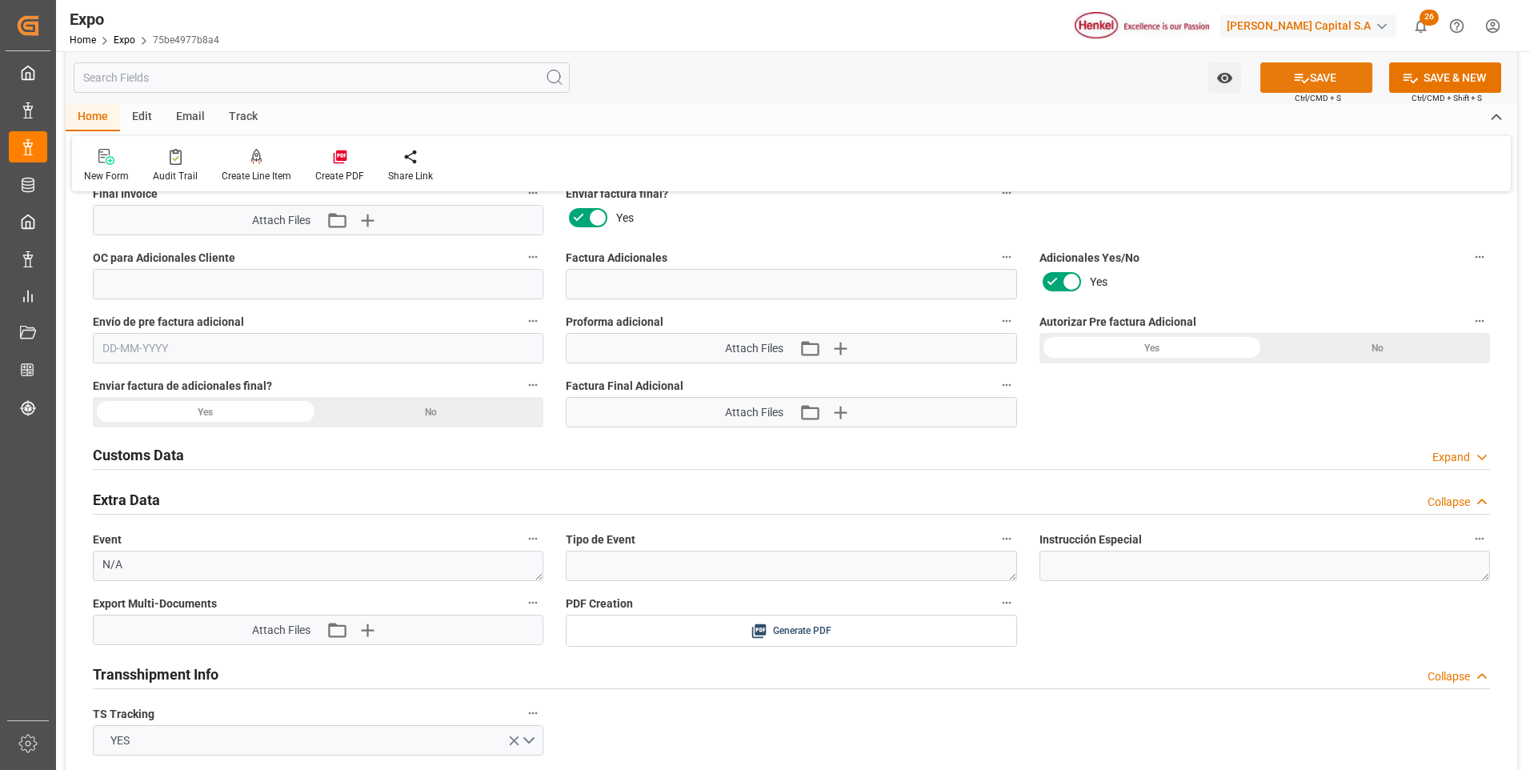
click at [1336, 70] on button "SAVE" at bounding box center [1316, 77] width 112 height 30
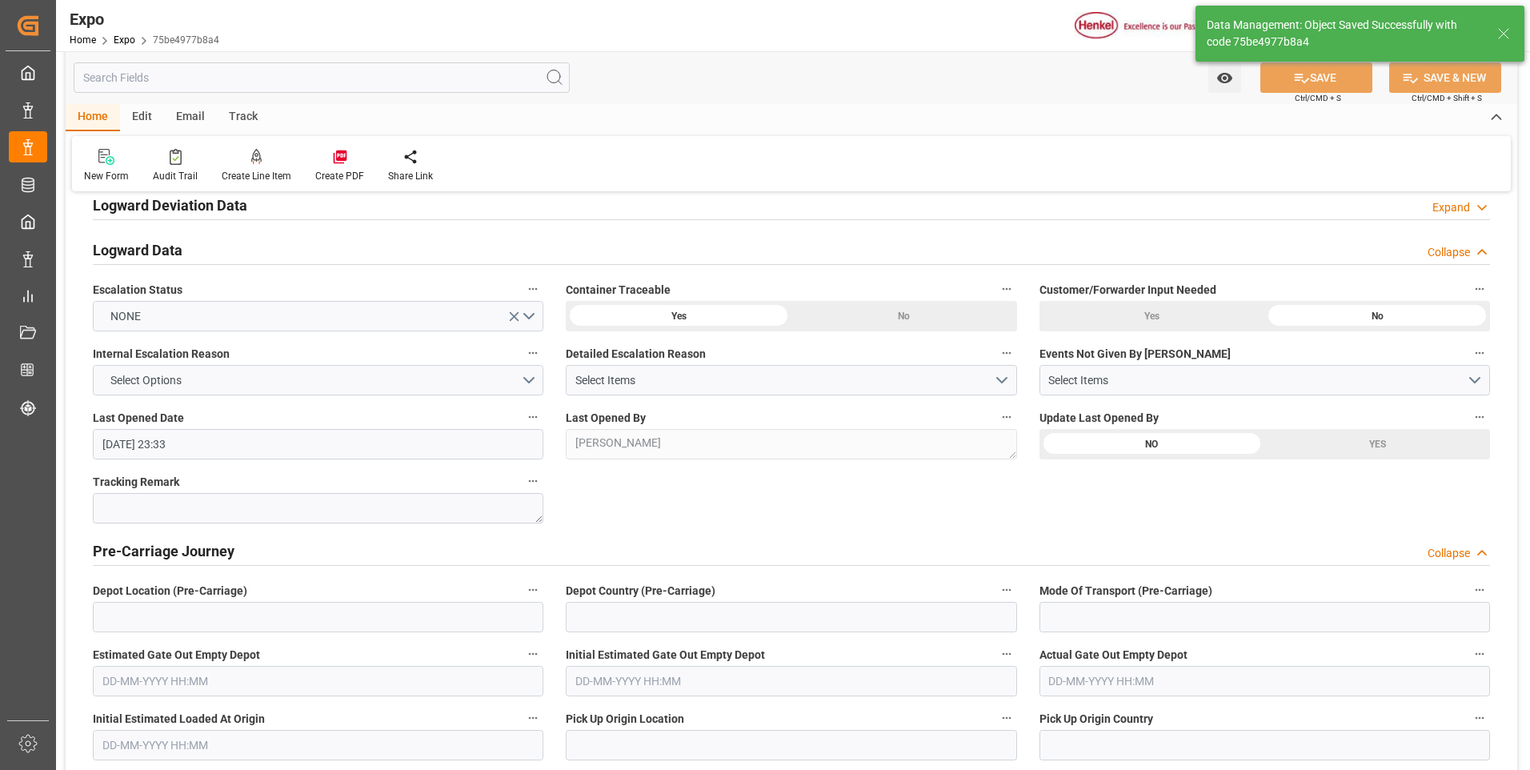
type input "[DATE] 23:37"
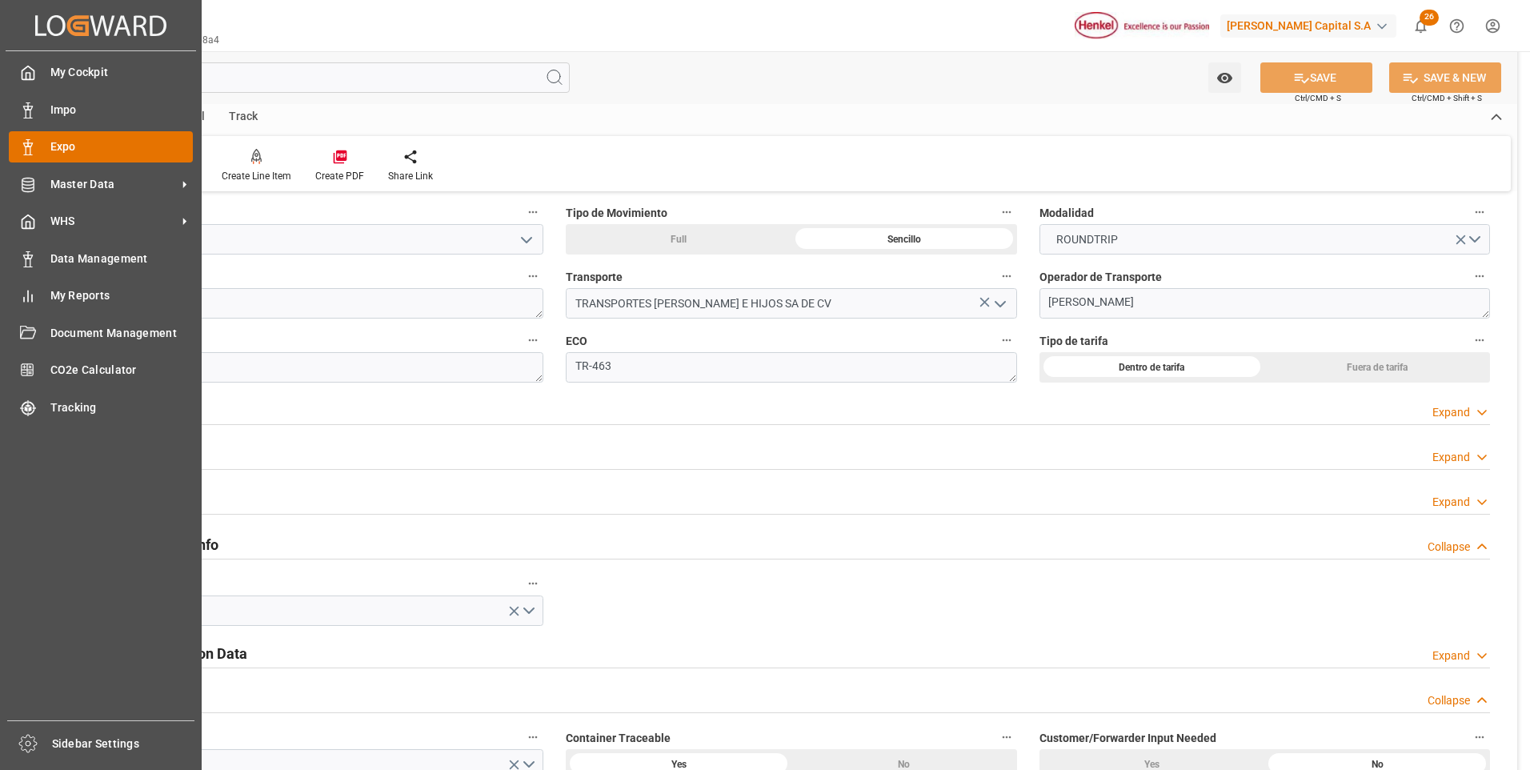
click at [18, 154] on div at bounding box center [22, 146] width 27 height 17
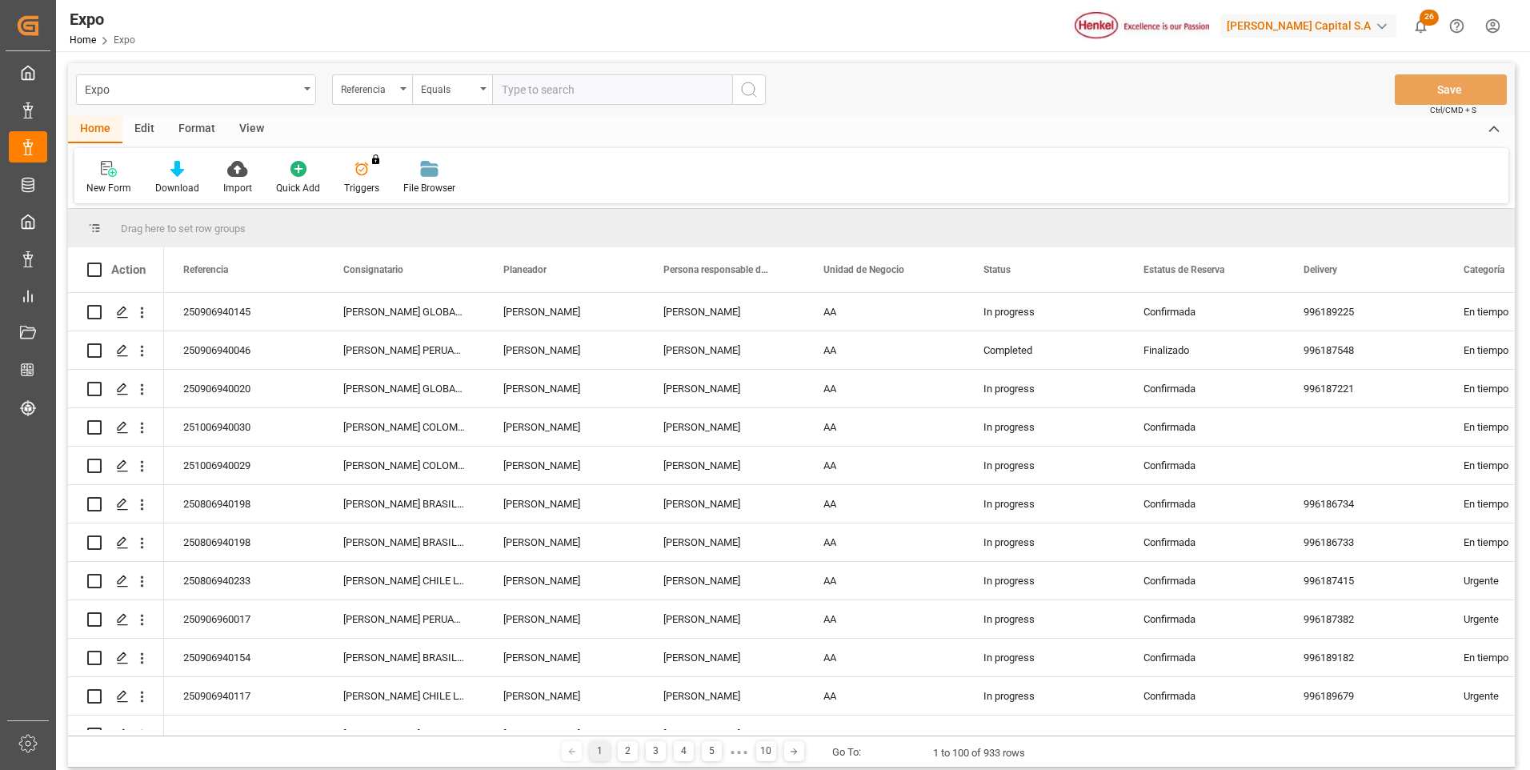
click at [525, 85] on input "text" at bounding box center [612, 89] width 240 height 30
type input "250906940117"
drag, startPoint x: 767, startPoint y: 90, endPoint x: 756, endPoint y: 90, distance: 11.2
click at [756, 90] on div "Expo Referencia Equals 250906940117 Save Ctrl/CMD + S" at bounding box center [791, 89] width 1446 height 53
click at [756, 90] on icon "search button" at bounding box center [748, 89] width 19 height 19
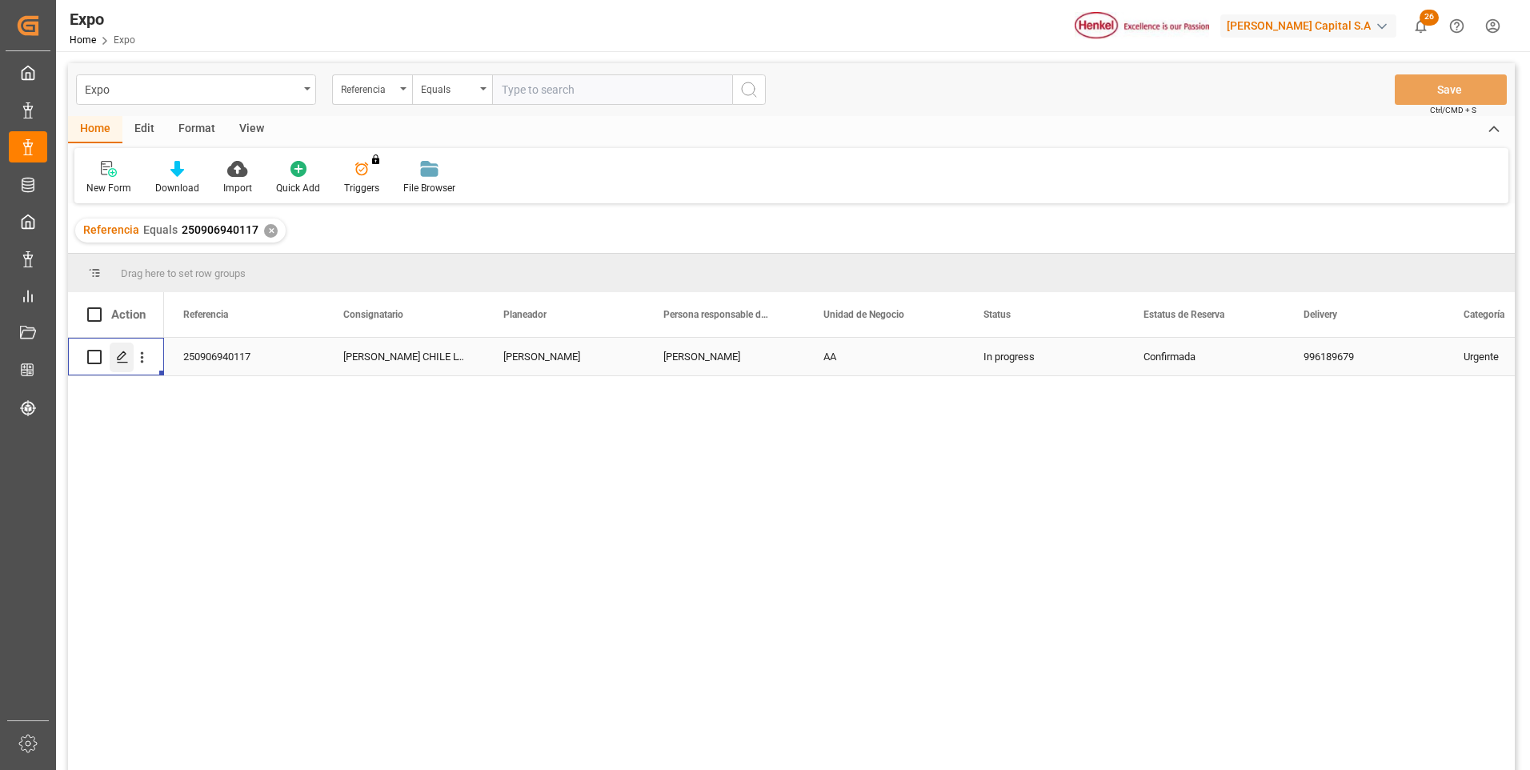
click at [119, 358] on icon "Press SPACE to select this row." at bounding box center [122, 356] width 13 height 13
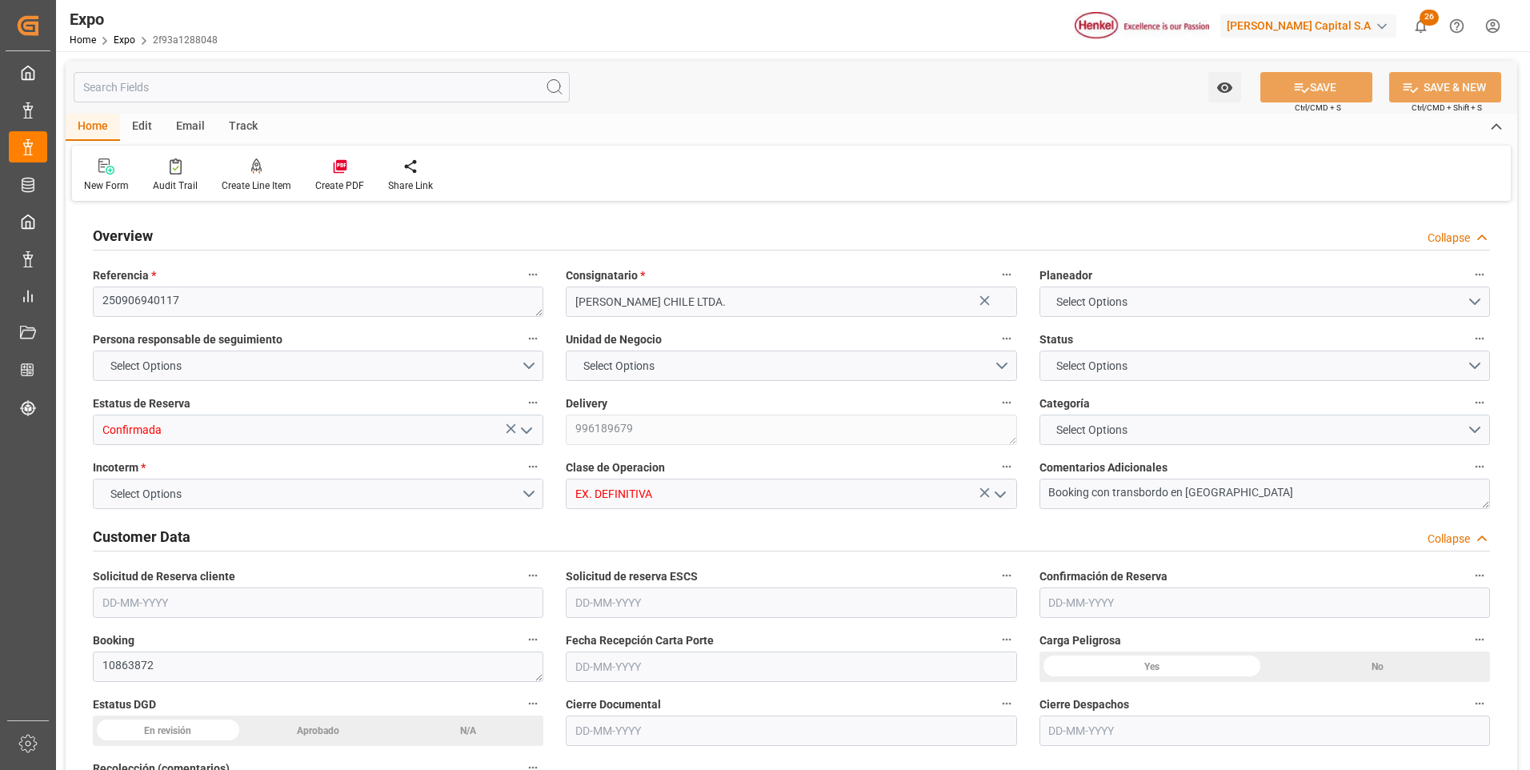
type input "2956.8"
type input "5479.92"
type input "10"
type input "9975636"
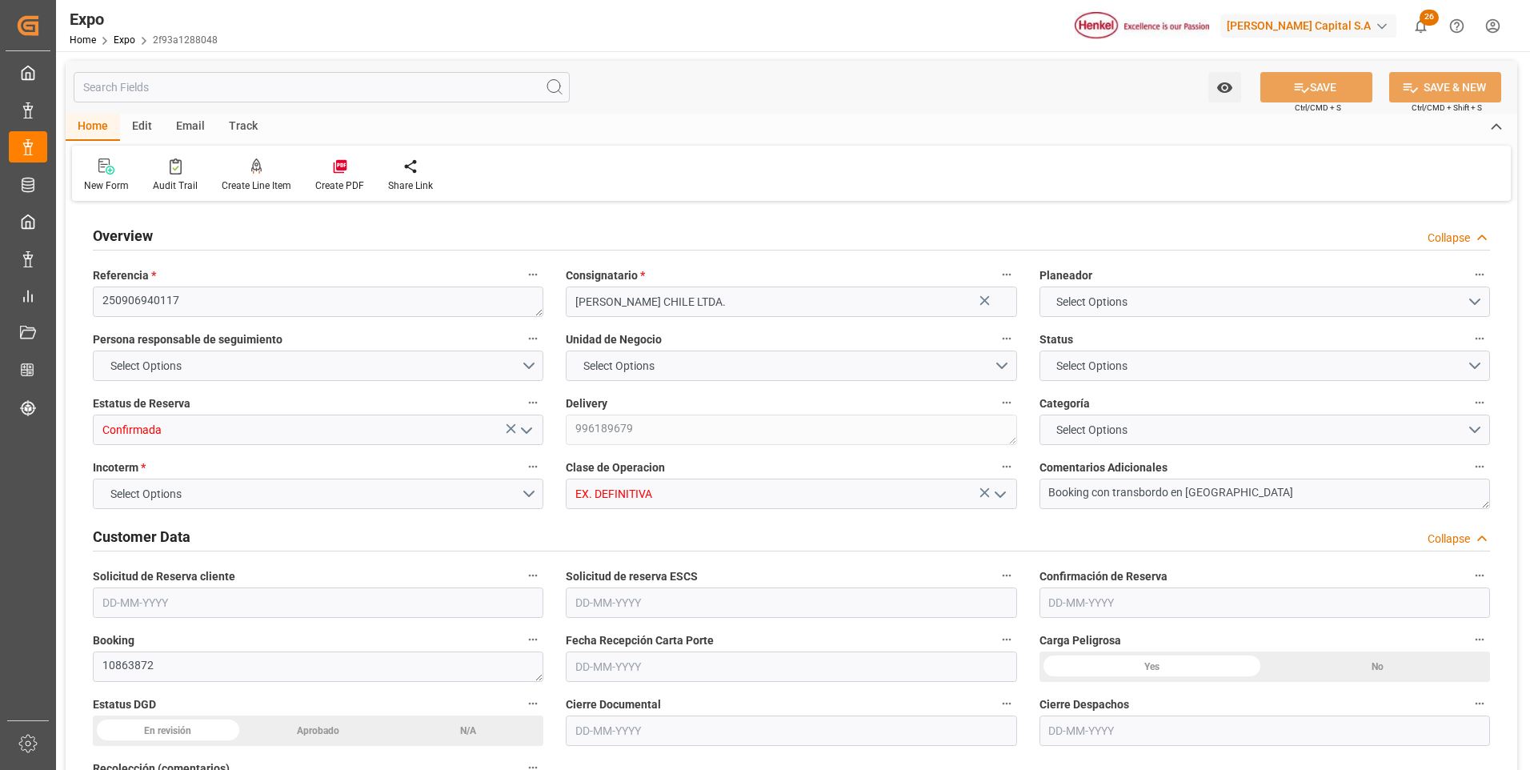
type input "9975636"
type input "MXZLO"
type input "CLSAI"
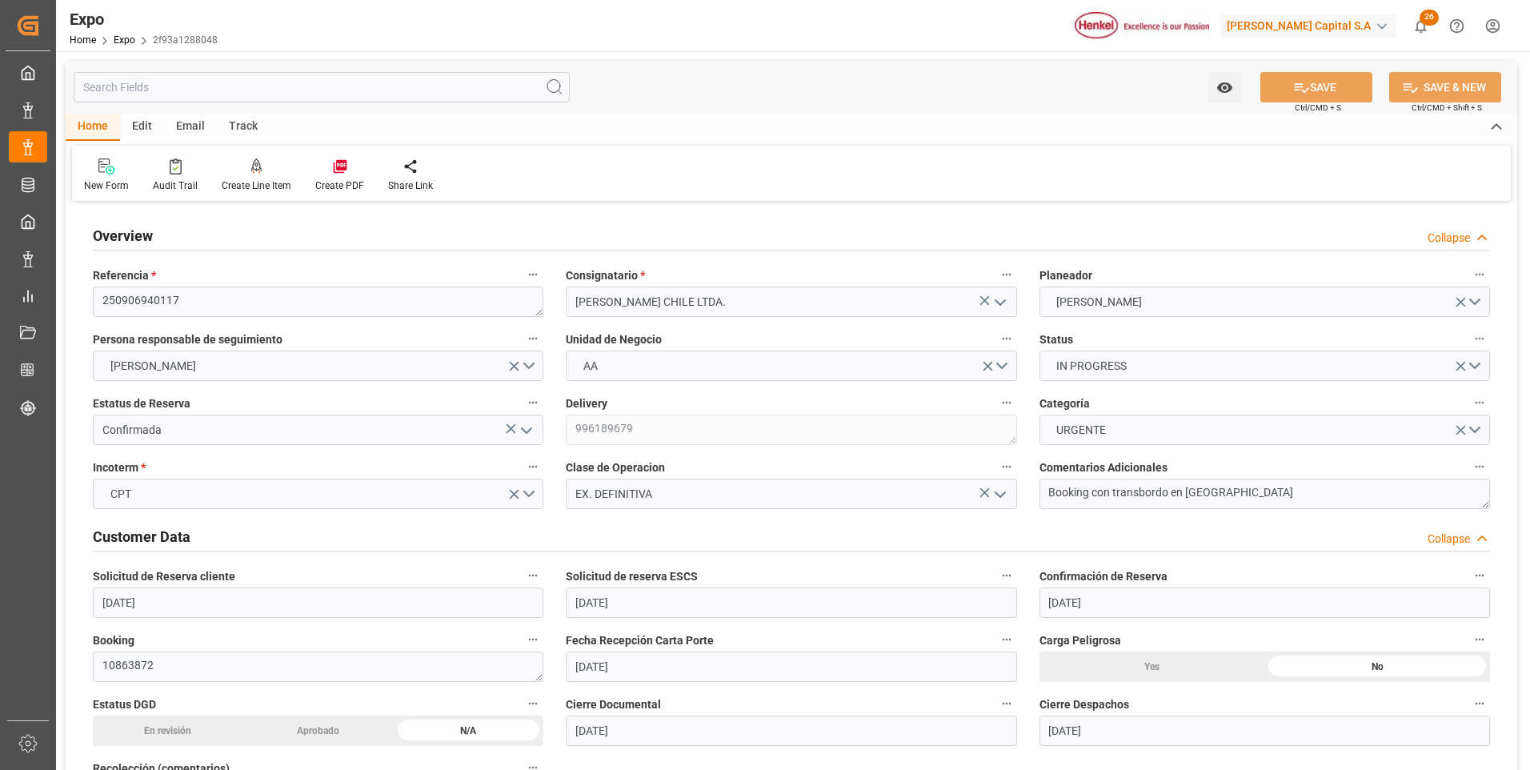
type input "[DATE]"
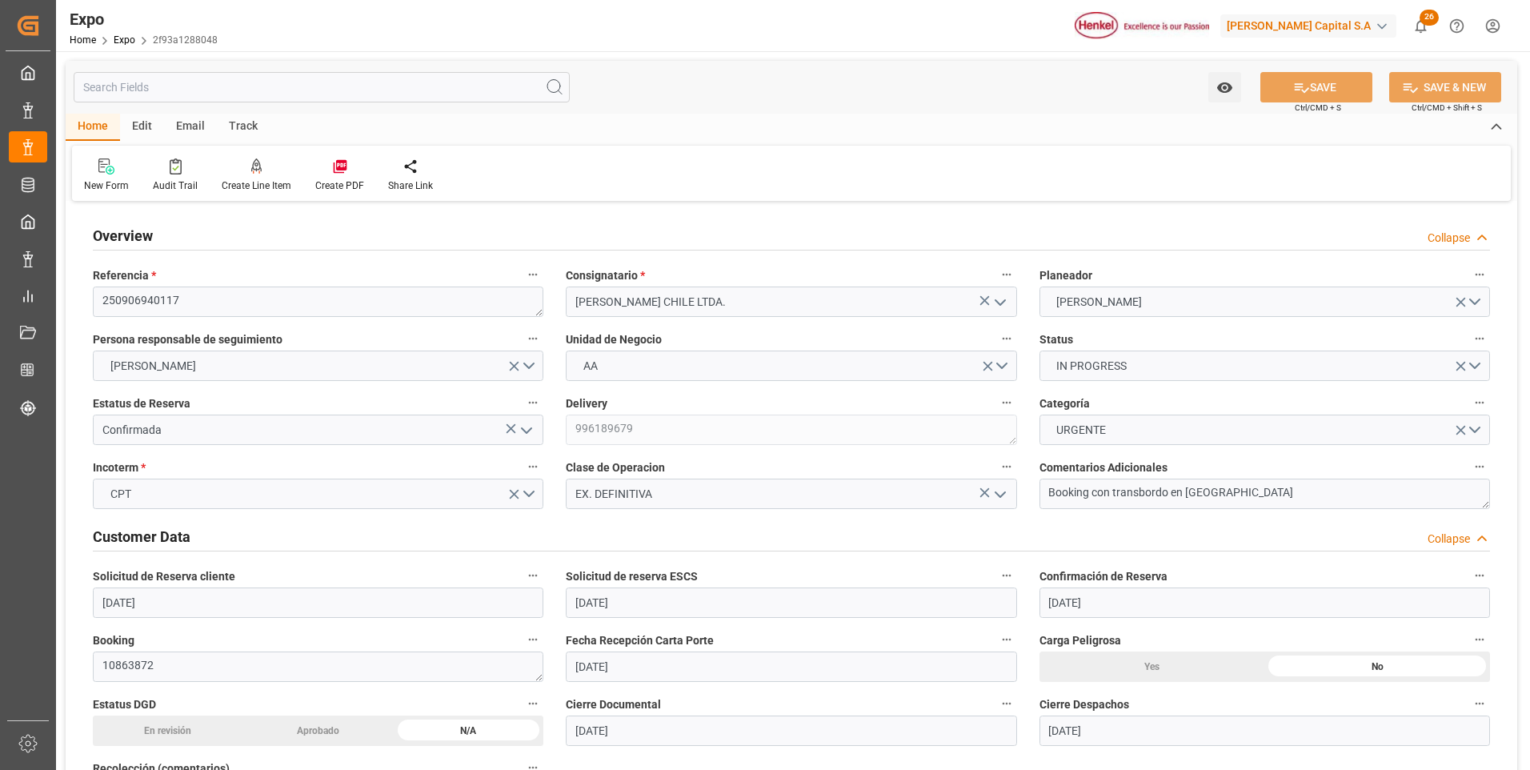
type input "[DATE]"
type input "[DATE] 00:00"
type input "[DATE]"
type input "[DATE] 03:13"
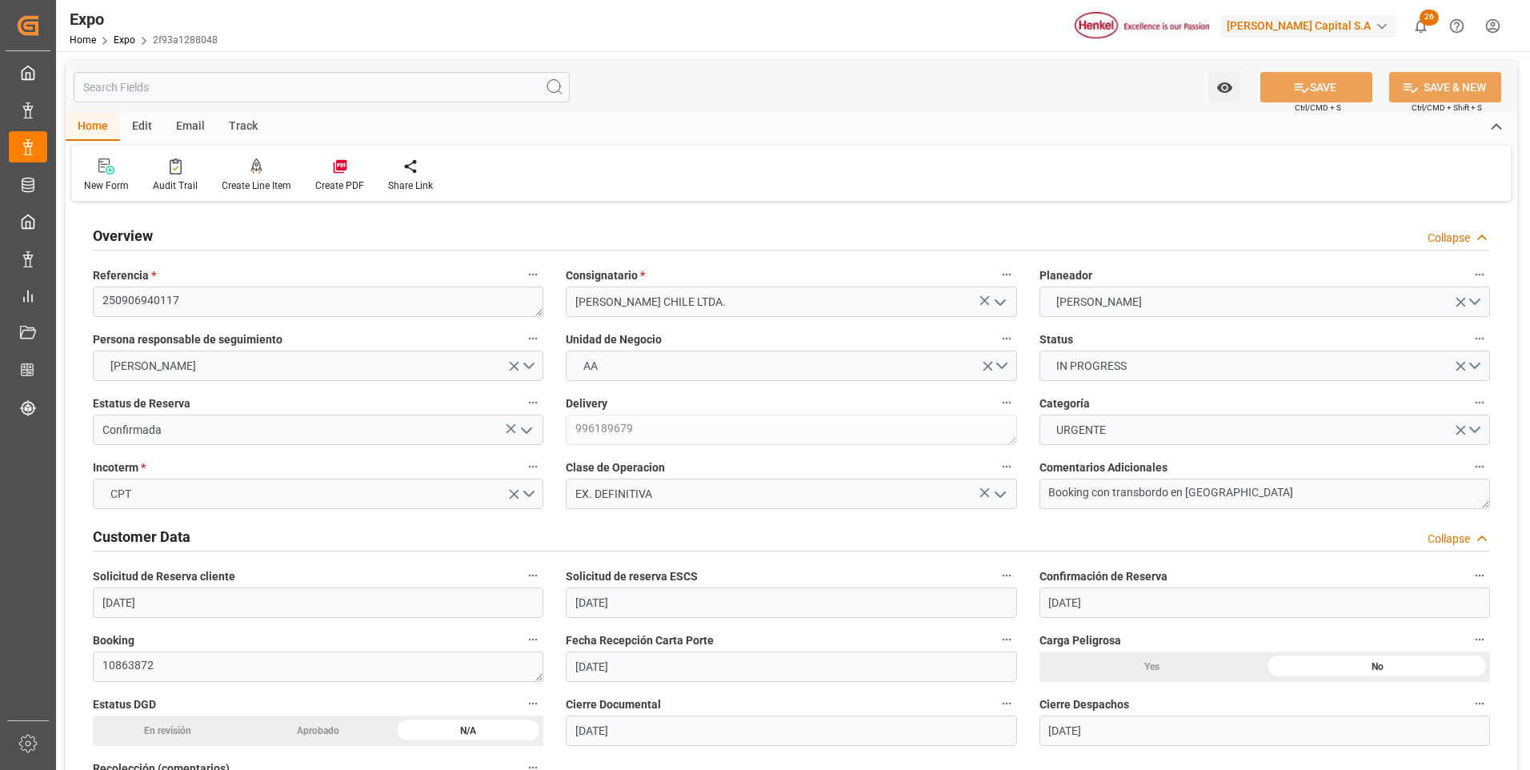
type input "[DATE]"
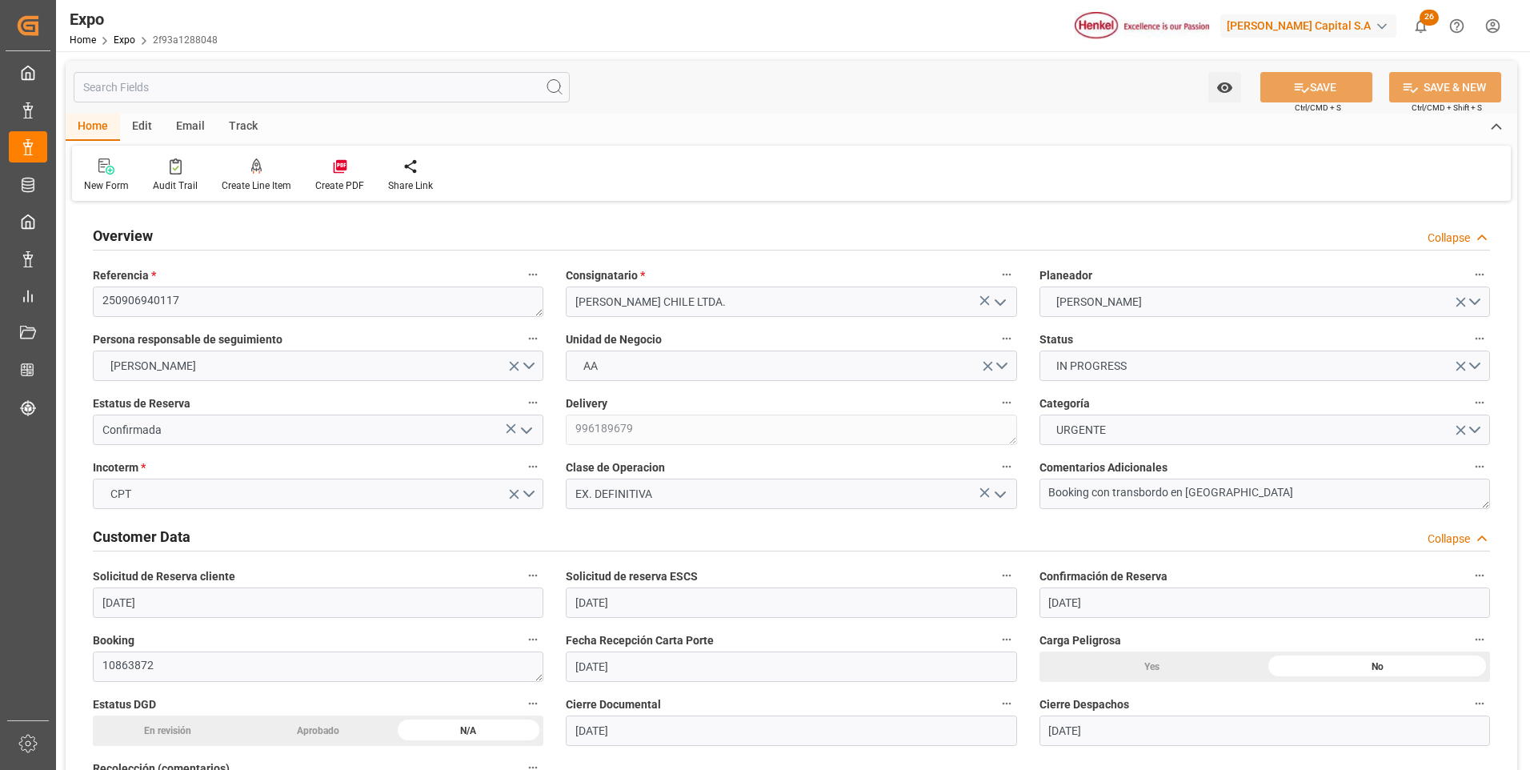
type input "[DATE] 01:00"
type input "[DATE] 00:00"
type input "[DATE] 07:12"
type input "[DATE] 08:00"
type input "[DATE] 00:00"
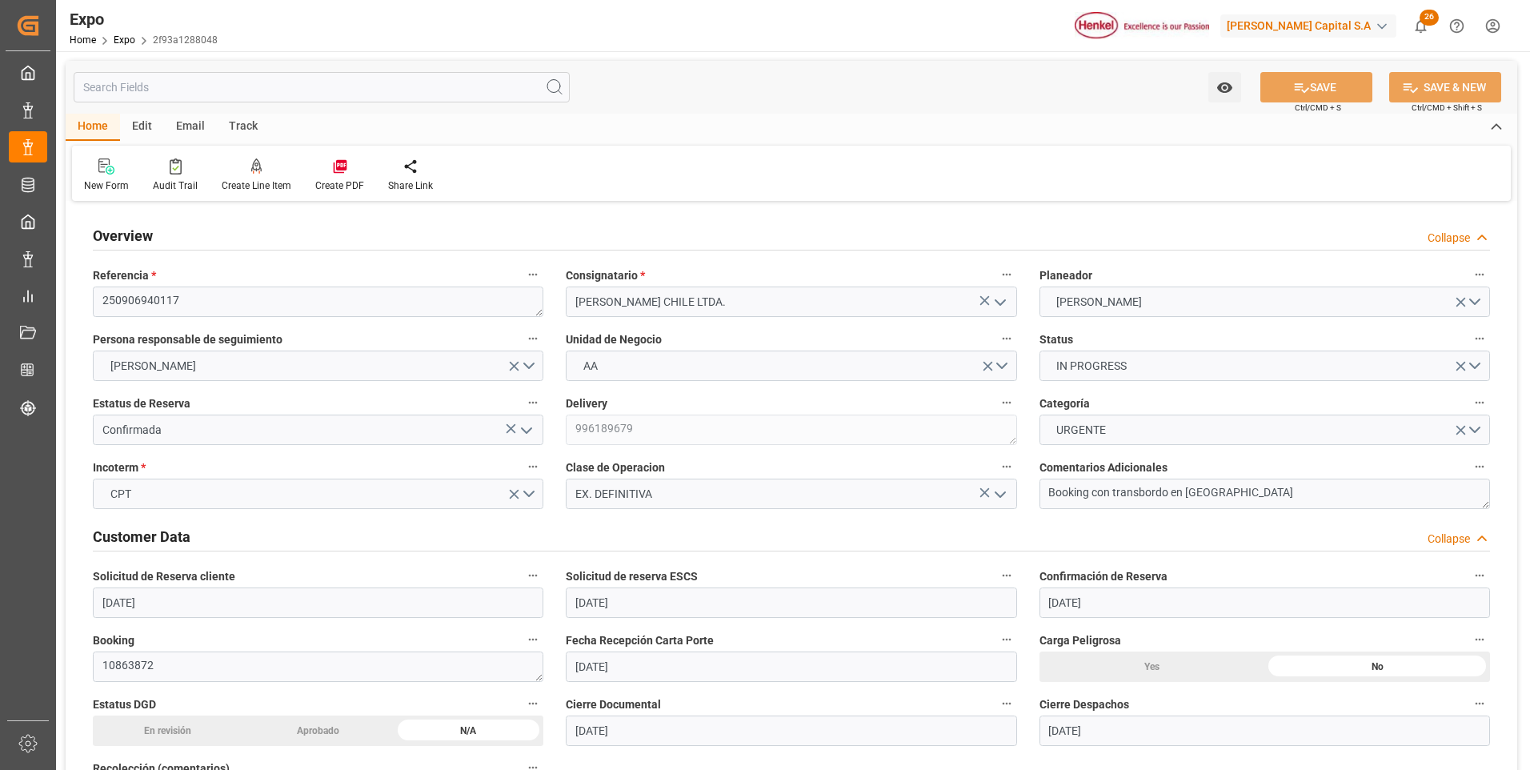
type input "[DATE] 17:48"
type input "[DATE] 09:07"
type input "[DATE] 02:00"
type input "[DATE] 07:53"
type input "[DATE] 18:00"
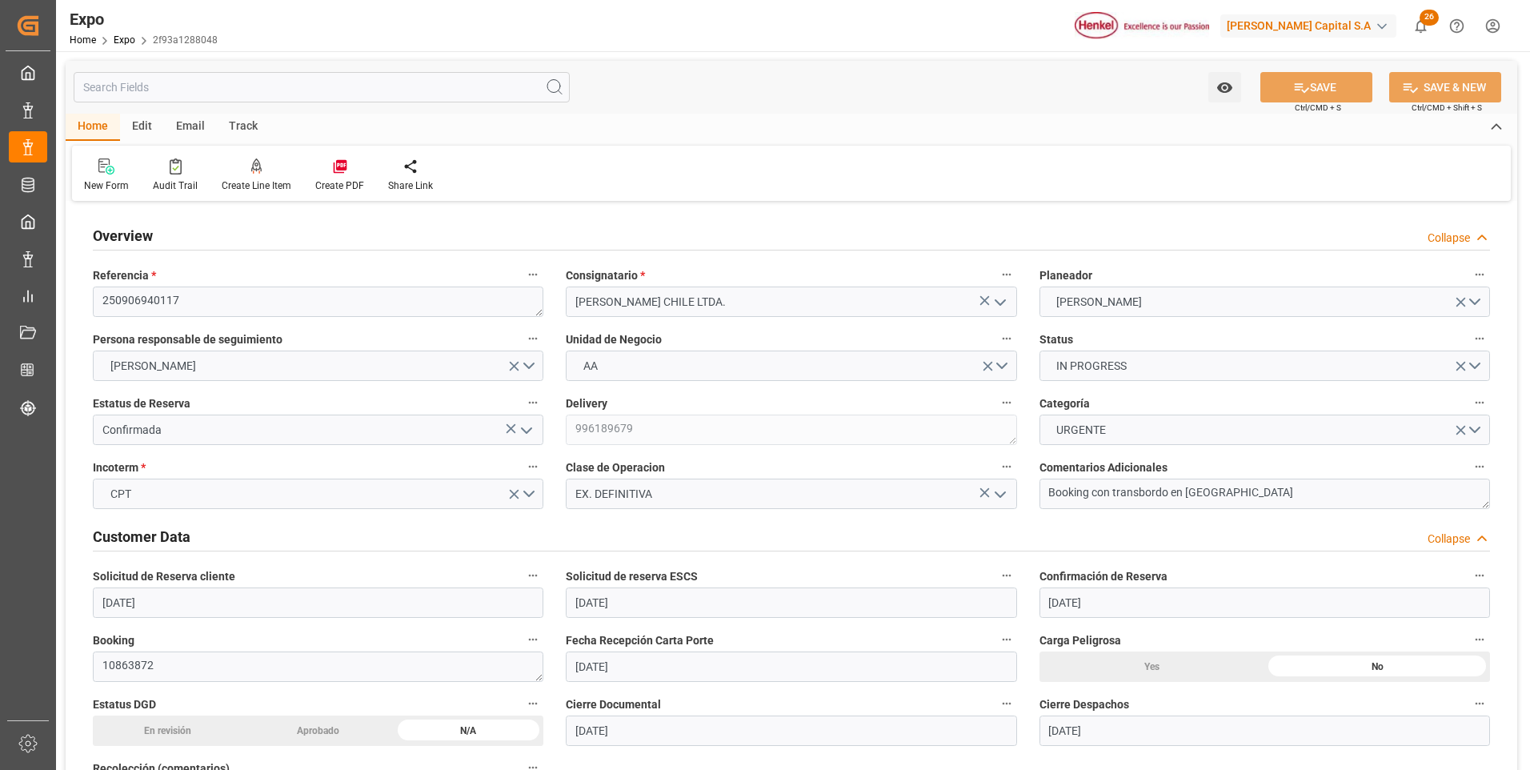
type input "[DATE] 12:00"
type input "[DATE] 06:05"
type input "[DATE] 05:00"
type input "[DATE] 08:00"
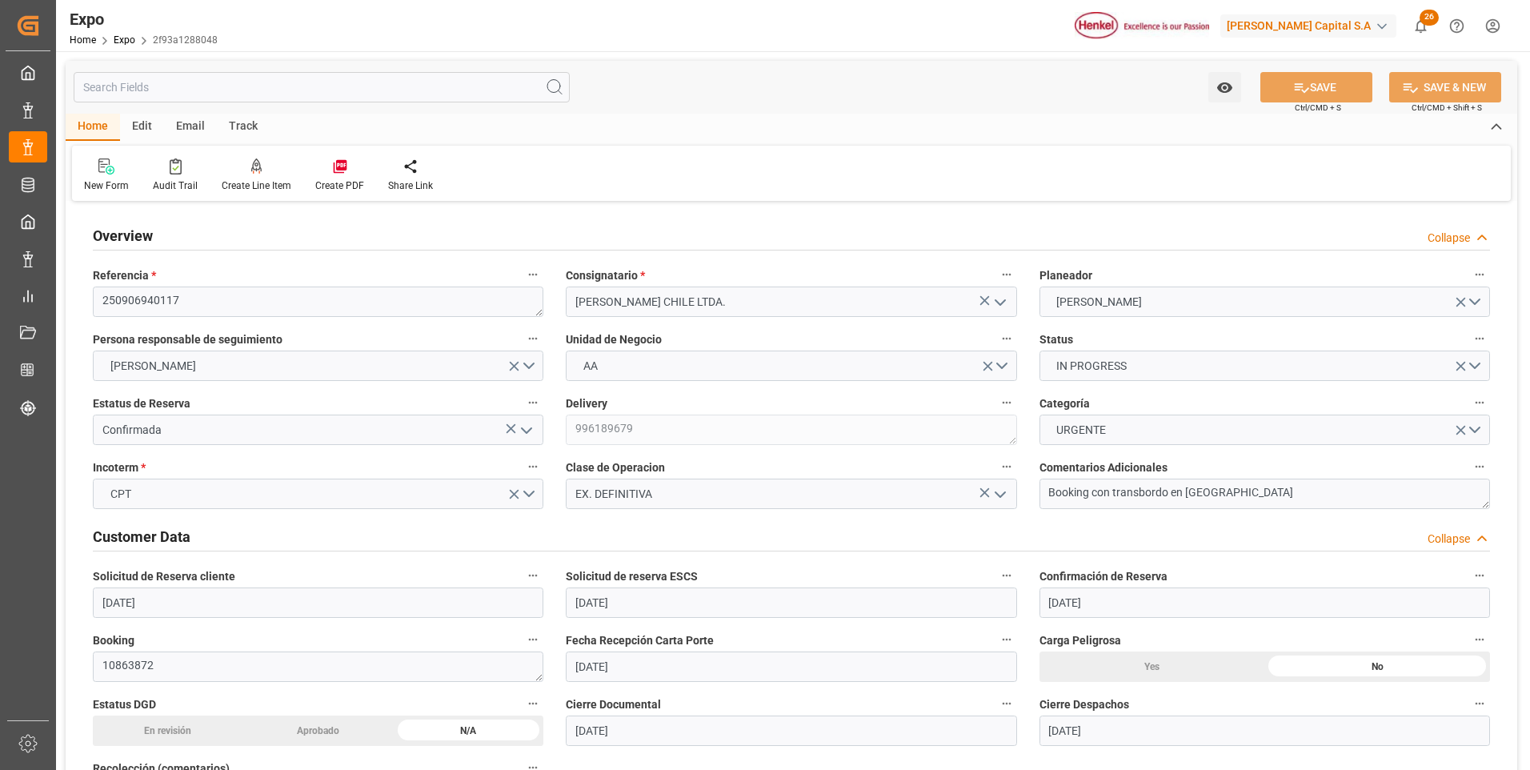
type input "[DATE] 07:20"
click at [1154, 154] on div "New Form Audit Trail Create Line Item Create PDF Share Link" at bounding box center [791, 173] width 1438 height 55
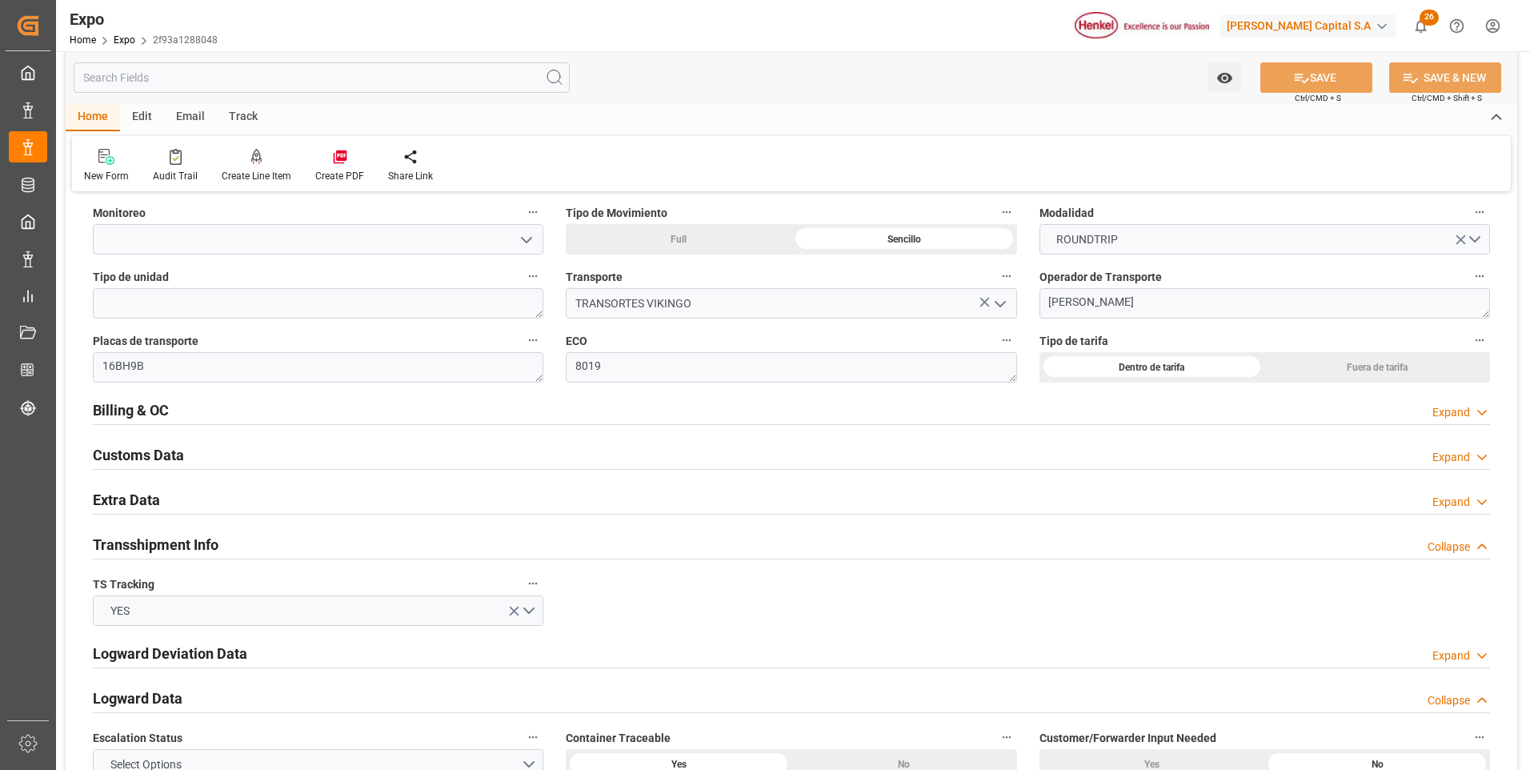
scroll to position [2560, 0]
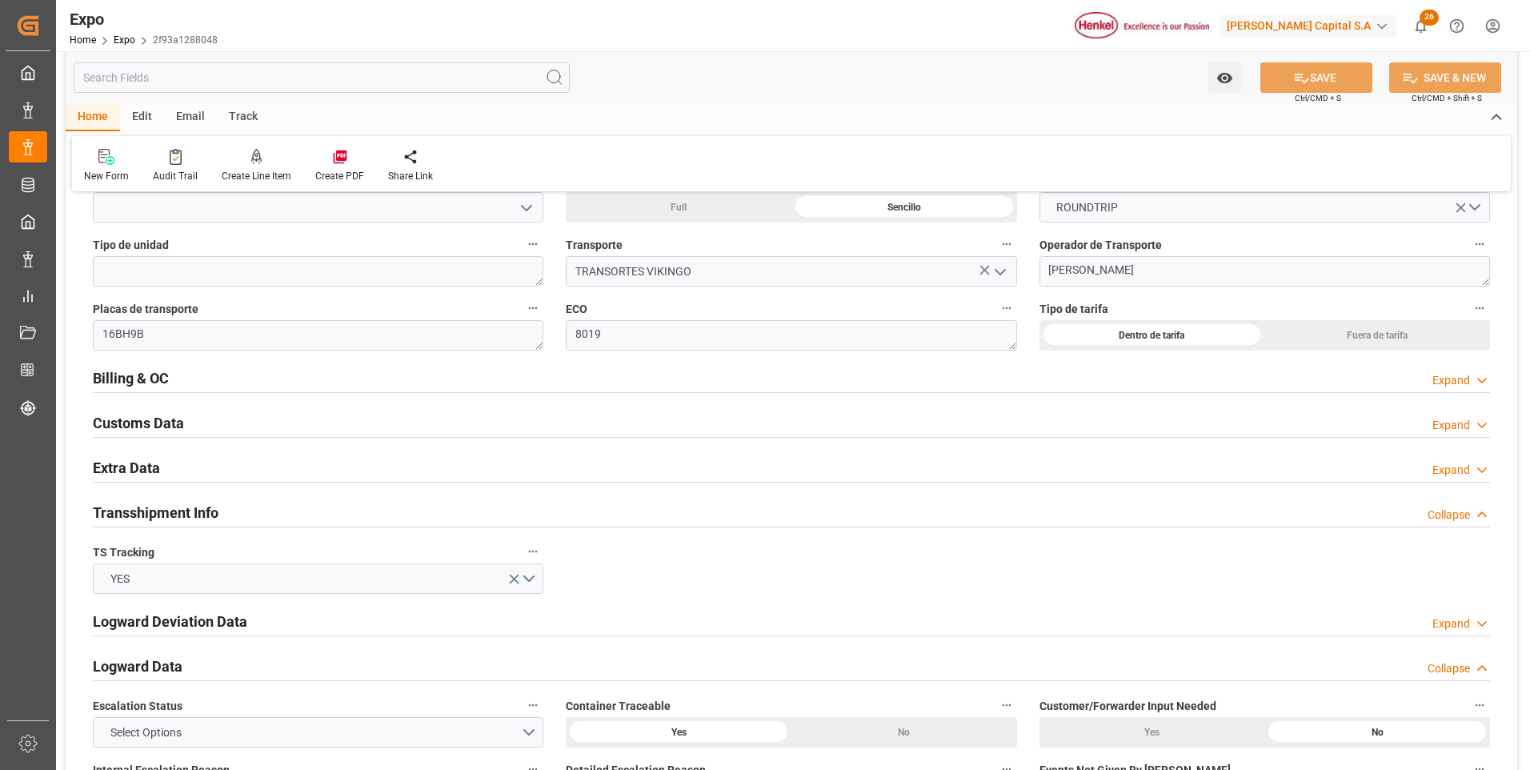
click at [1486, 383] on icon at bounding box center [1482, 380] width 16 height 17
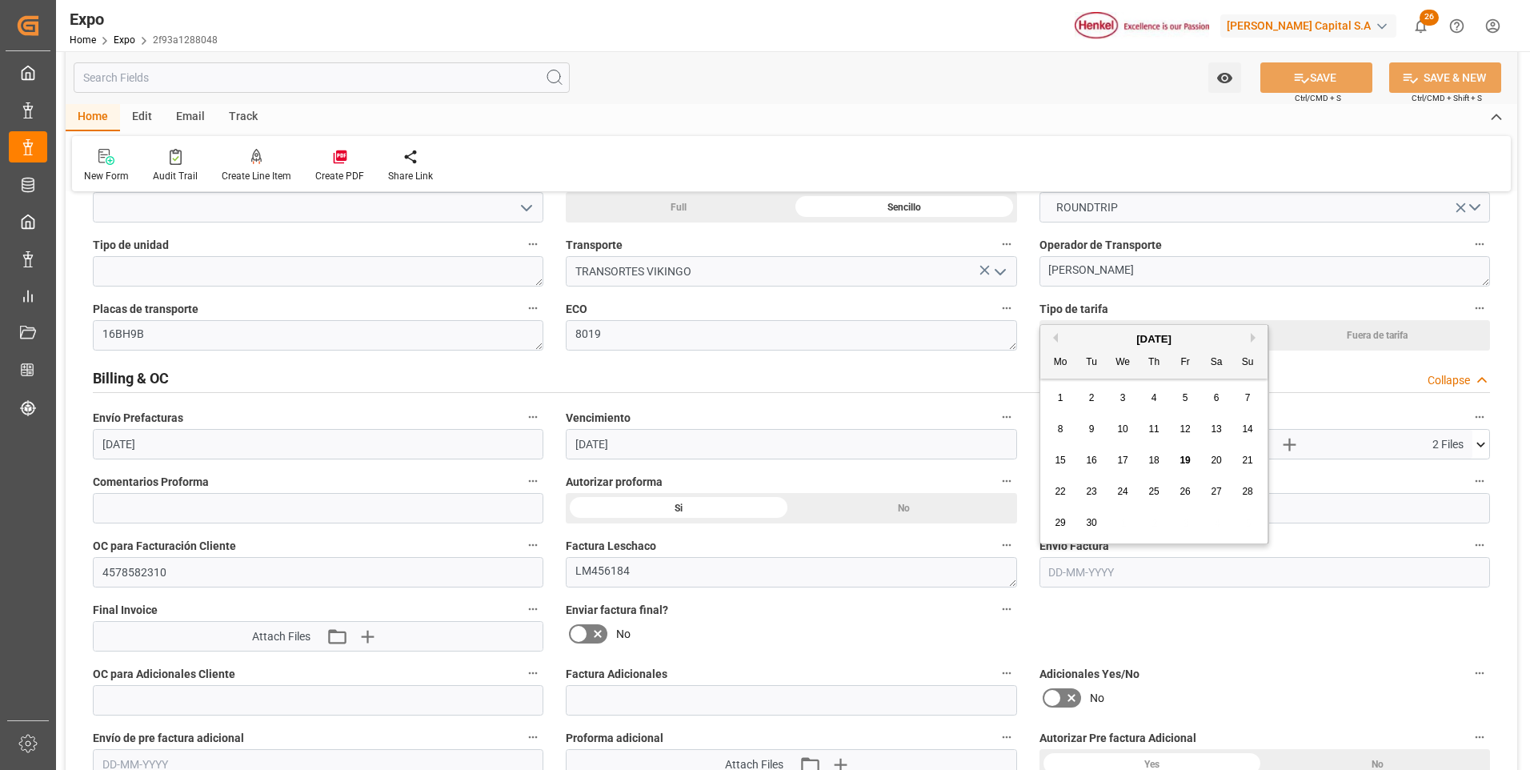
click at [1054, 580] on input "text" at bounding box center [1264, 572] width 450 height 30
click at [1185, 459] on span "19" at bounding box center [1184, 459] width 10 height 11
type input "[DATE]"
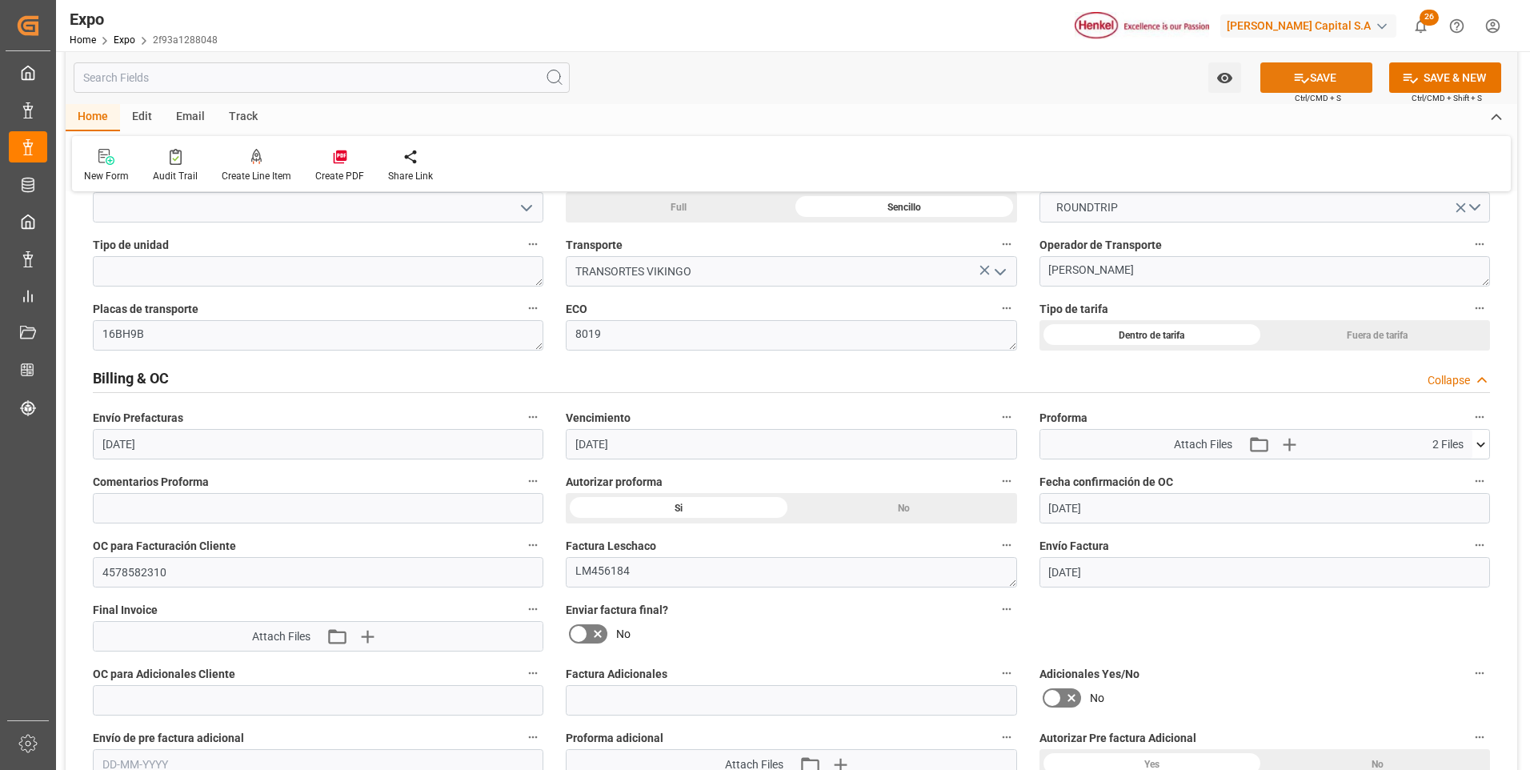
click at [1298, 77] on icon at bounding box center [1301, 79] width 14 height 10
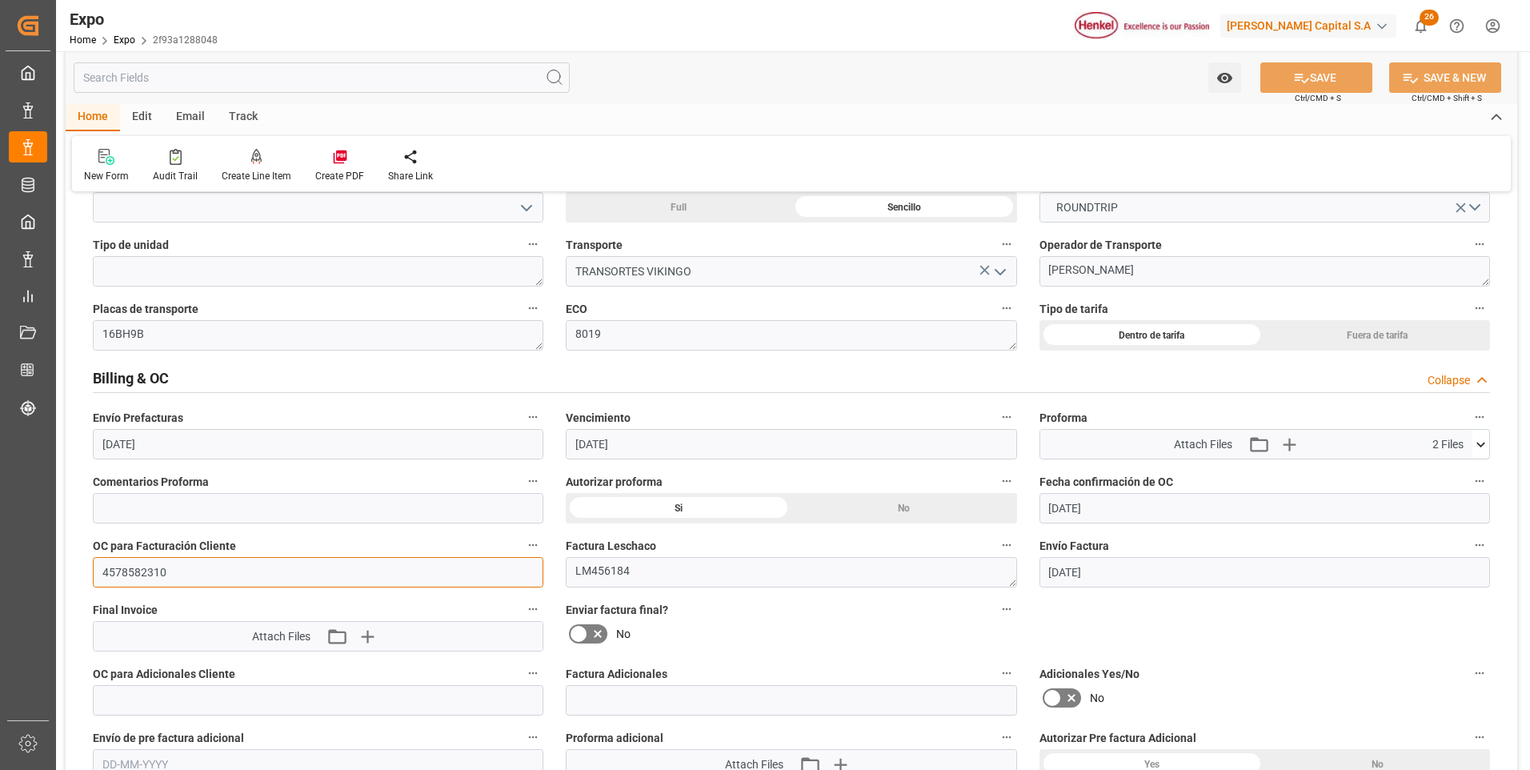
click at [160, 578] on input "4578582310" at bounding box center [318, 572] width 450 height 30
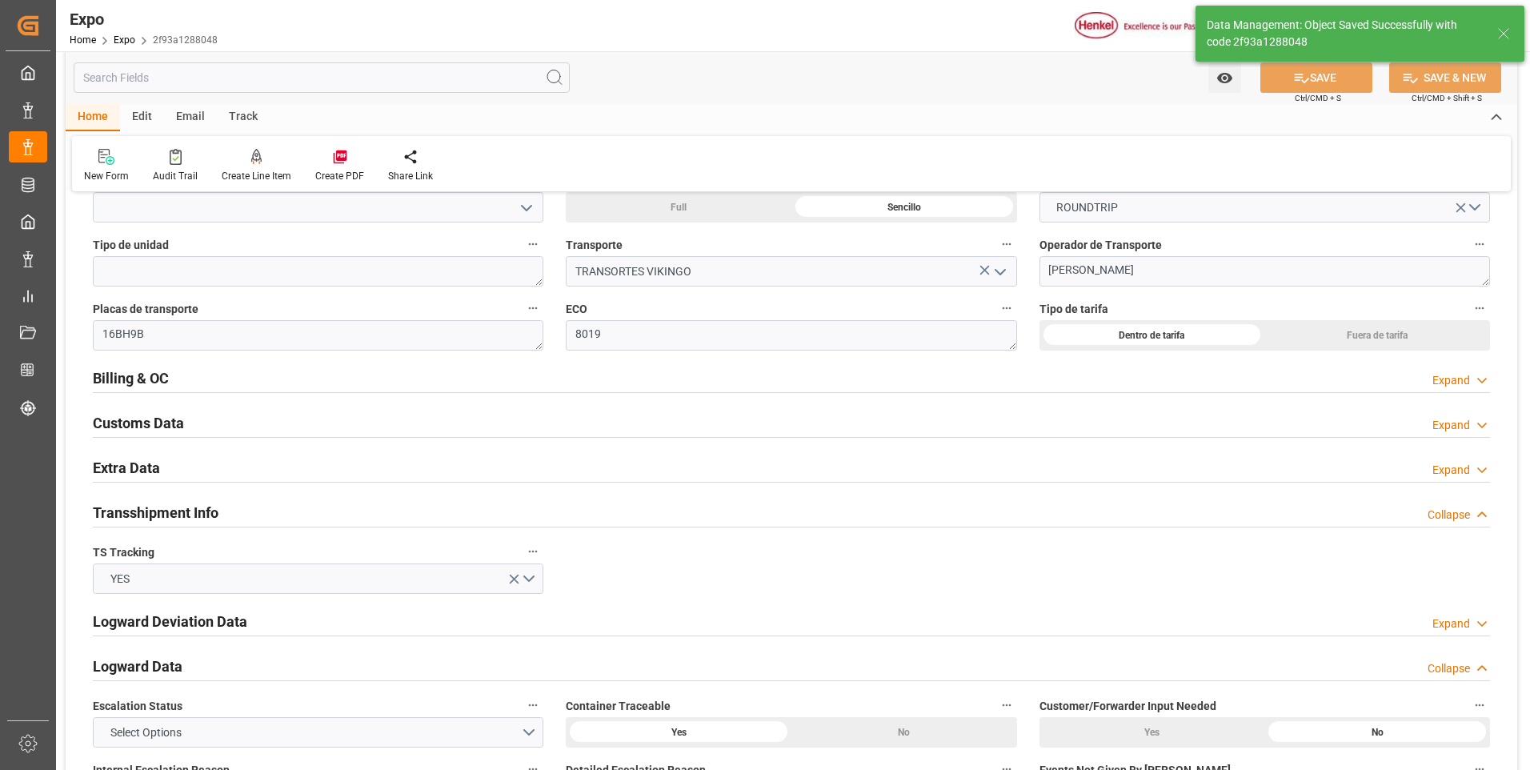
type textarea "[PERSON_NAME]"
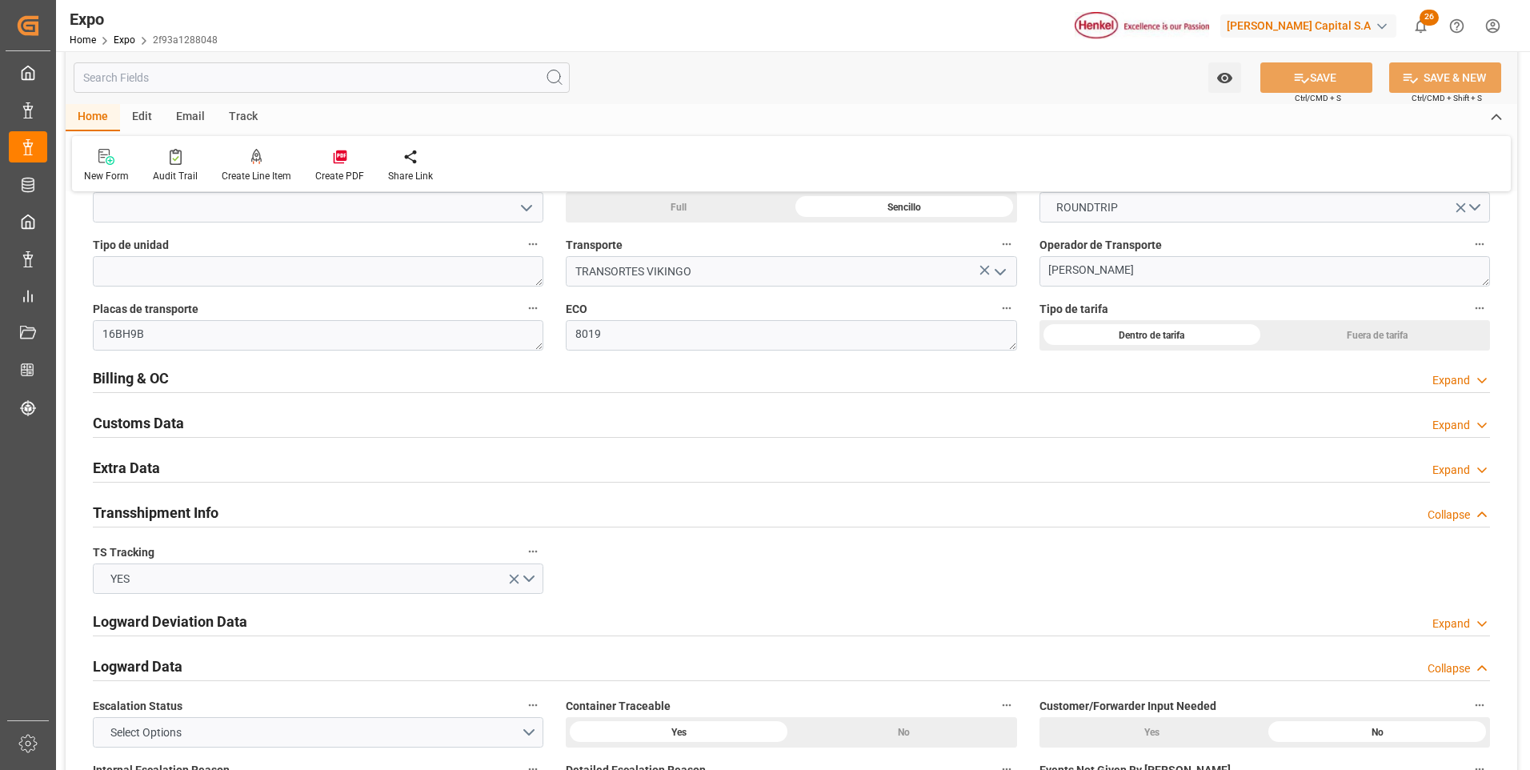
click at [1456, 375] on div "Expand" at bounding box center [1451, 380] width 38 height 17
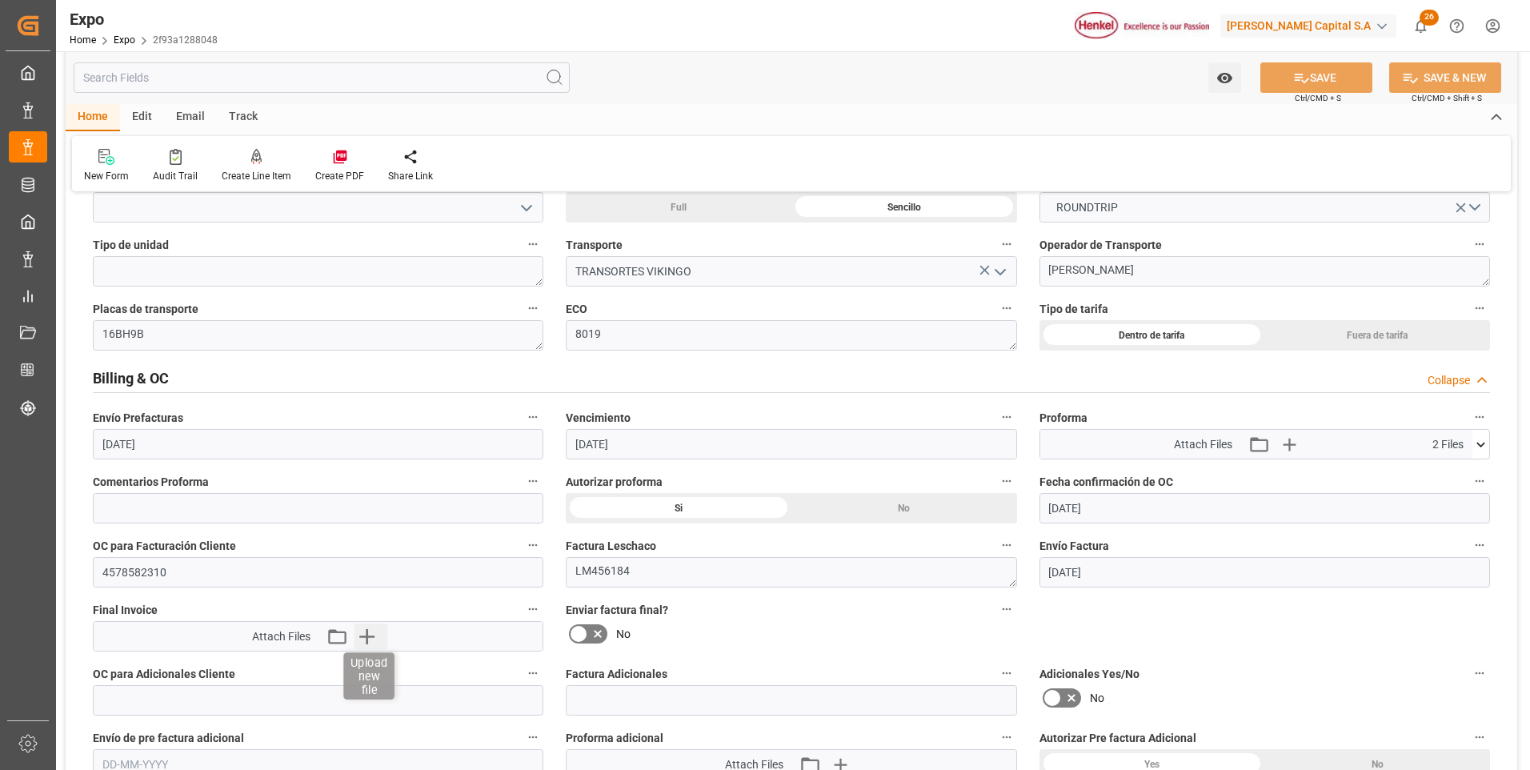
click at [372, 641] on icon "button" at bounding box center [367, 636] width 26 height 26
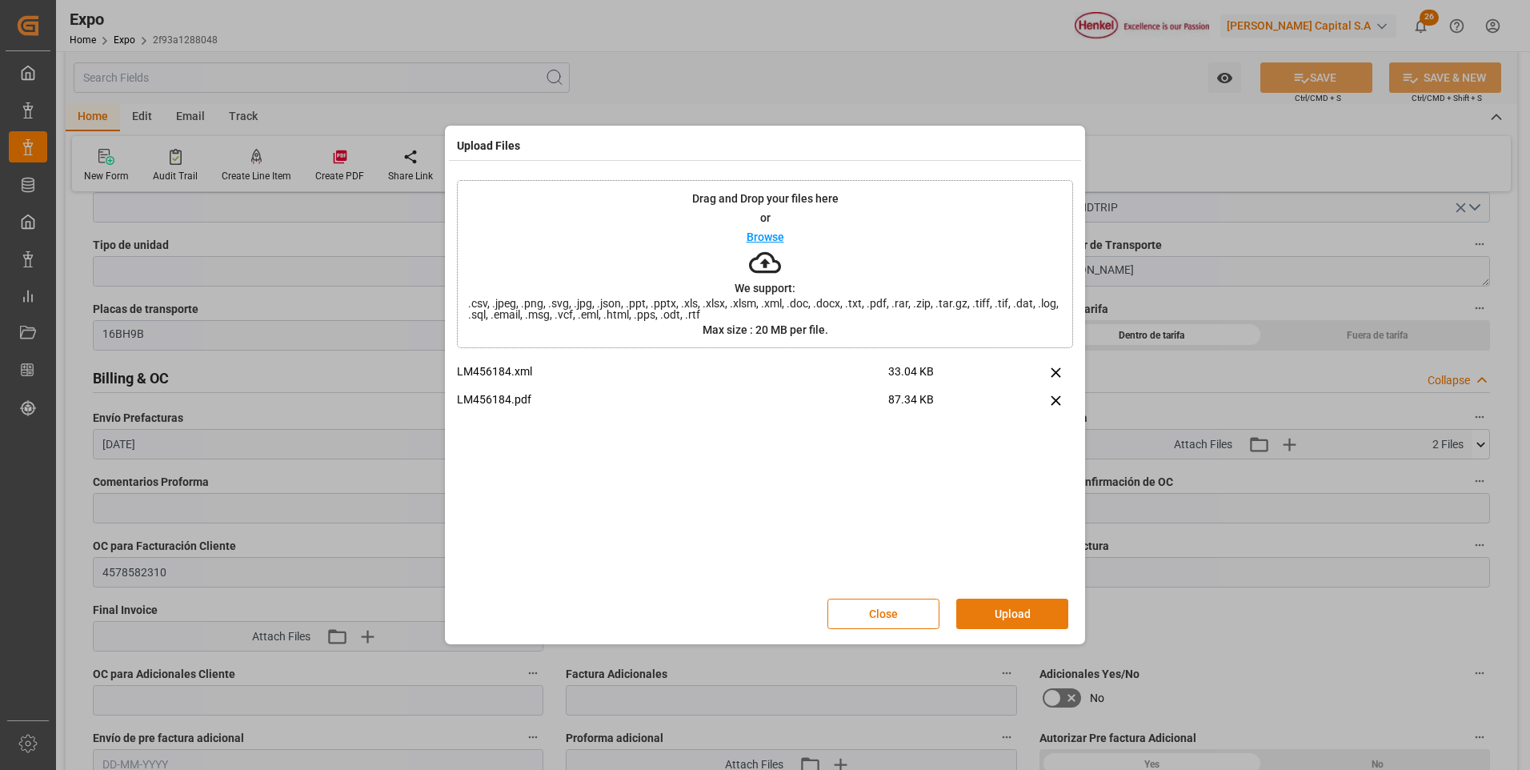
click at [967, 614] on button "Upload" at bounding box center [1012, 613] width 112 height 30
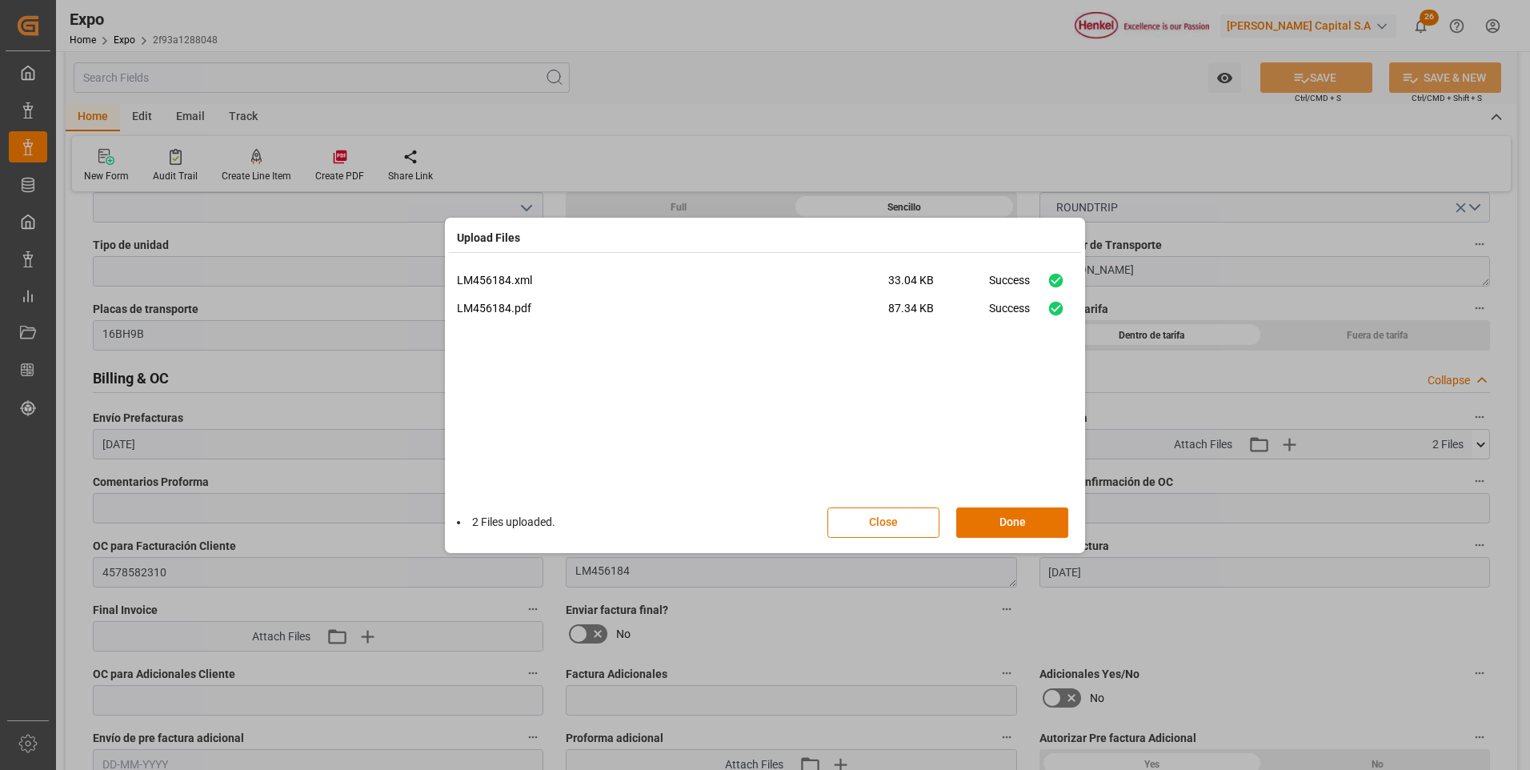
click at [1068, 532] on div "Close Done" at bounding box center [956, 522] width 258 height 30
click at [1034, 526] on button "Done" at bounding box center [1012, 522] width 112 height 30
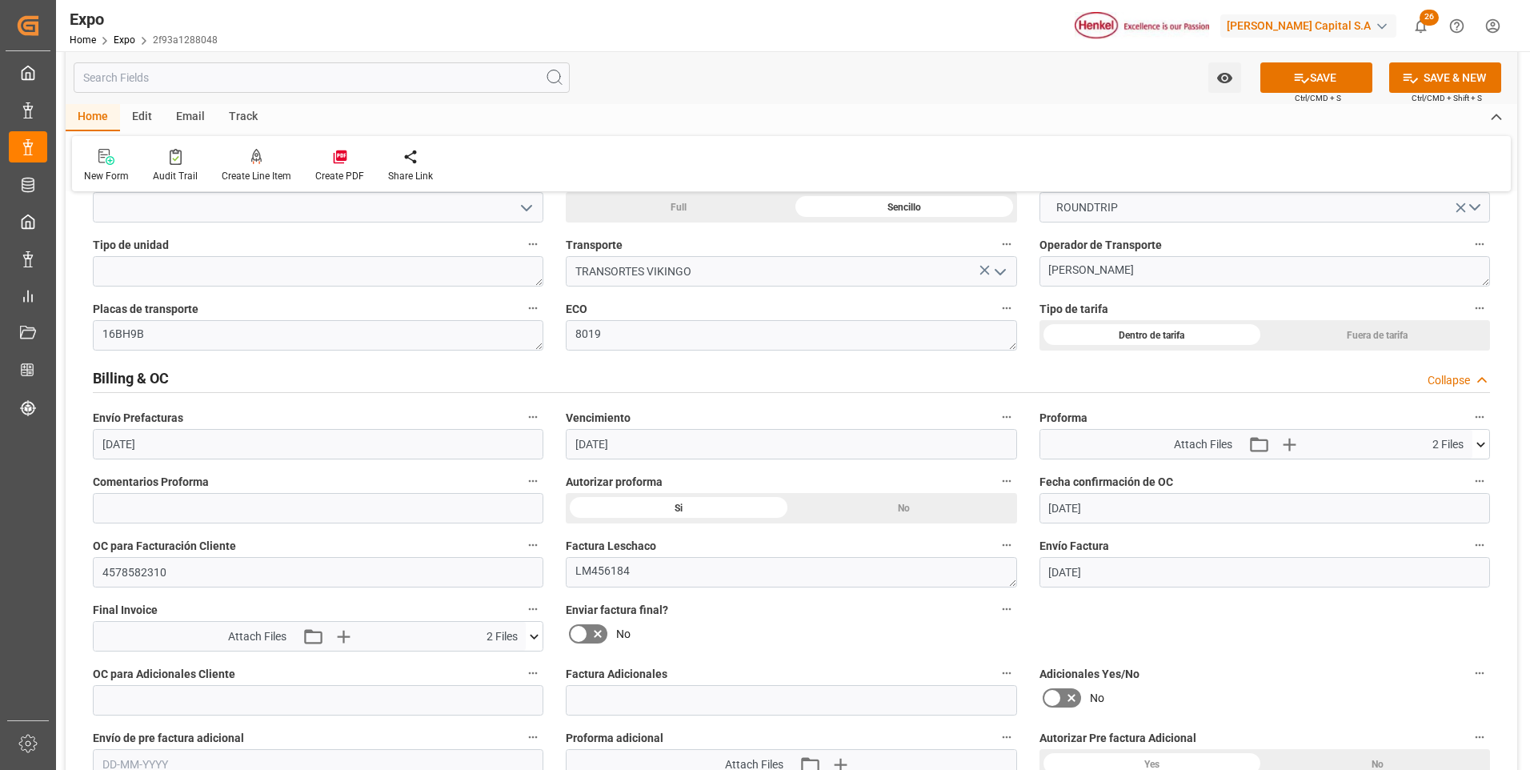
click at [596, 631] on icon at bounding box center [598, 634] width 8 height 8
click at [0, 0] on input "checkbox" at bounding box center [0, 0] width 0 height 0
click at [1307, 78] on button "SAVE" at bounding box center [1316, 77] width 112 height 30
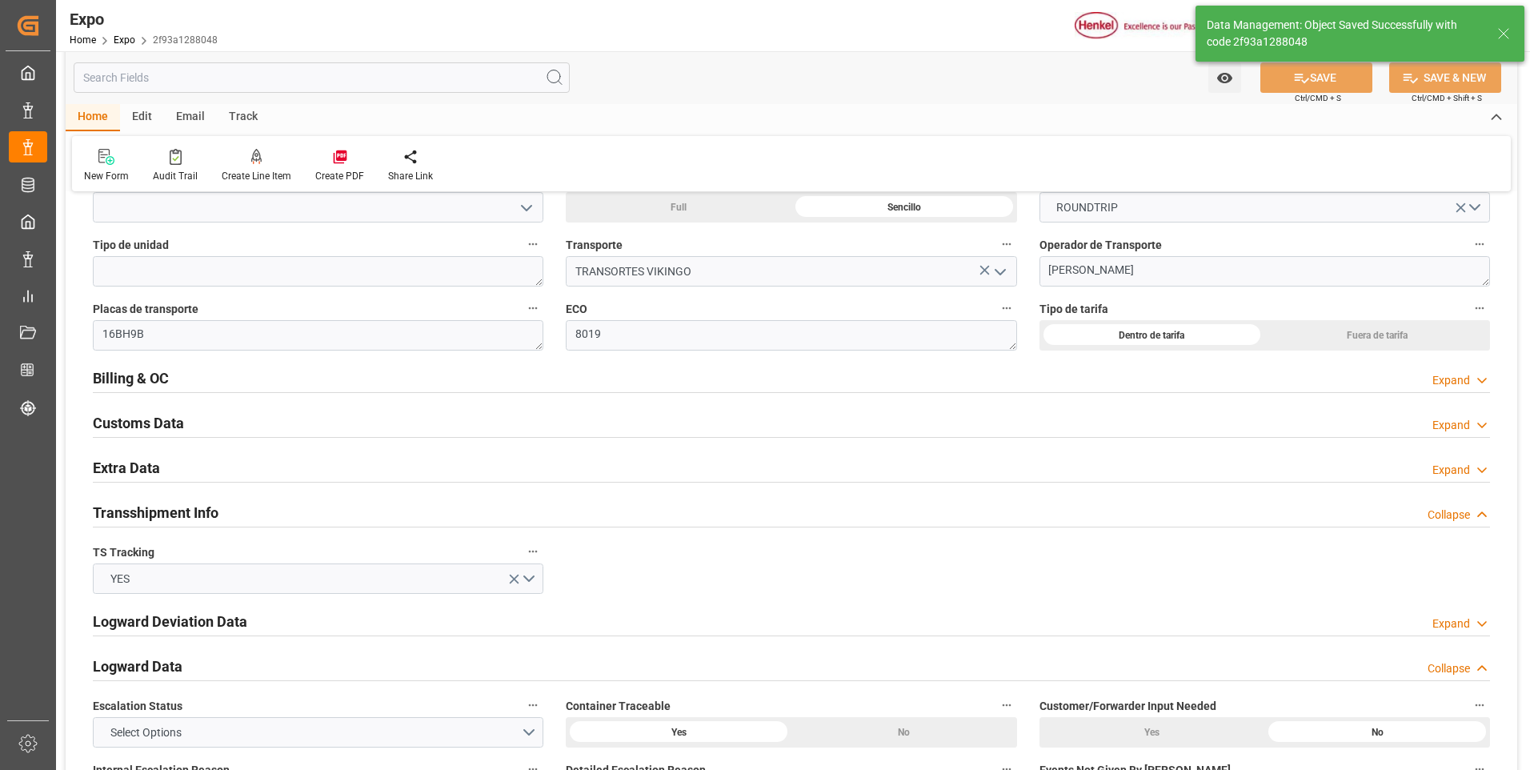
type input "[DATE] 00:00"
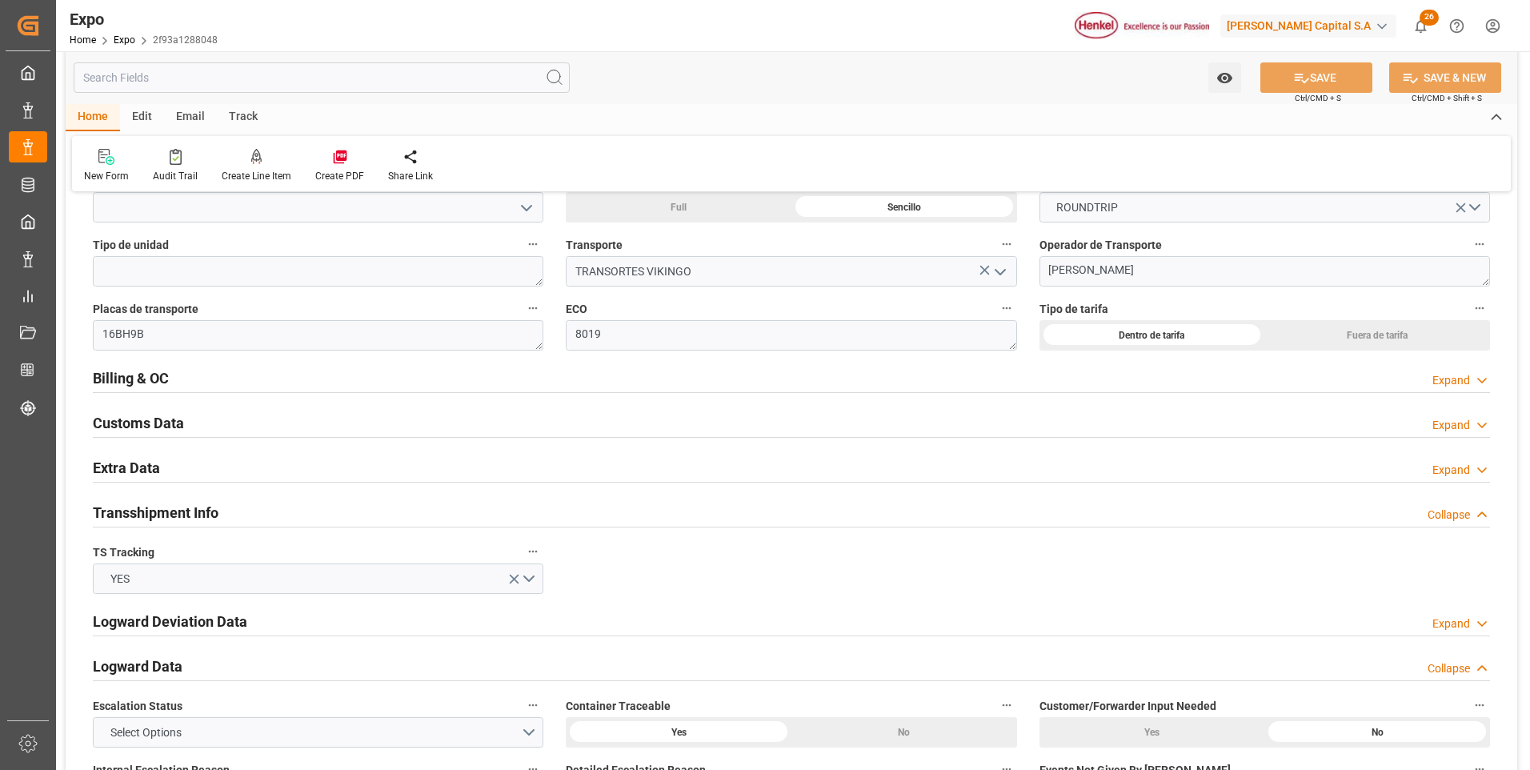
click at [1438, 377] on div "Expand" at bounding box center [1451, 380] width 38 height 17
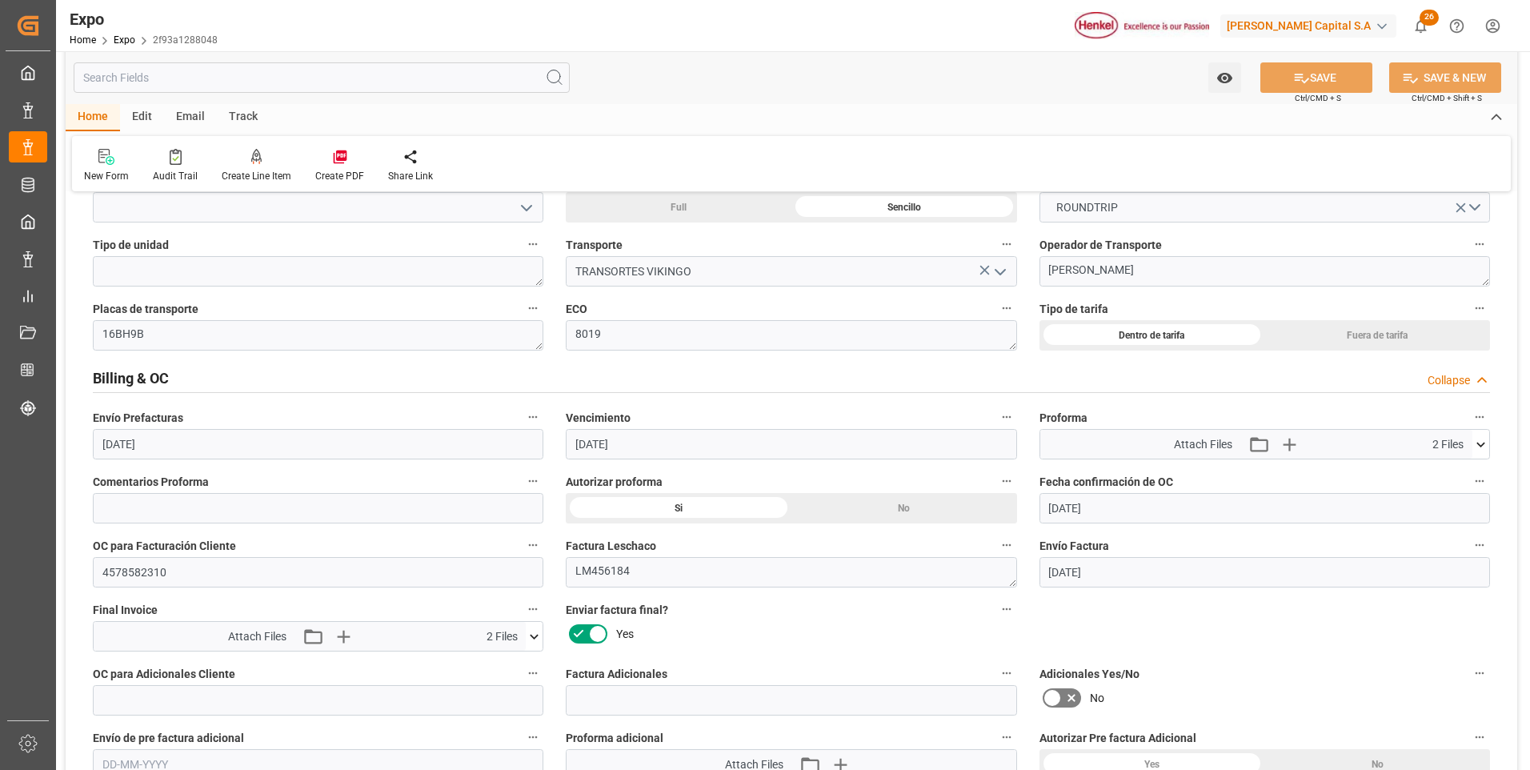
click at [1344, 158] on div "New Form Audit Trail Create Line Item Create PDF Share Link" at bounding box center [791, 163] width 1438 height 55
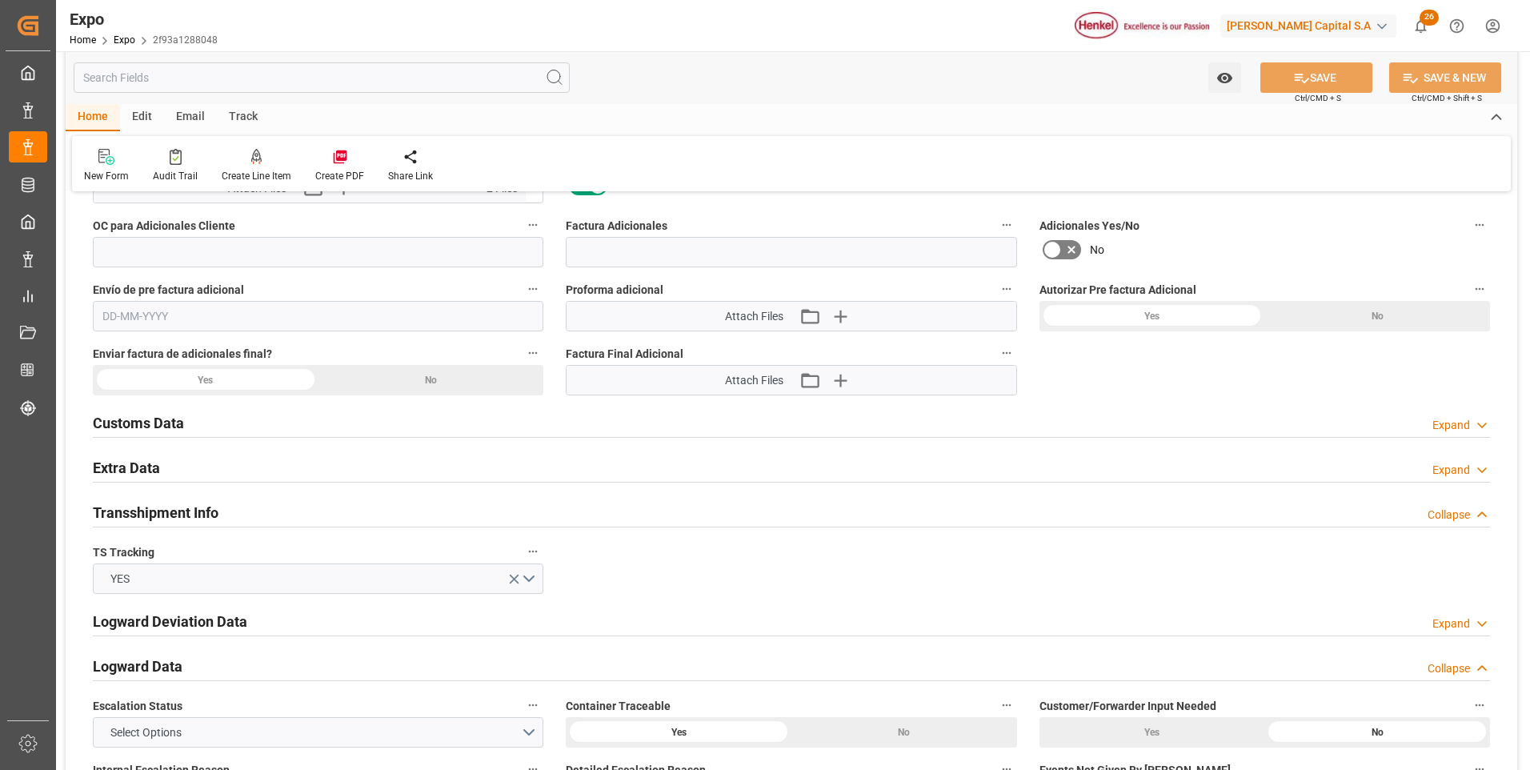
scroll to position [3040, 0]
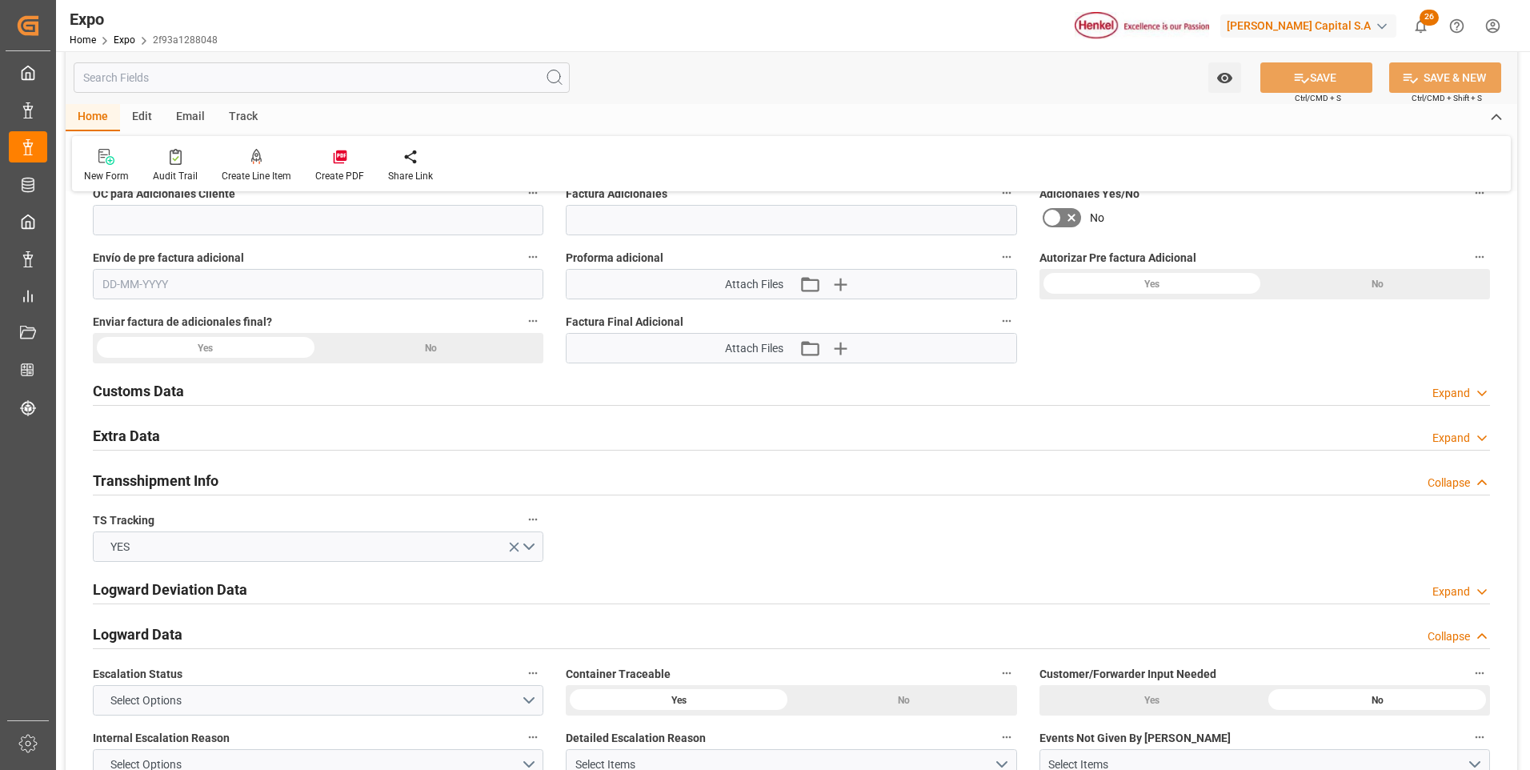
click at [1485, 430] on icon at bounding box center [1482, 438] width 16 height 17
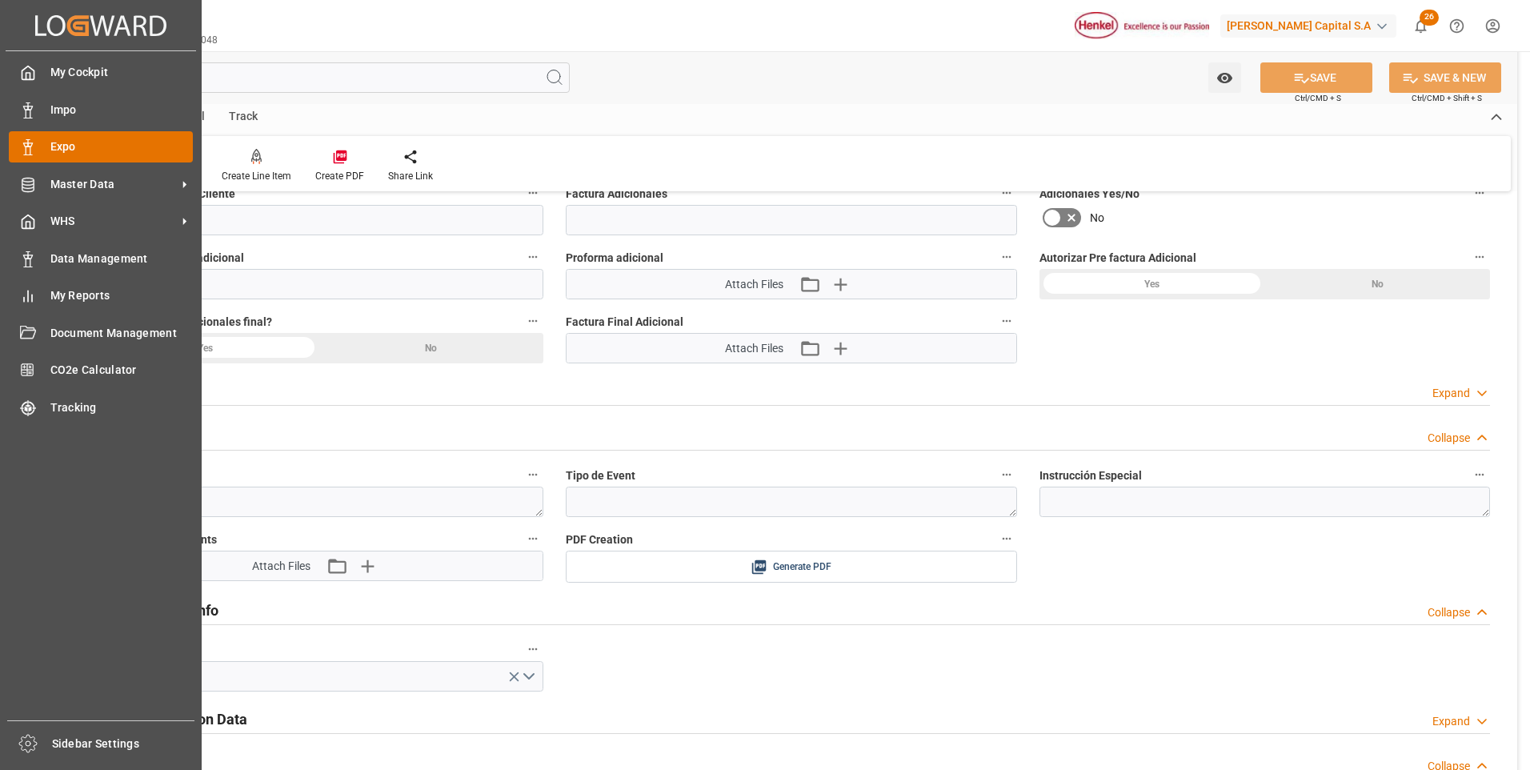
click at [34, 149] on icon at bounding box center [28, 147] width 16 height 16
